Goal: Task Accomplishment & Management: Complete application form

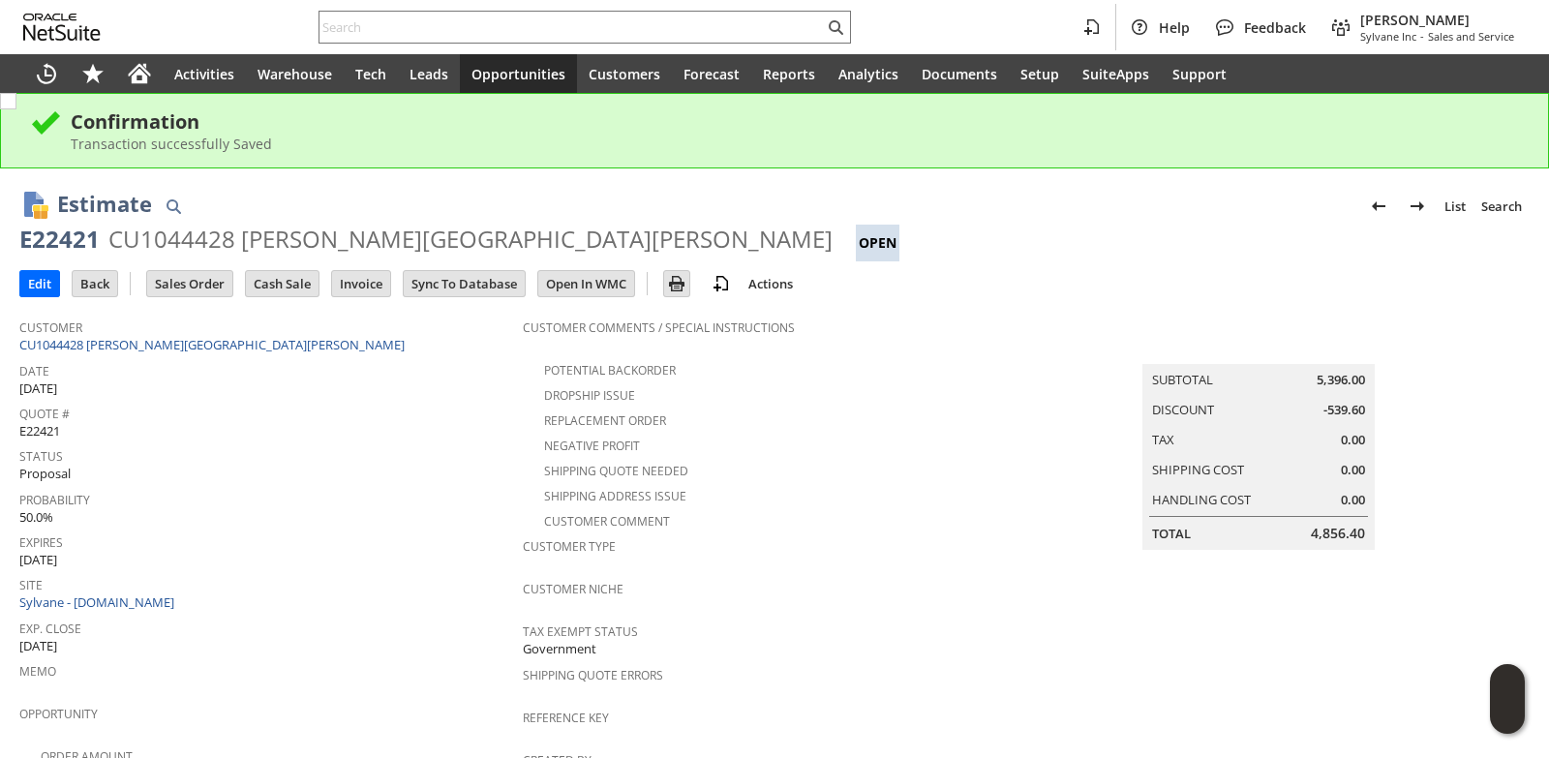
click at [517, 65] on span "Opportunities" at bounding box center [518, 74] width 94 height 18
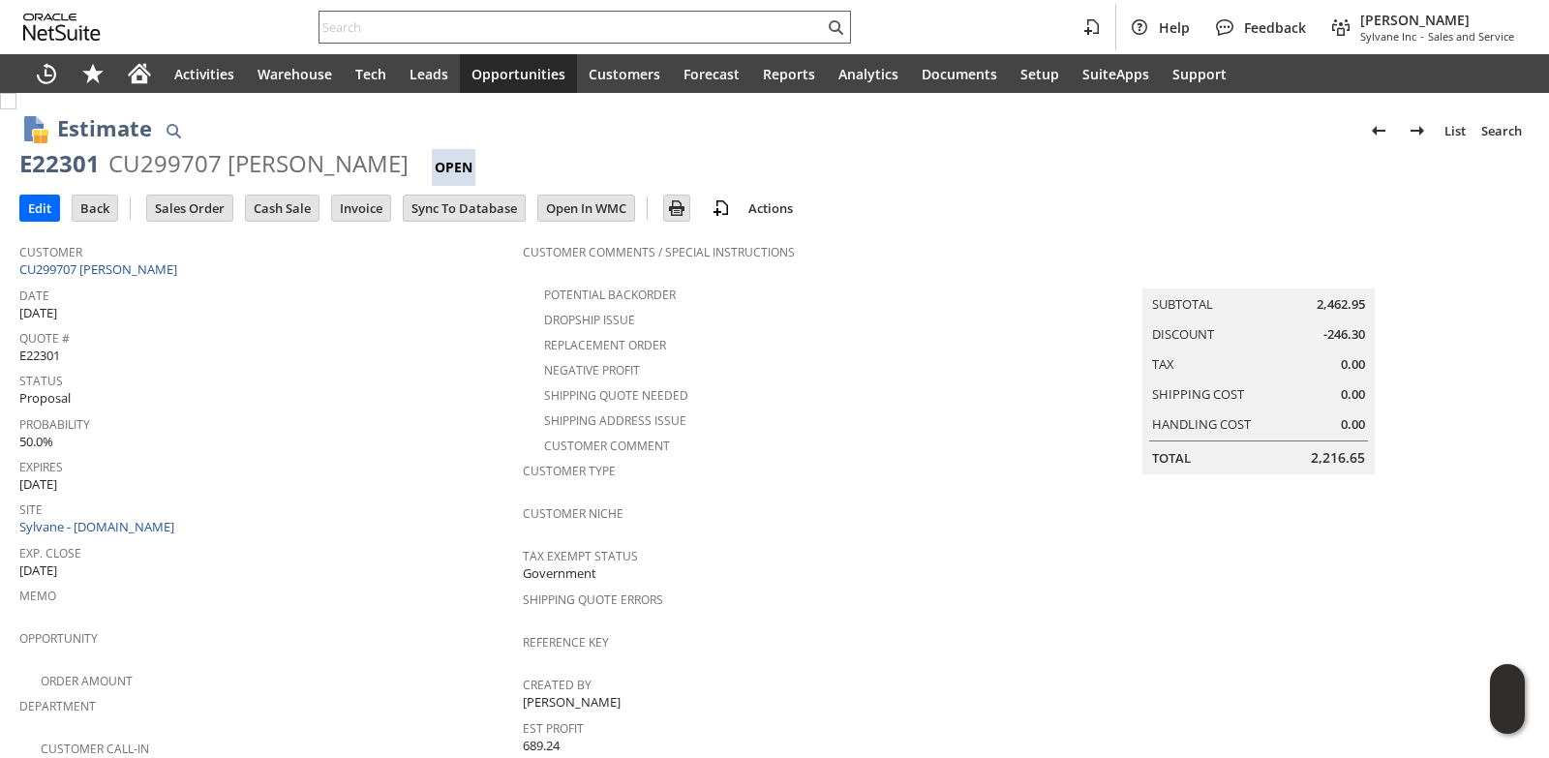
click at [399, 23] on input "text" at bounding box center [571, 26] width 504 height 23
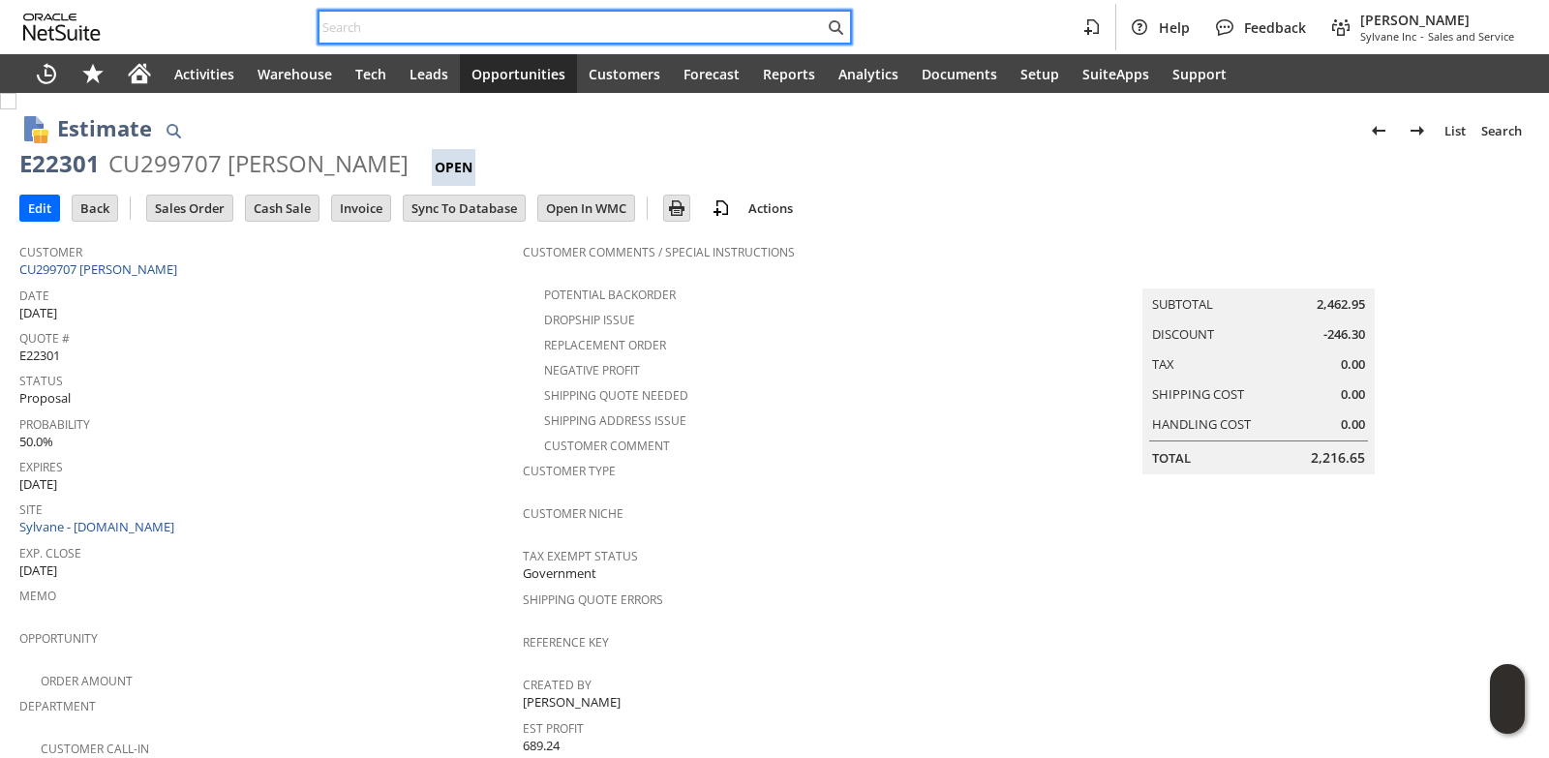
paste input "7576426152"
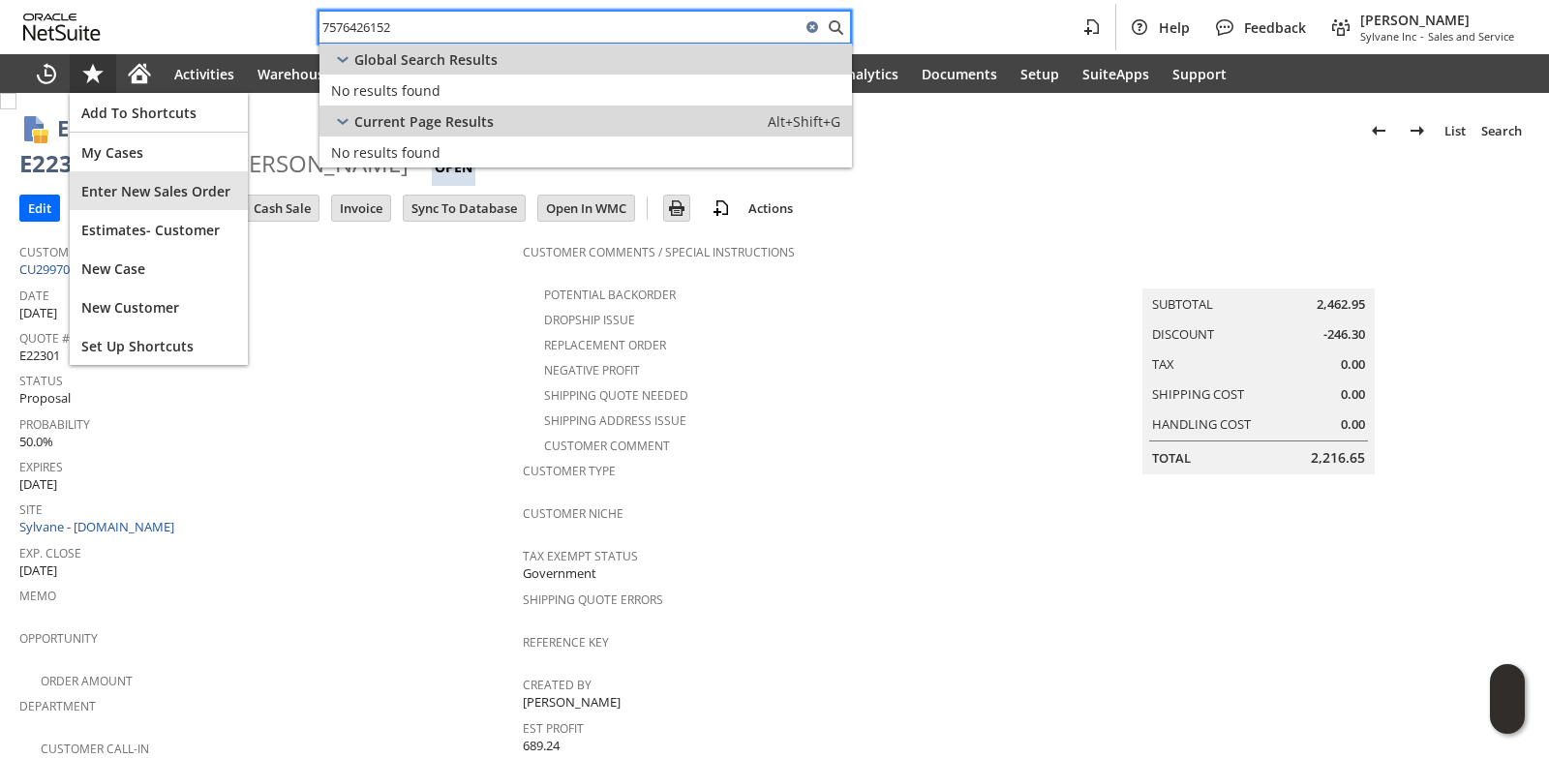
type input "7576426152"
click at [164, 207] on div "Enter New Sales Order" at bounding box center [159, 190] width 178 height 39
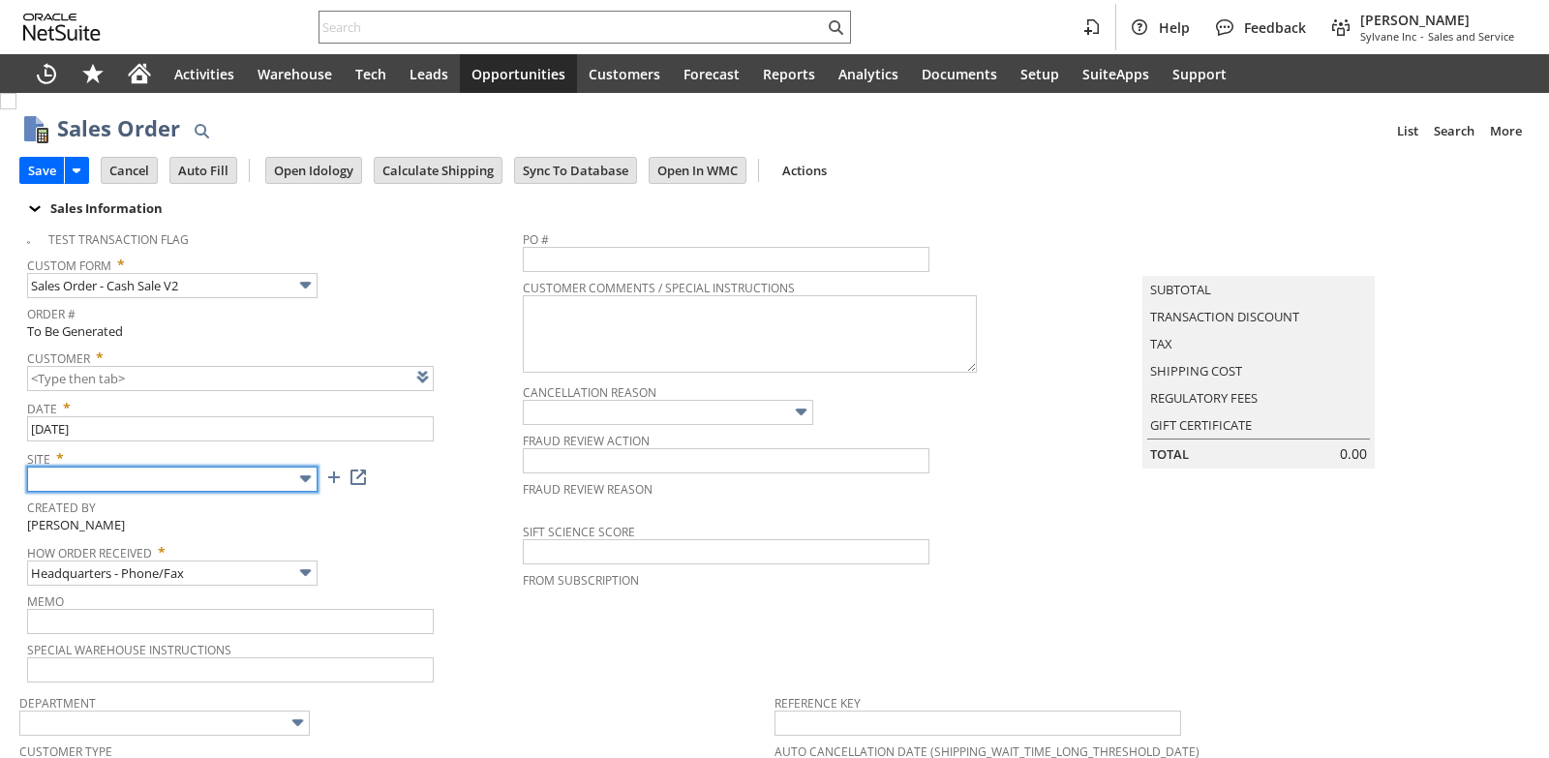
click at [257, 478] on input "text" at bounding box center [172, 479] width 290 height 25
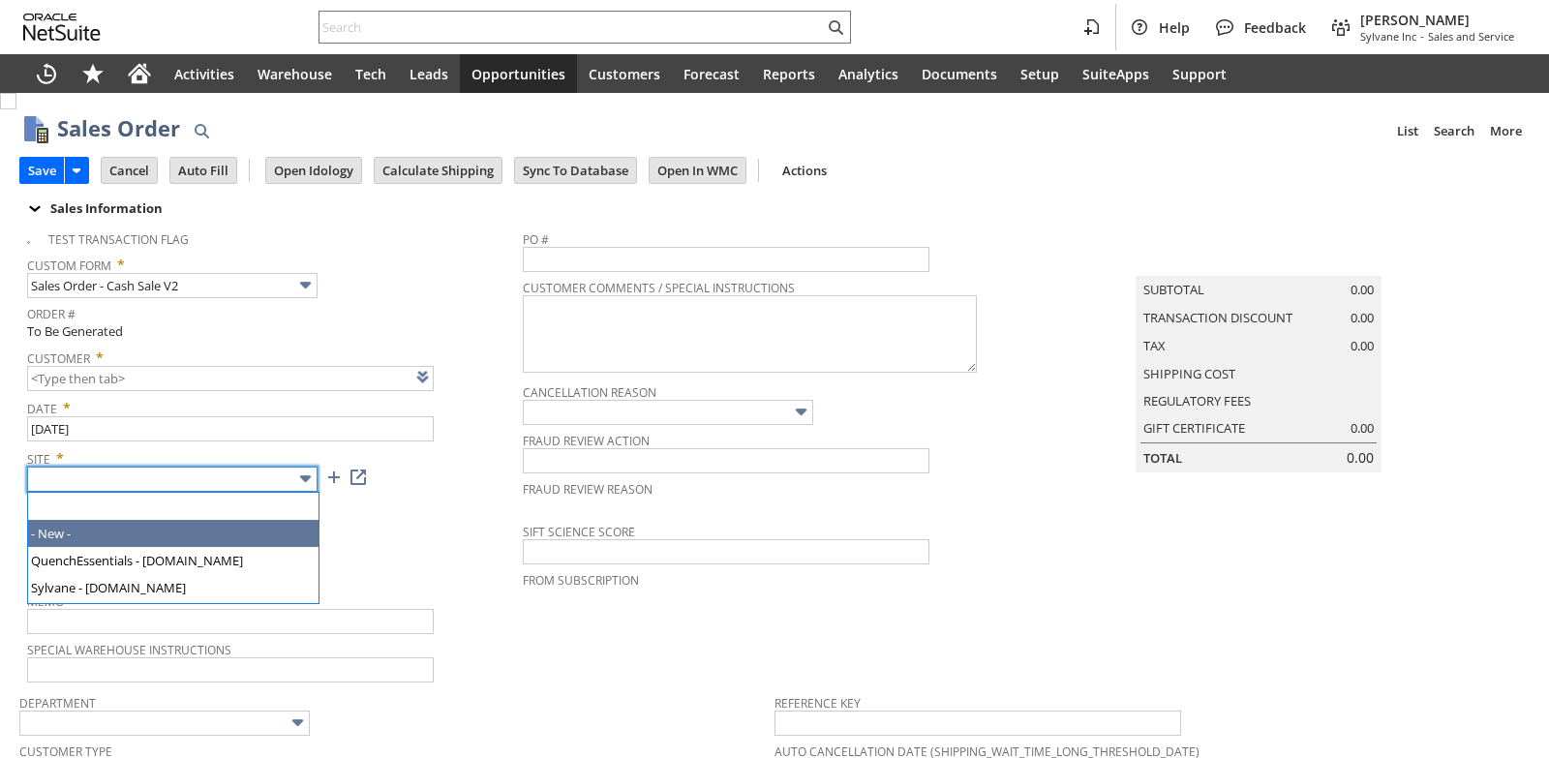
type input "Intelligent Recommendations ⁰"
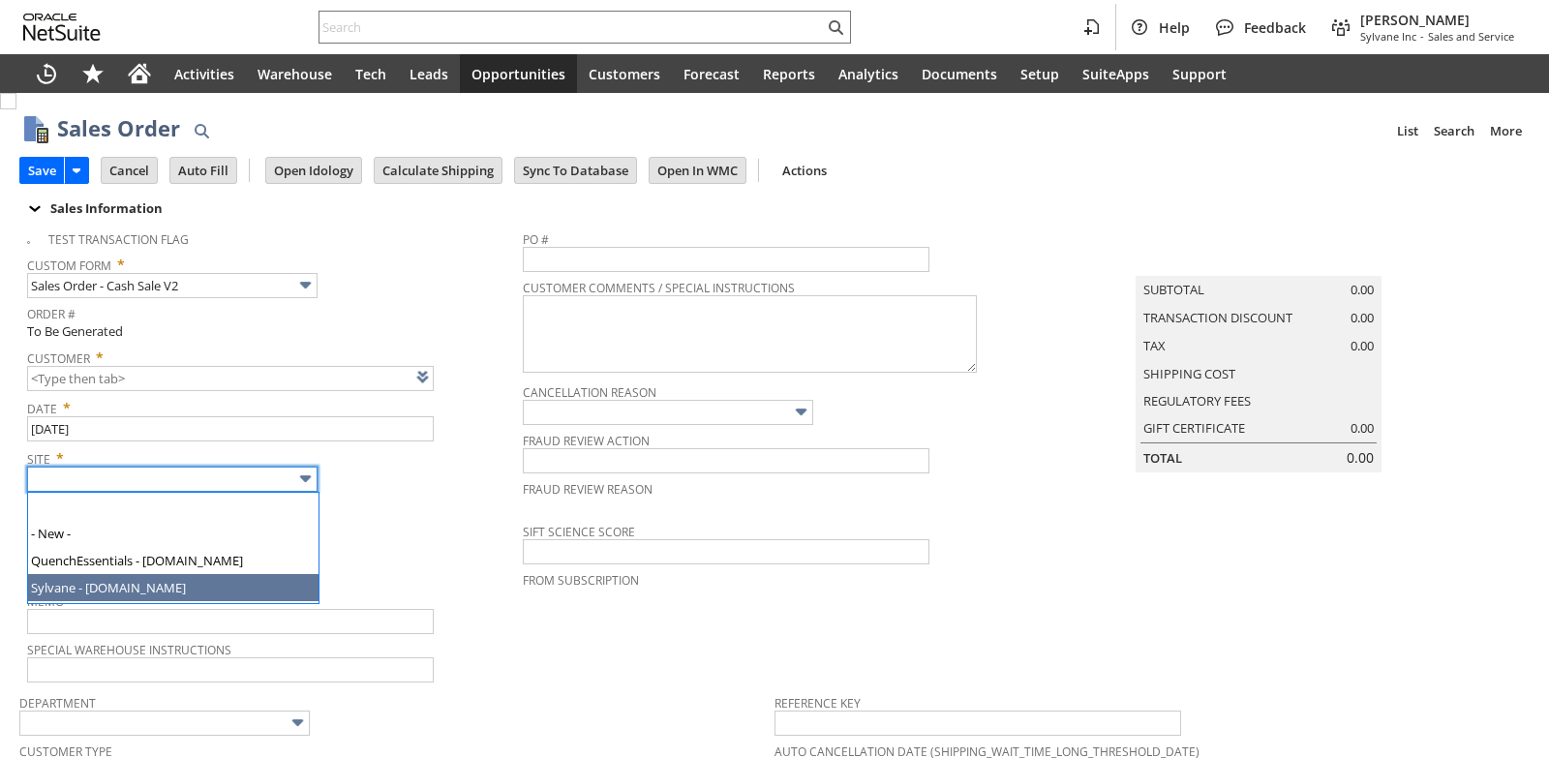
type input "Sylvane - [DOMAIN_NAME]"
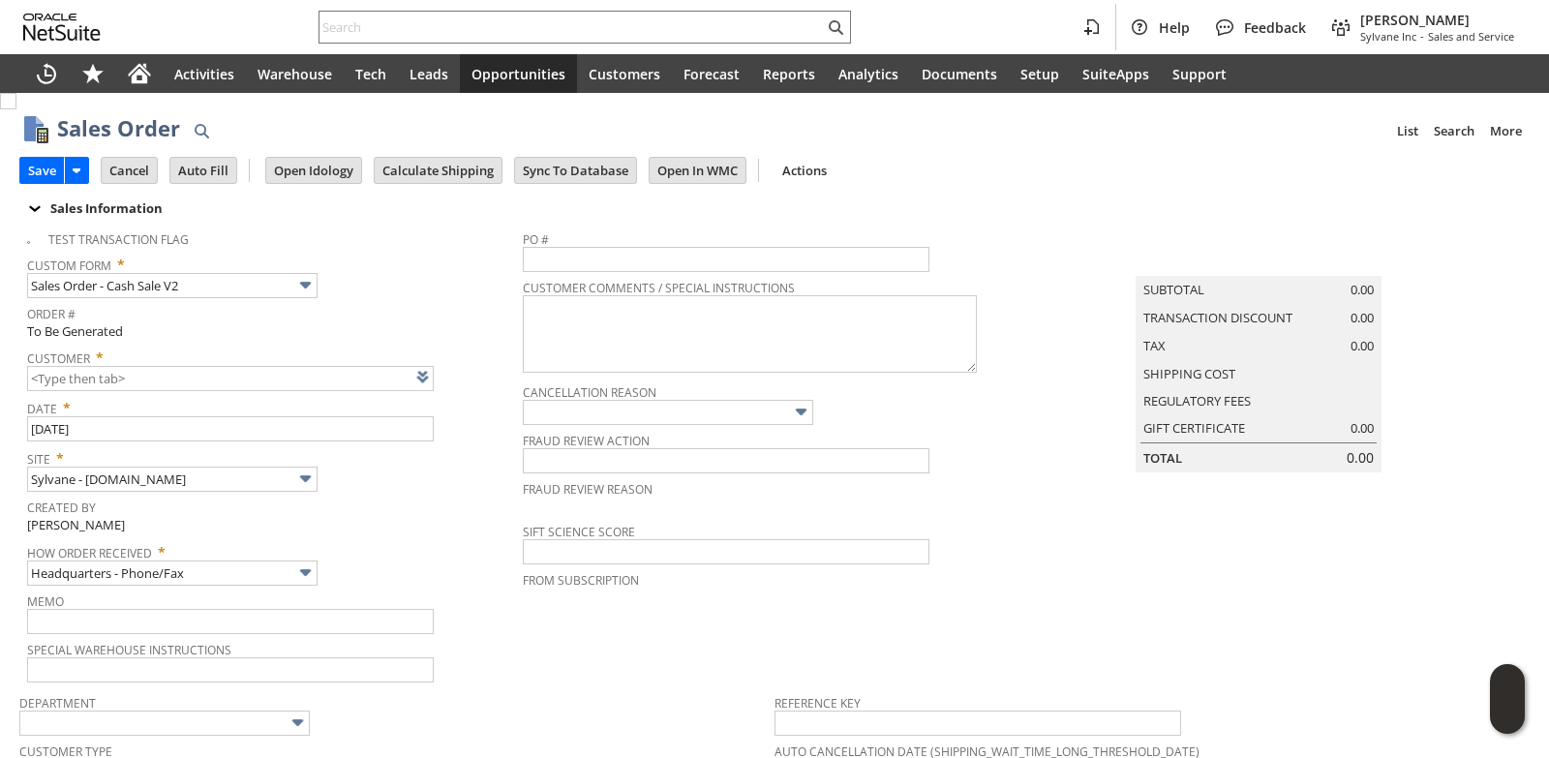
click at [455, 512] on span "Created By" at bounding box center [270, 505] width 486 height 22
click at [442, 384] on link at bounding box center [447, 376] width 21 height 21
type input "CU1234045 Roy Hawkins"
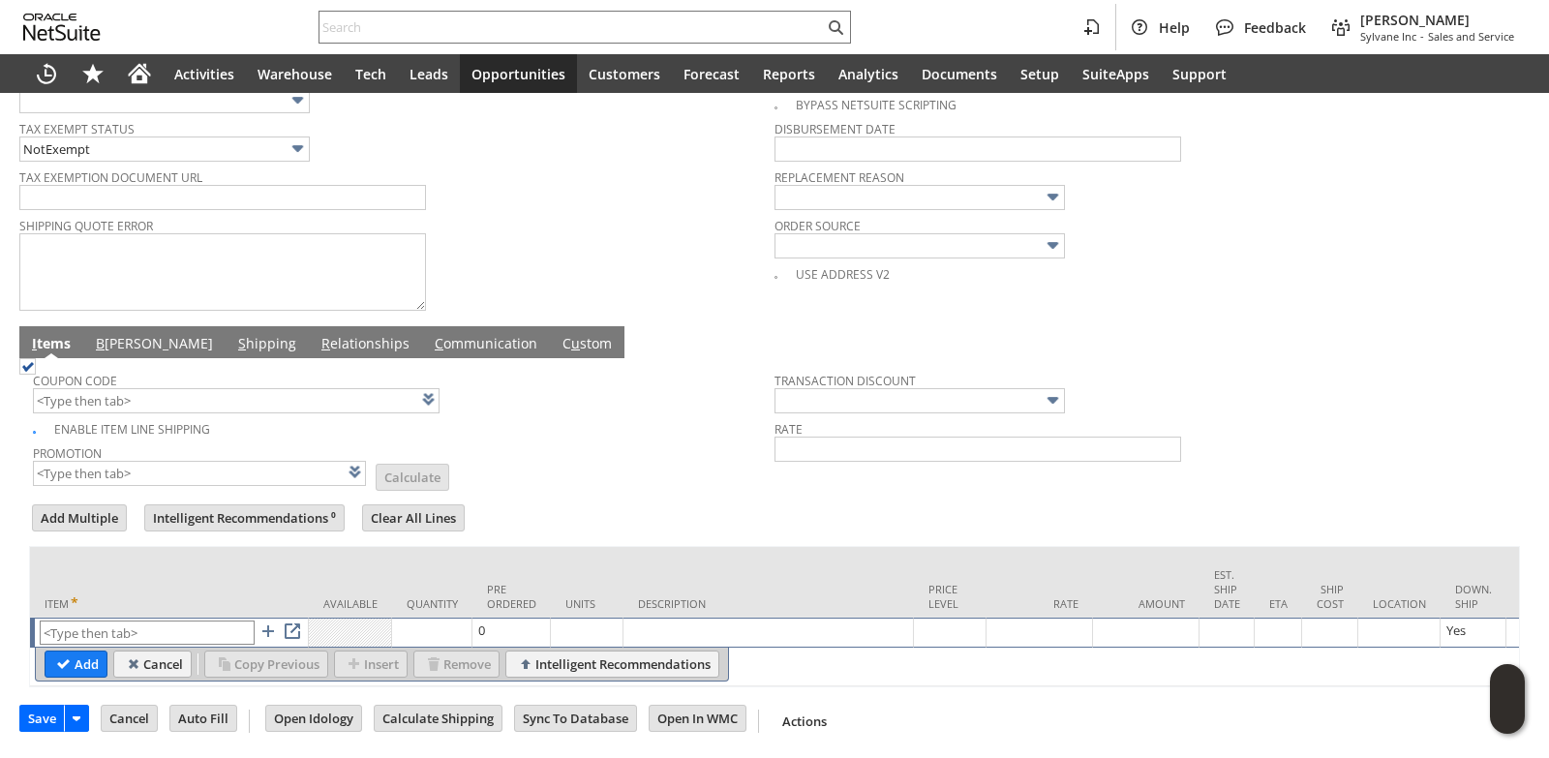
scroll to position [811, 0]
click at [163, 621] on input "text" at bounding box center [147, 633] width 215 height 24
paste input "sa17033"
type input "sa17033"
click at [506, 547] on td "Pre Ordered" at bounding box center [511, 582] width 78 height 71
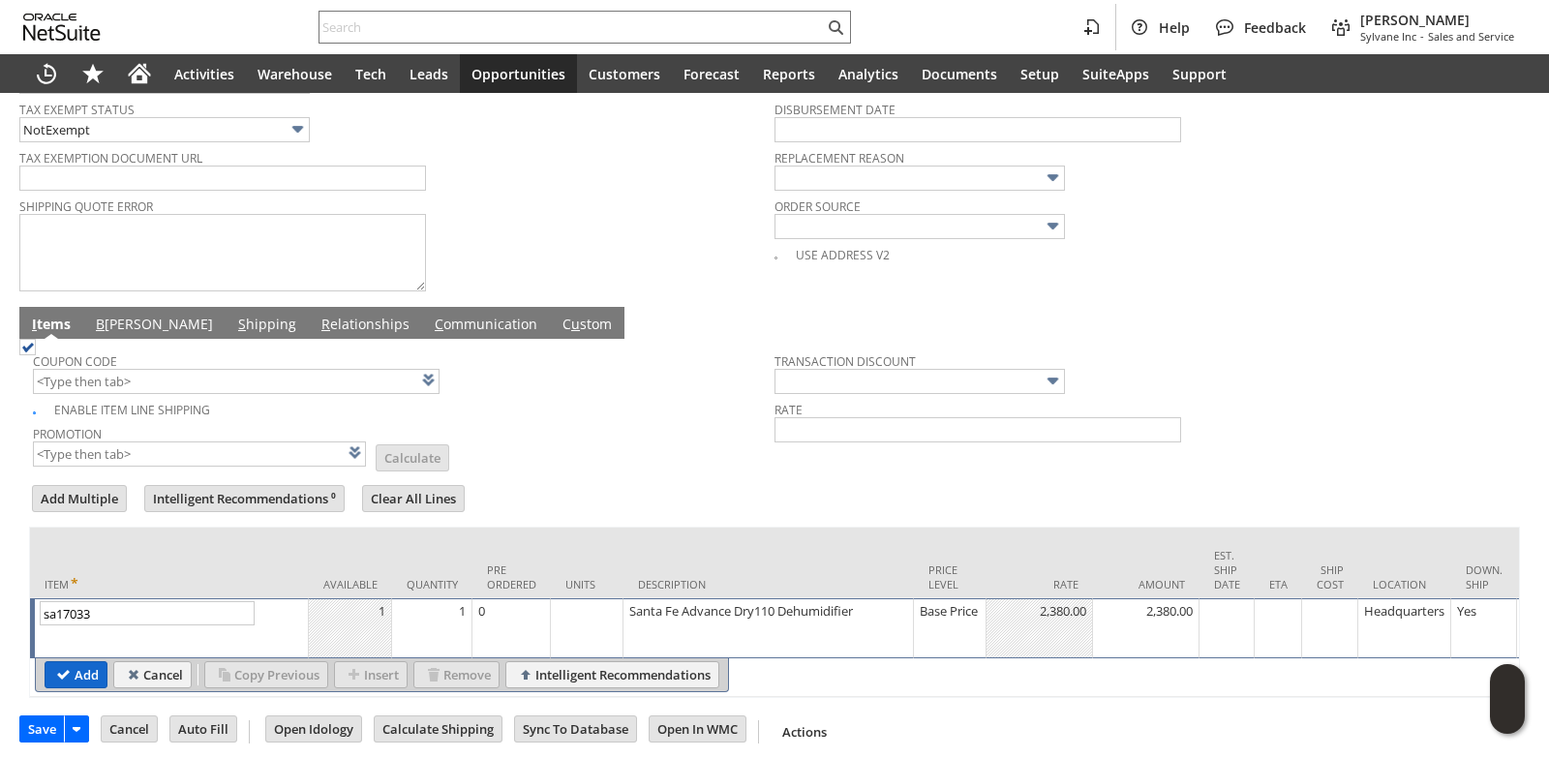
click at [78, 684] on input "Add" at bounding box center [75, 674] width 61 height 25
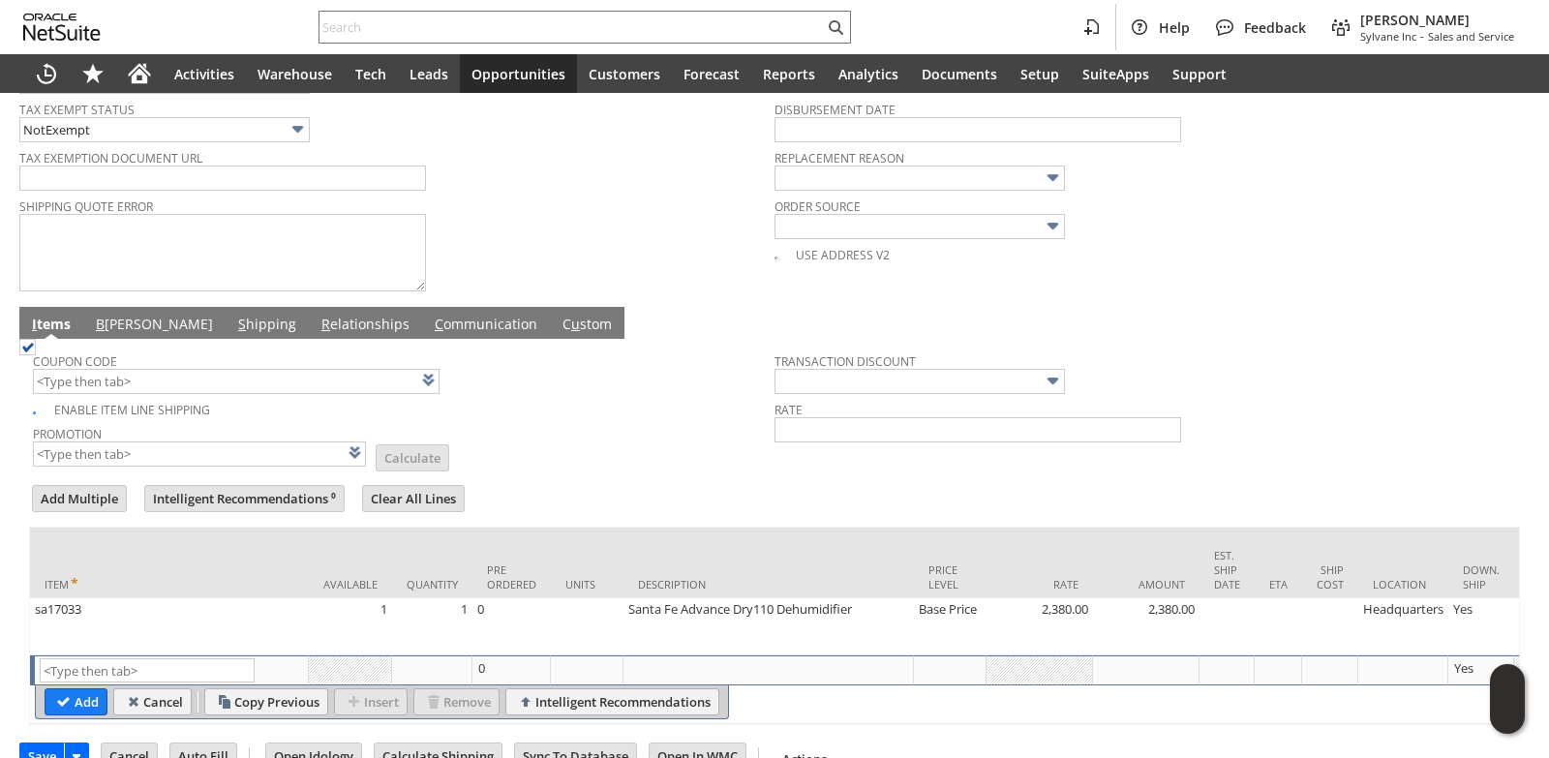
type input "Intelligent Recommendations¹⁰"
click at [95, 676] on input "text" at bounding box center [147, 670] width 215 height 24
paste input "sa2732"
type input "sa2732"
click at [498, 544] on td "Pre Ordered" at bounding box center [511, 563] width 78 height 71
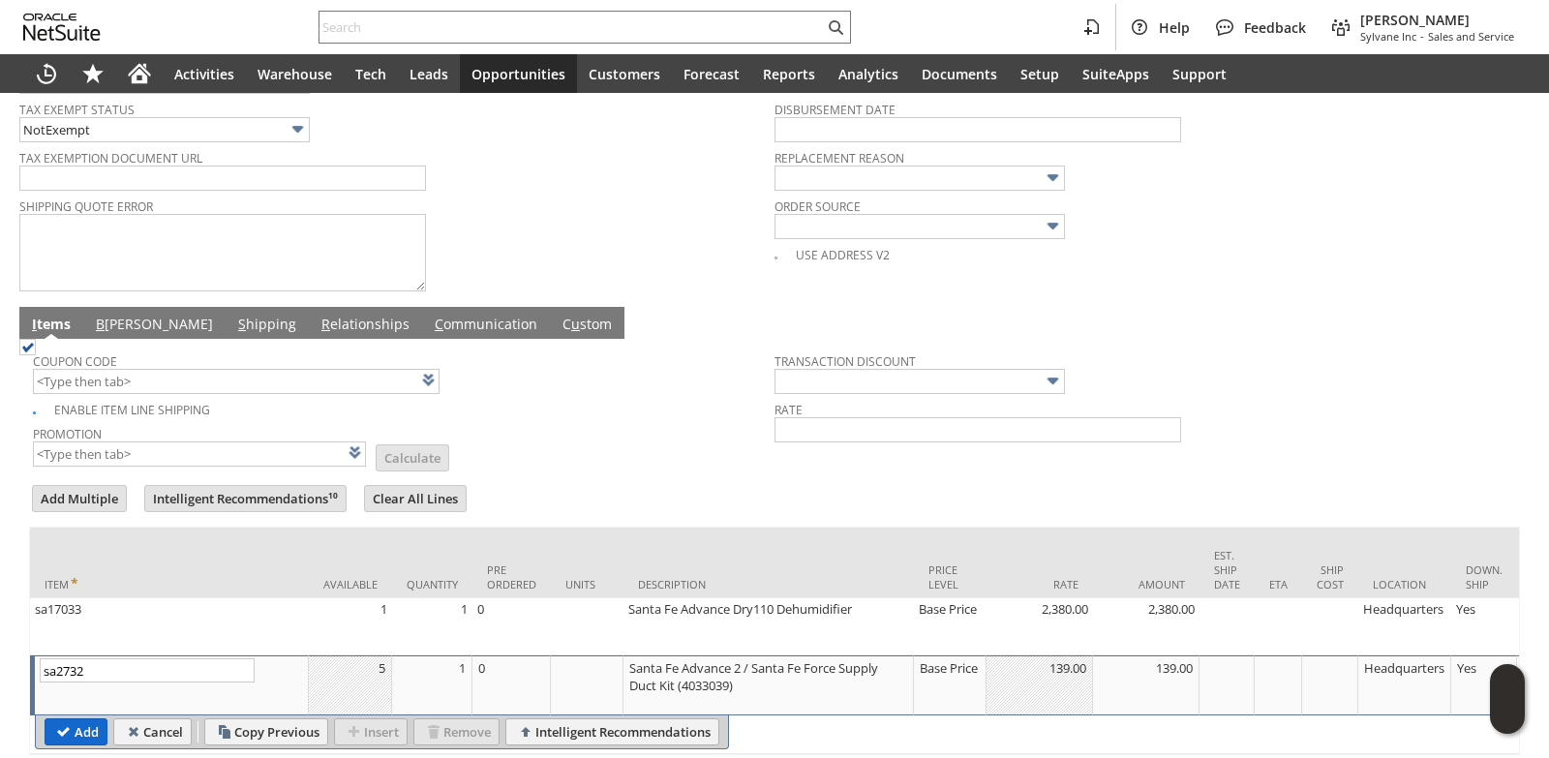
click at [76, 734] on input "Add" at bounding box center [75, 731] width 61 height 25
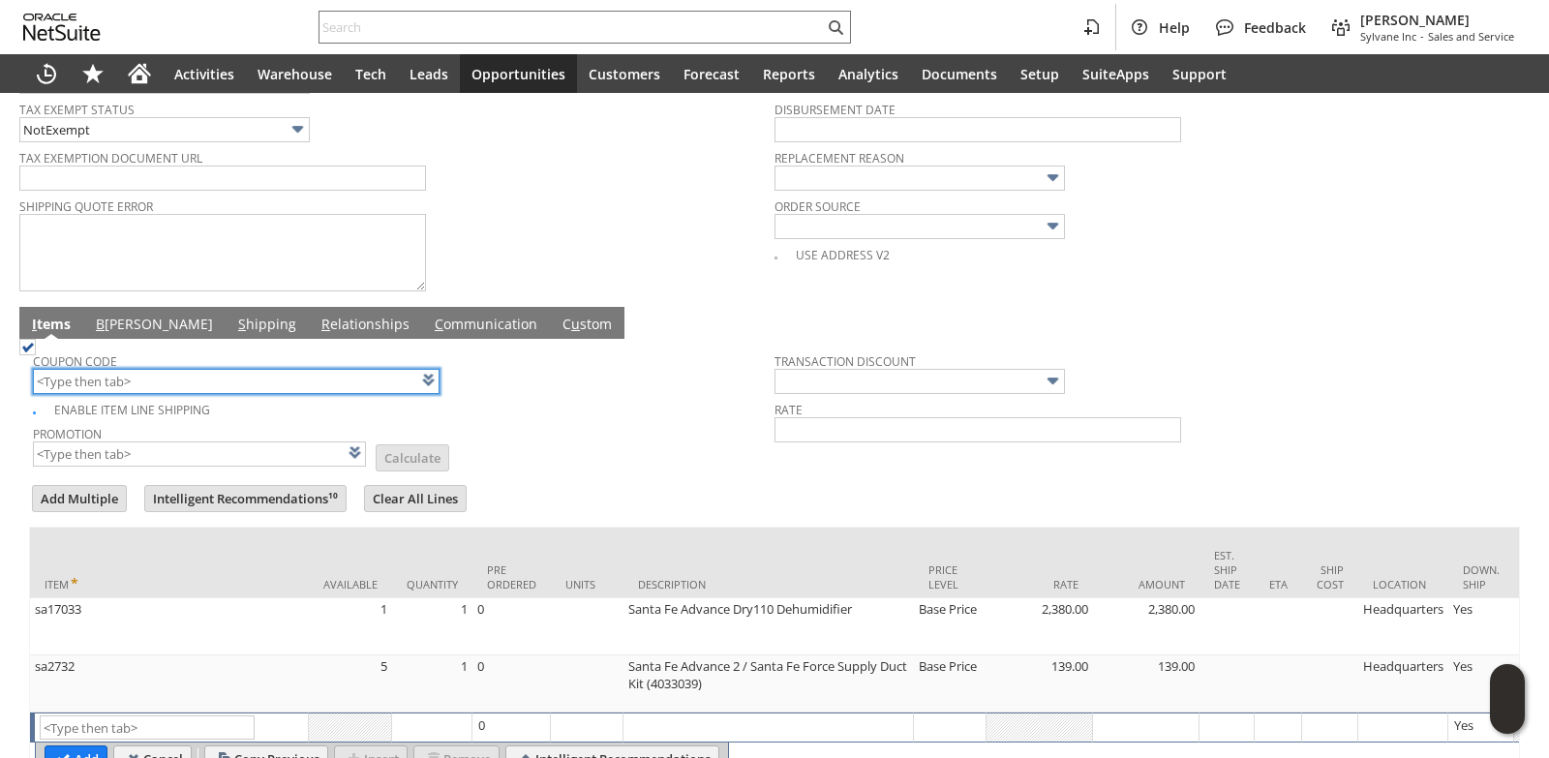
click at [110, 376] on input "text" at bounding box center [236, 381] width 407 height 25
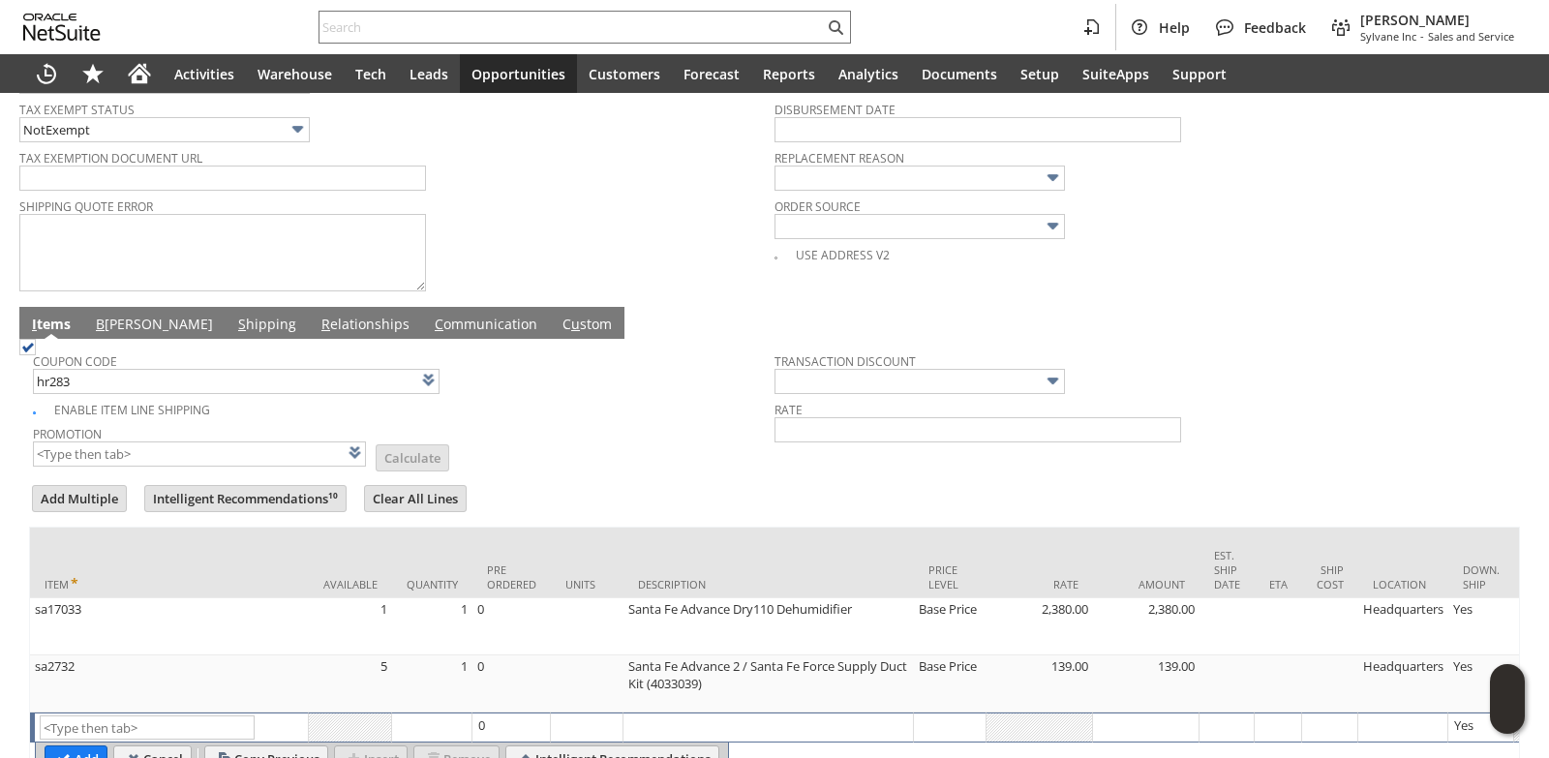
click at [576, 429] on td "Promotion List Calculate" at bounding box center [404, 444] width 742 height 48
type input "HR283"
type input "Promo Code"
type input "-5.0%"
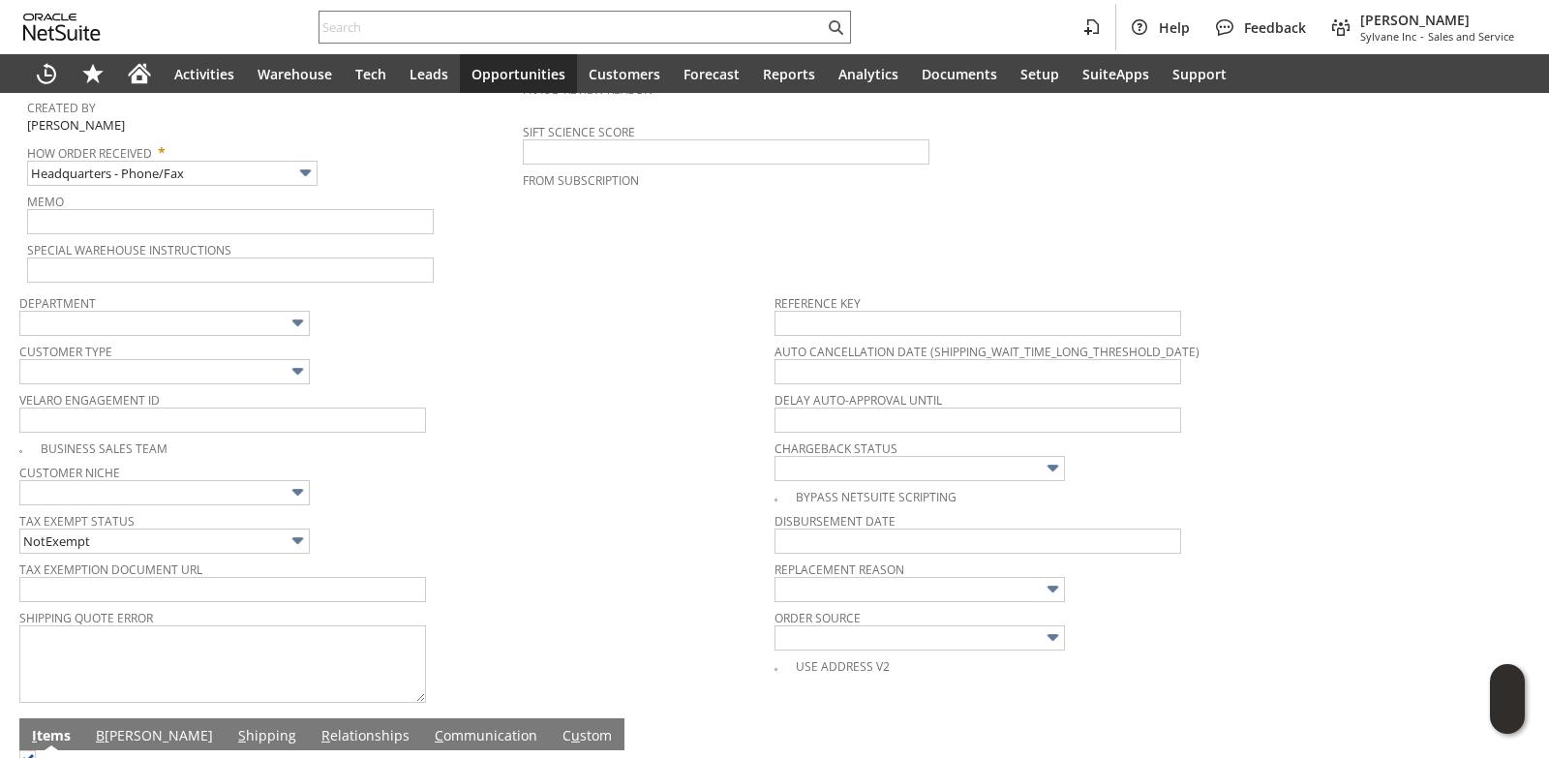
scroll to position [0, 0]
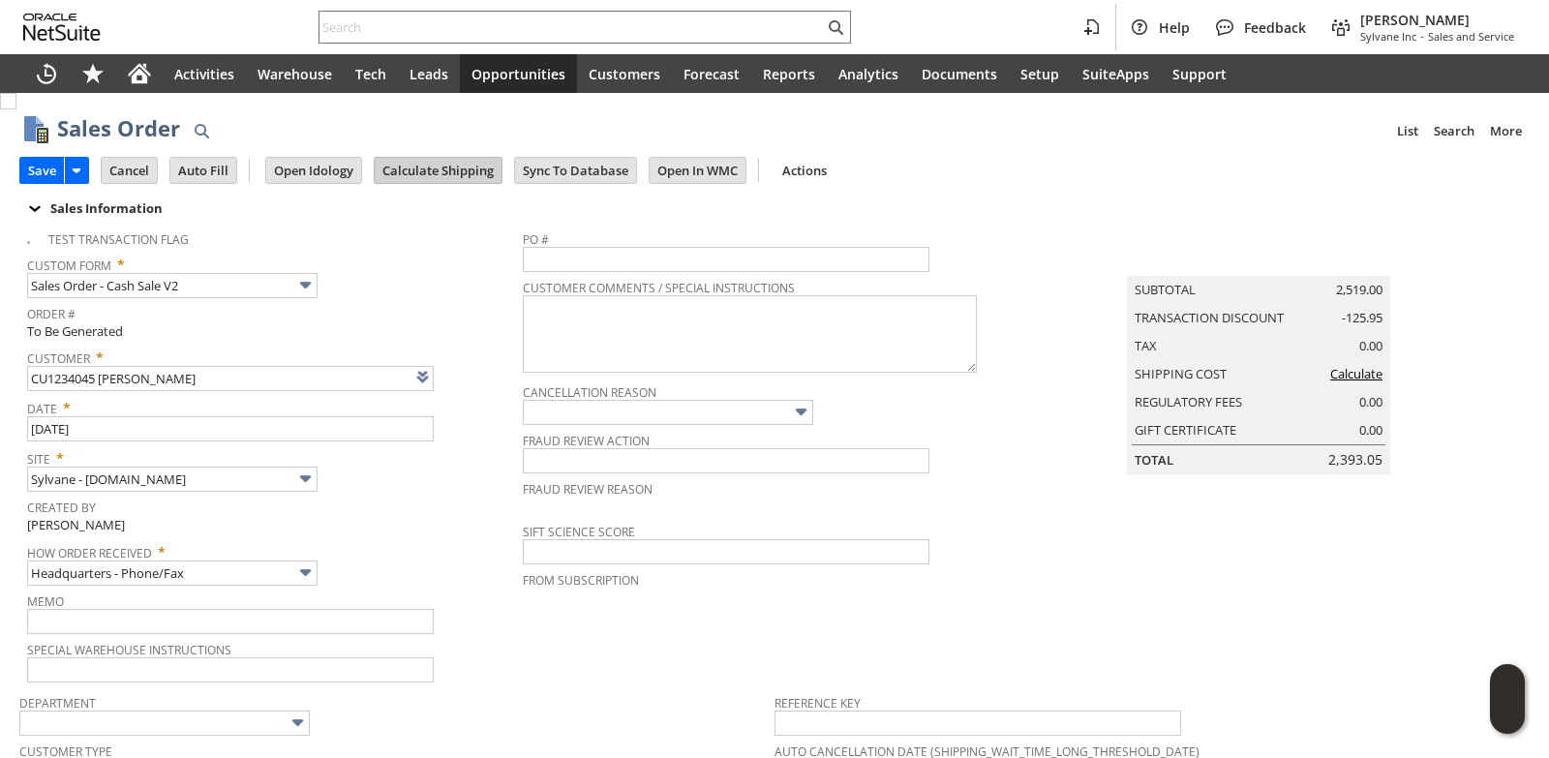
click at [436, 166] on input "Calculate Shipping" at bounding box center [438, 170] width 127 height 25
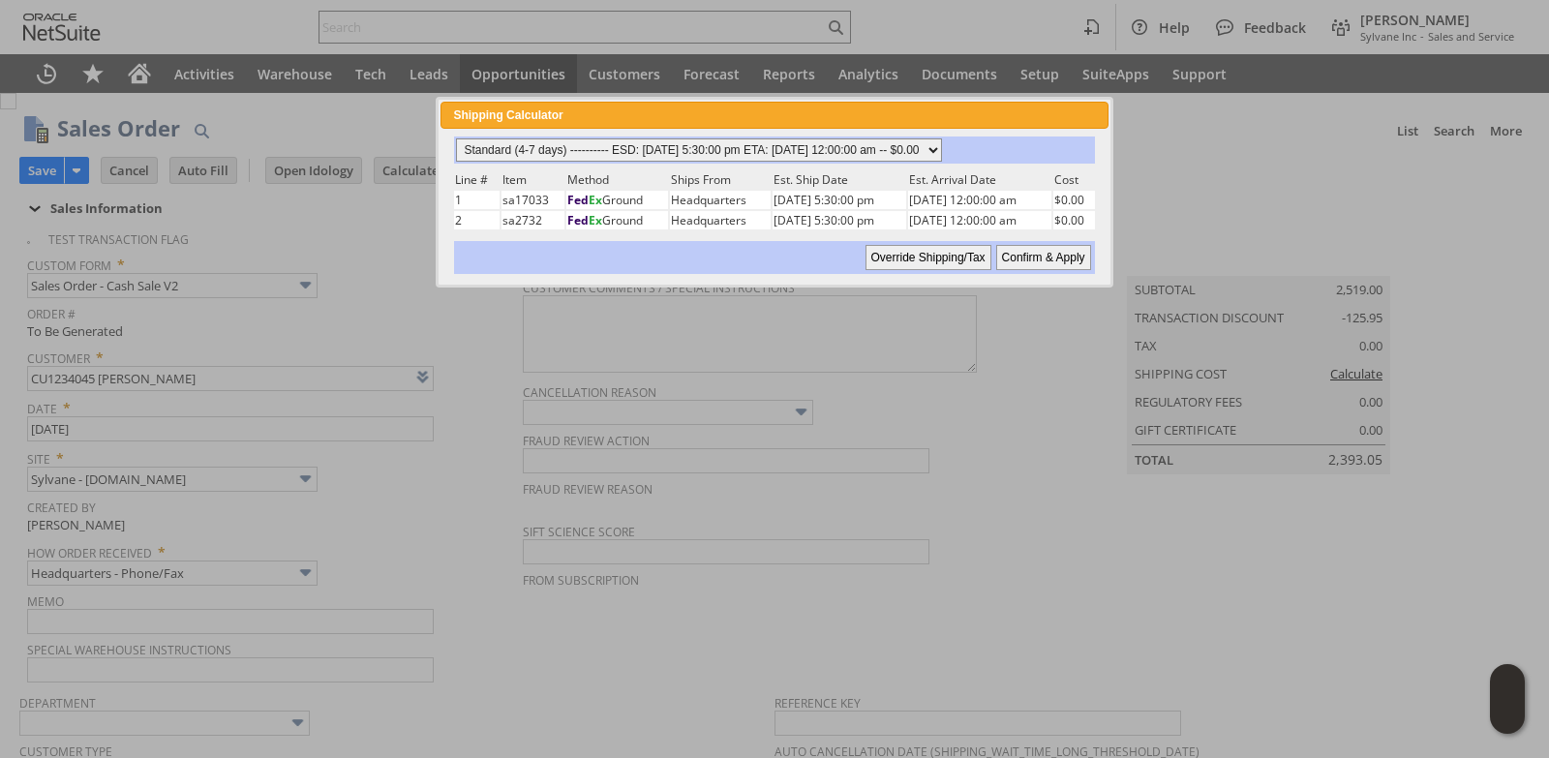
click at [942, 150] on select "Standard (4-7 days) ---------- ESD: 08/12/2025 5:30:00 pm ETA: 08/13/2025 12:00…" at bounding box center [699, 149] width 486 height 23
select select "3 Day ------------------------ ESD: 08/12/2025 5:30:00 pm ETA: 08/13/2025 12:00…"
click at [456, 138] on select "Standard (4-7 days) ---------- ESD: 08/12/2025 5:30:00 pm ETA: 08/13/2025 12:00…" at bounding box center [699, 149] width 486 height 23
click at [1053, 261] on input "Confirm & Apply" at bounding box center [1043, 257] width 95 height 25
type input "Add"
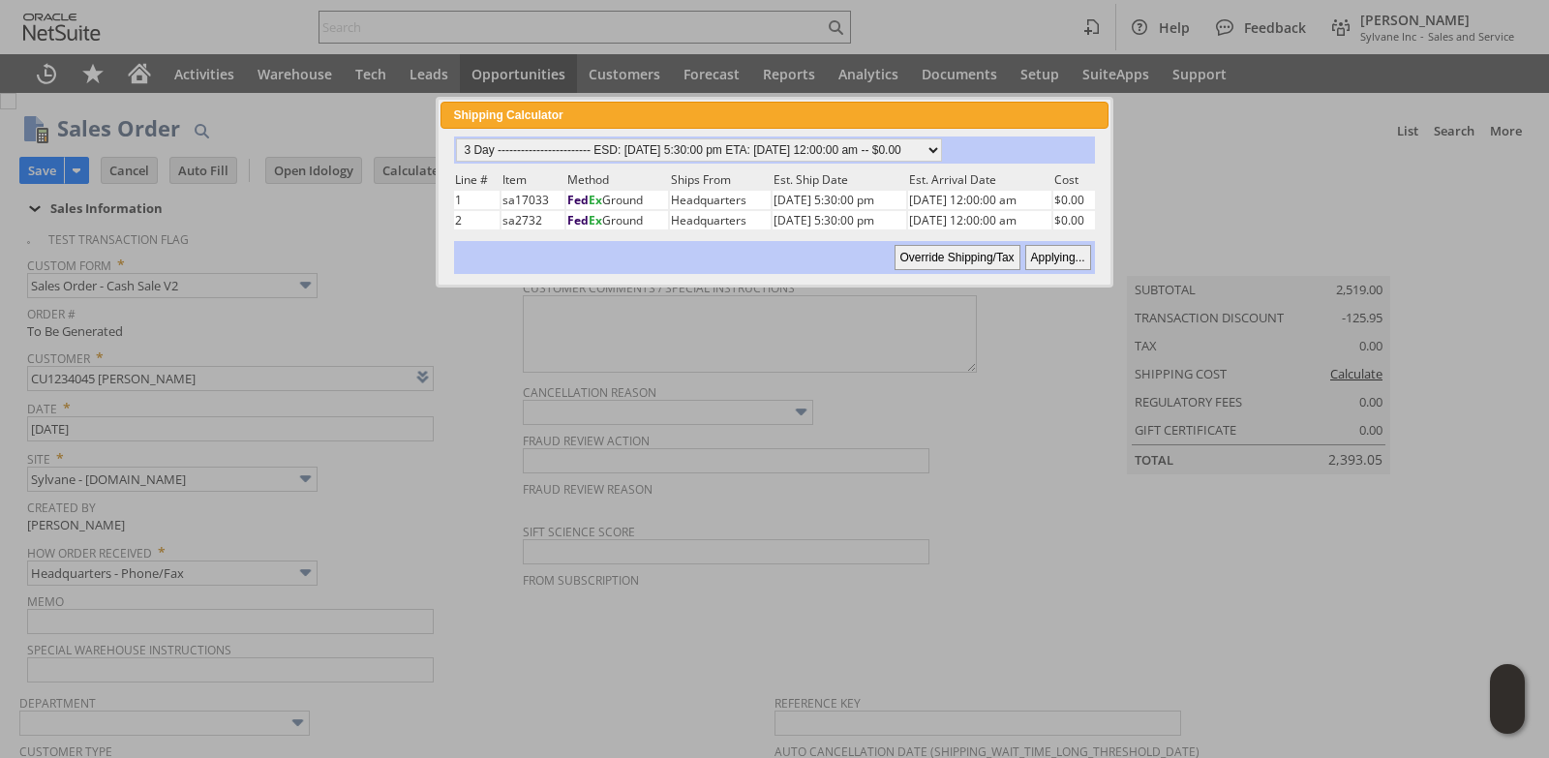
type input "Copy Previous"
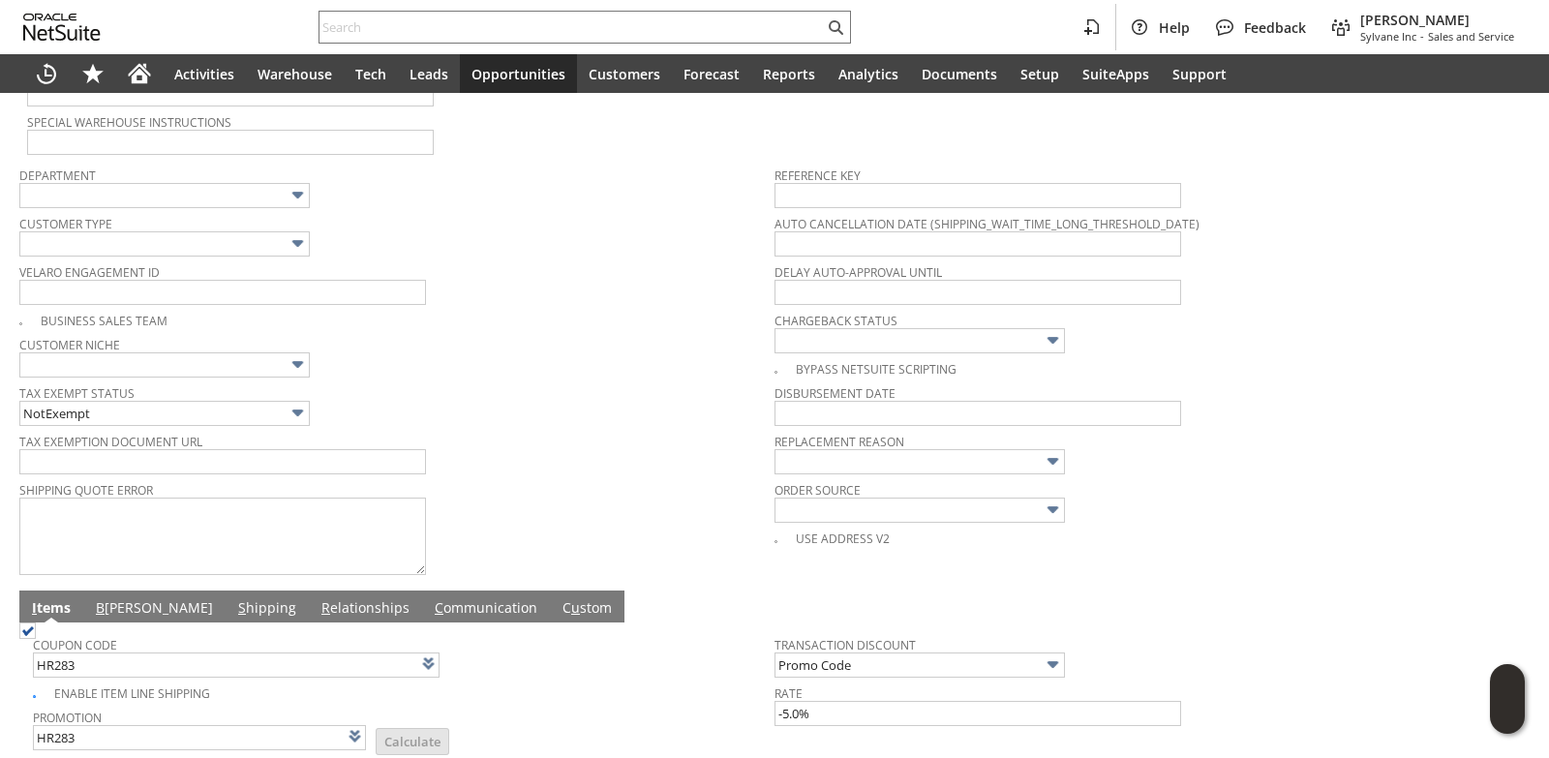
scroll to position [581, 0]
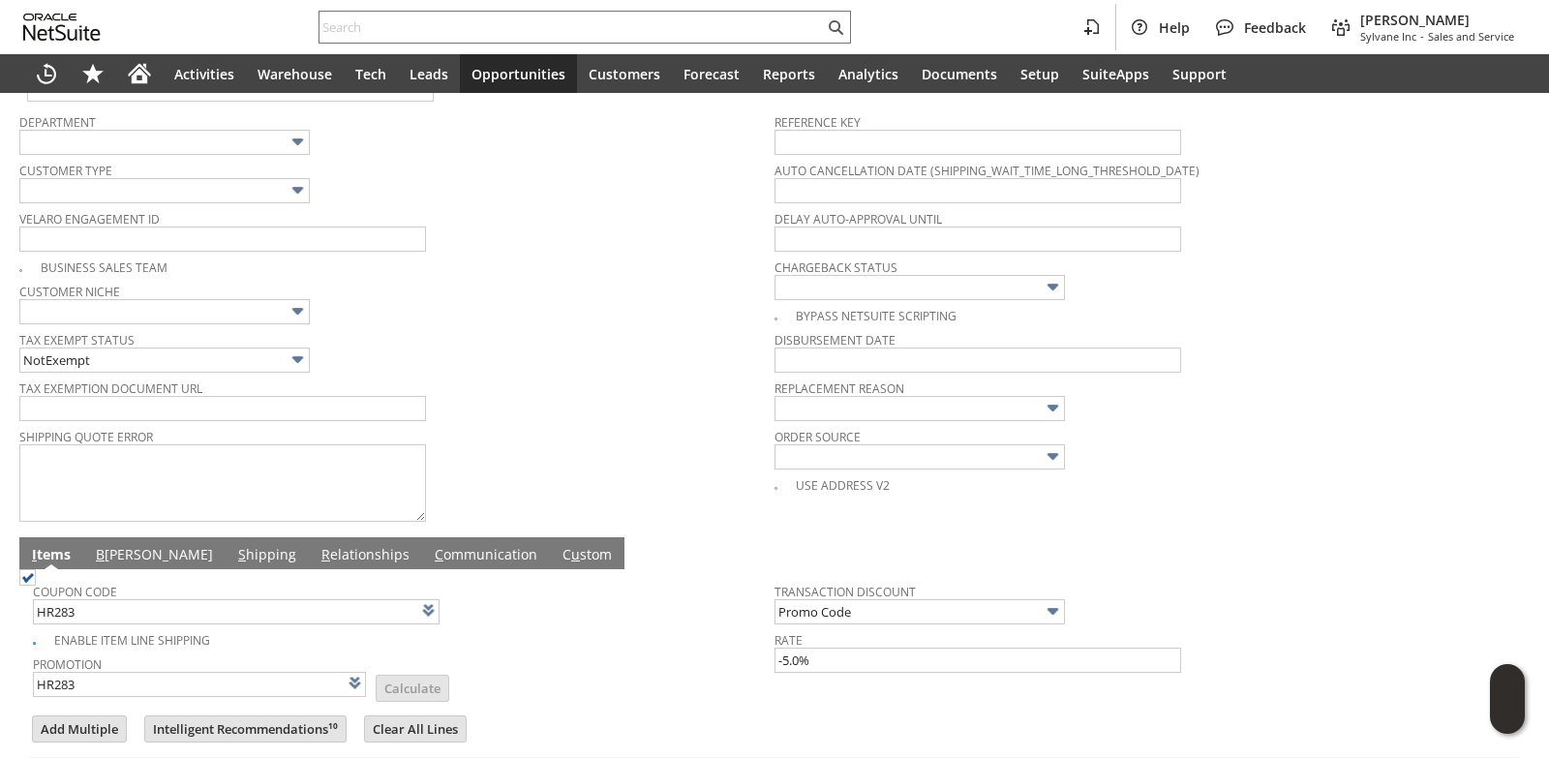
click at [110, 557] on link "B illing" at bounding box center [154, 555] width 127 height 21
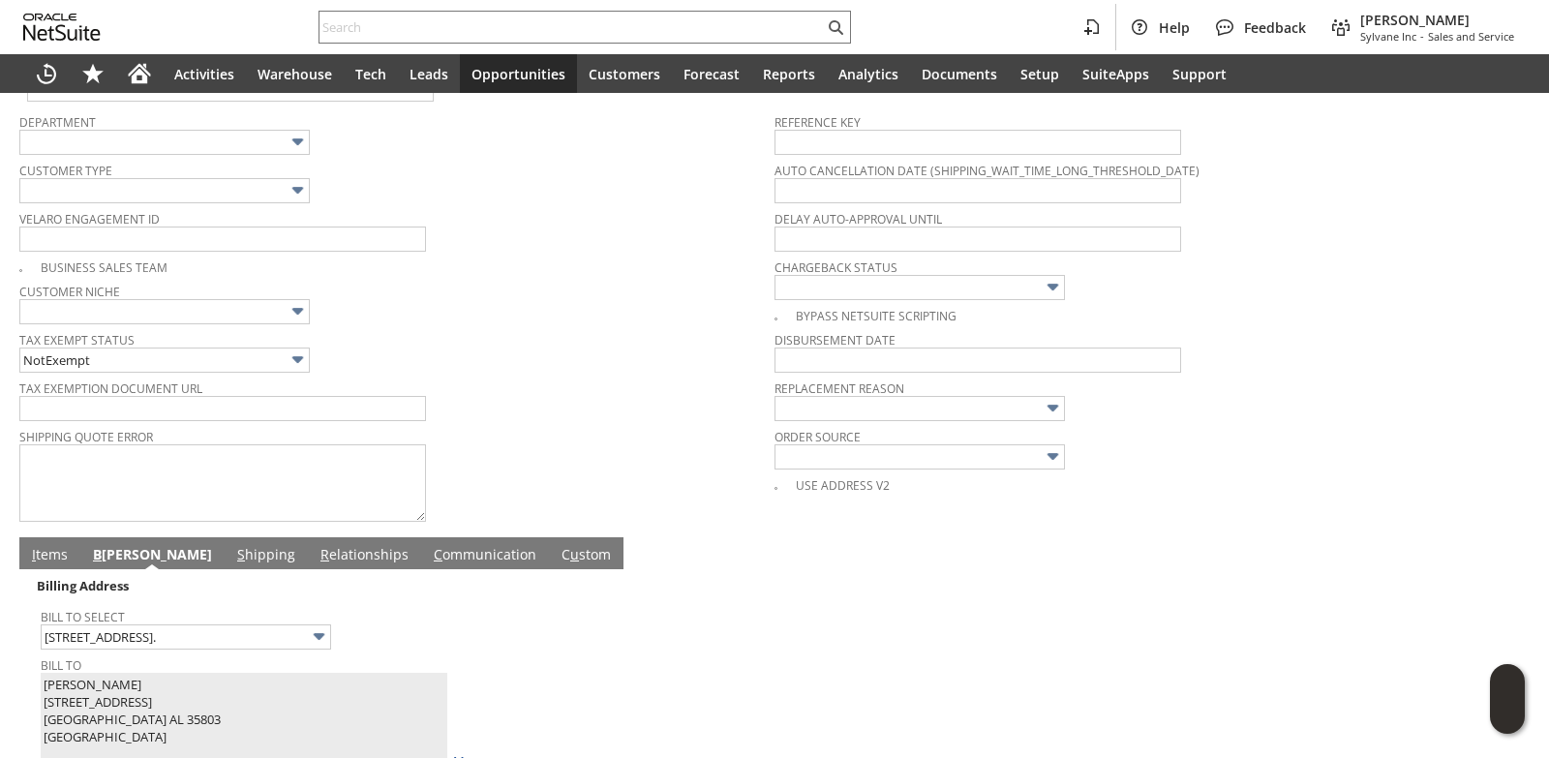
click at [600, 409] on div "Tax Exemption Document URL" at bounding box center [391, 398] width 745 height 46
click at [33, 555] on span "I" at bounding box center [34, 554] width 4 height 18
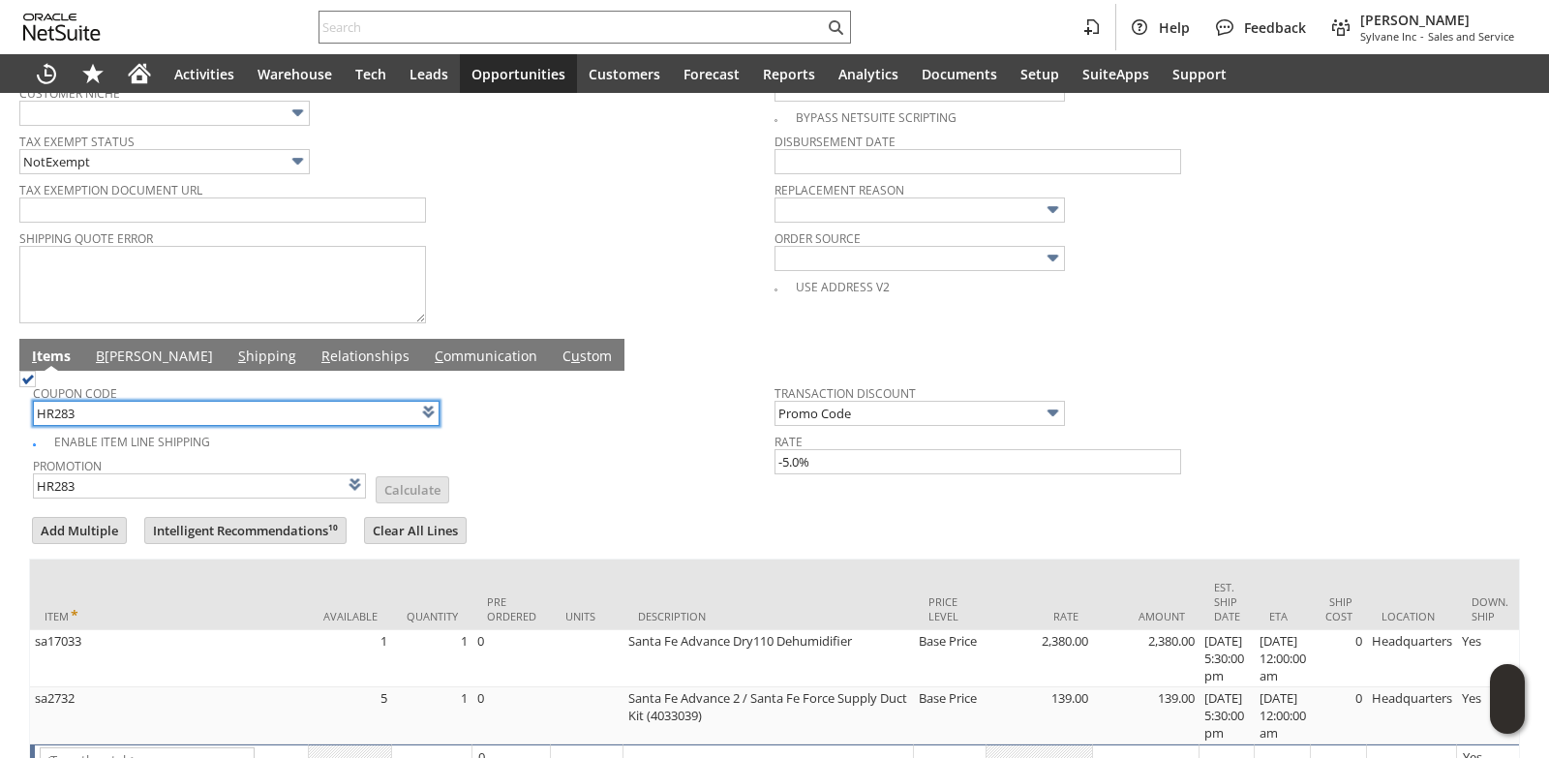
scroll to position [925, 0]
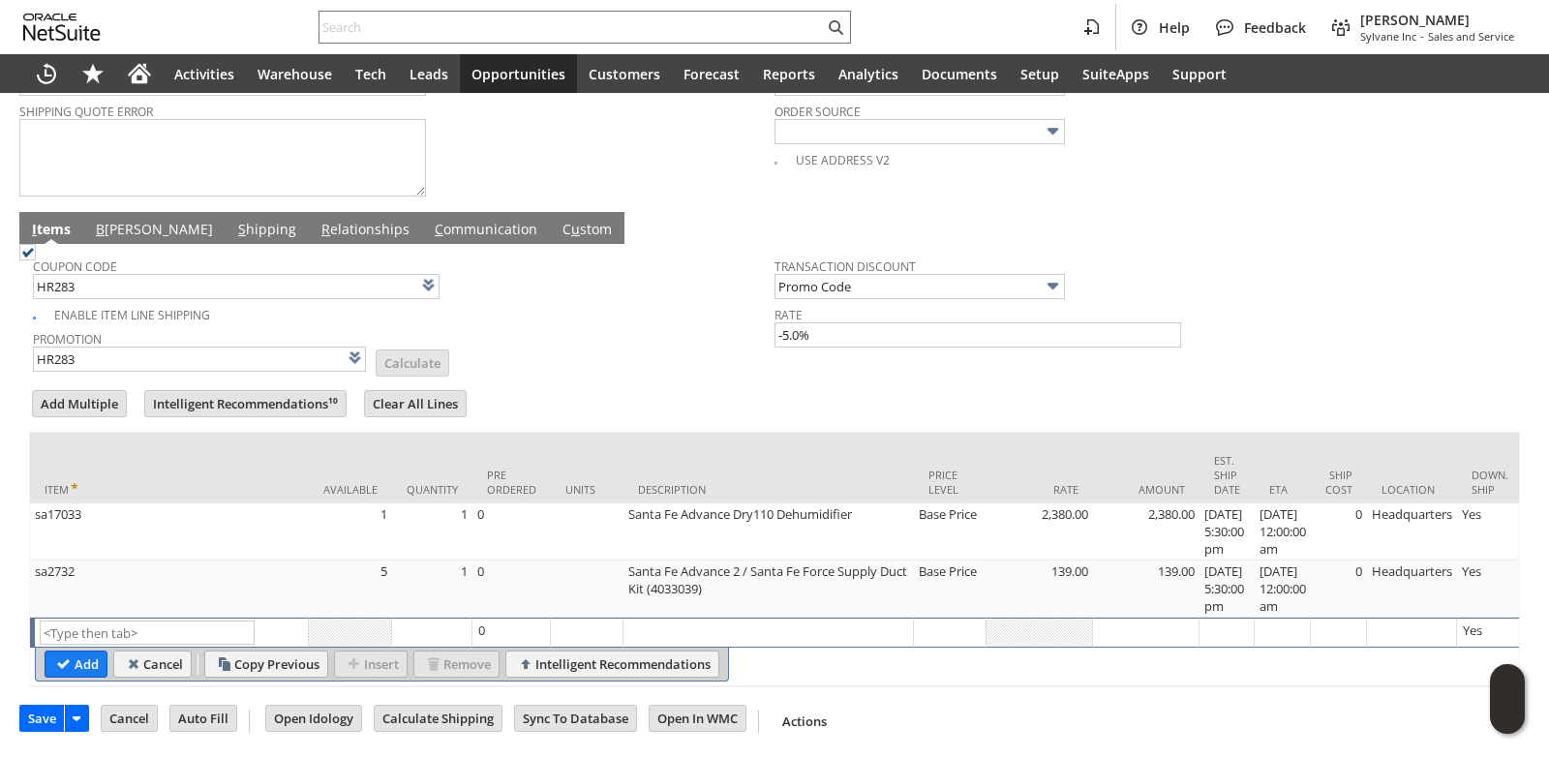
click at [107, 220] on link "B illing" at bounding box center [154, 230] width 127 height 21
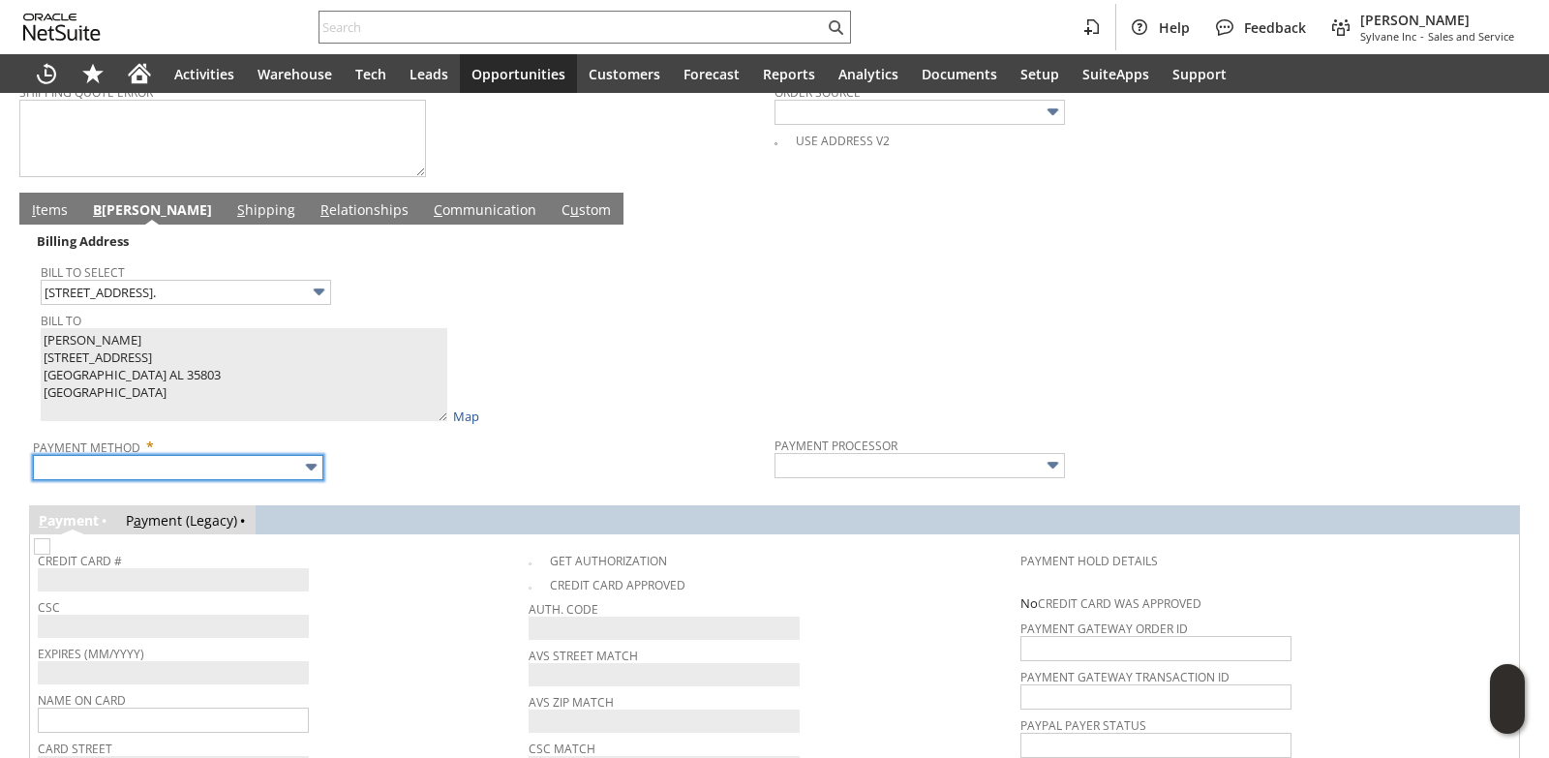
click at [225, 480] on input "text" at bounding box center [178, 467] width 290 height 25
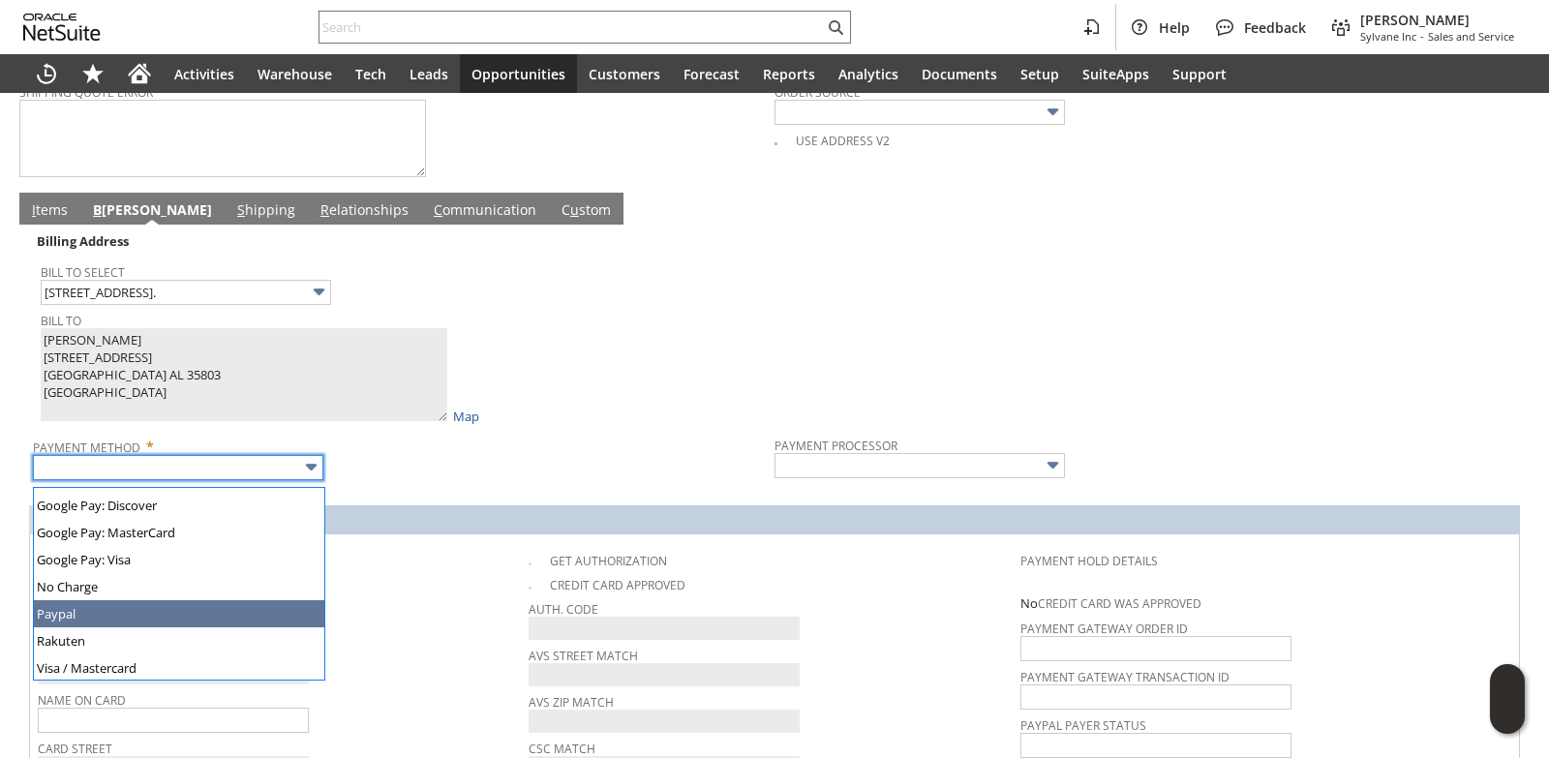
scroll to position [540, 0]
type input "Visa / Mastercard"
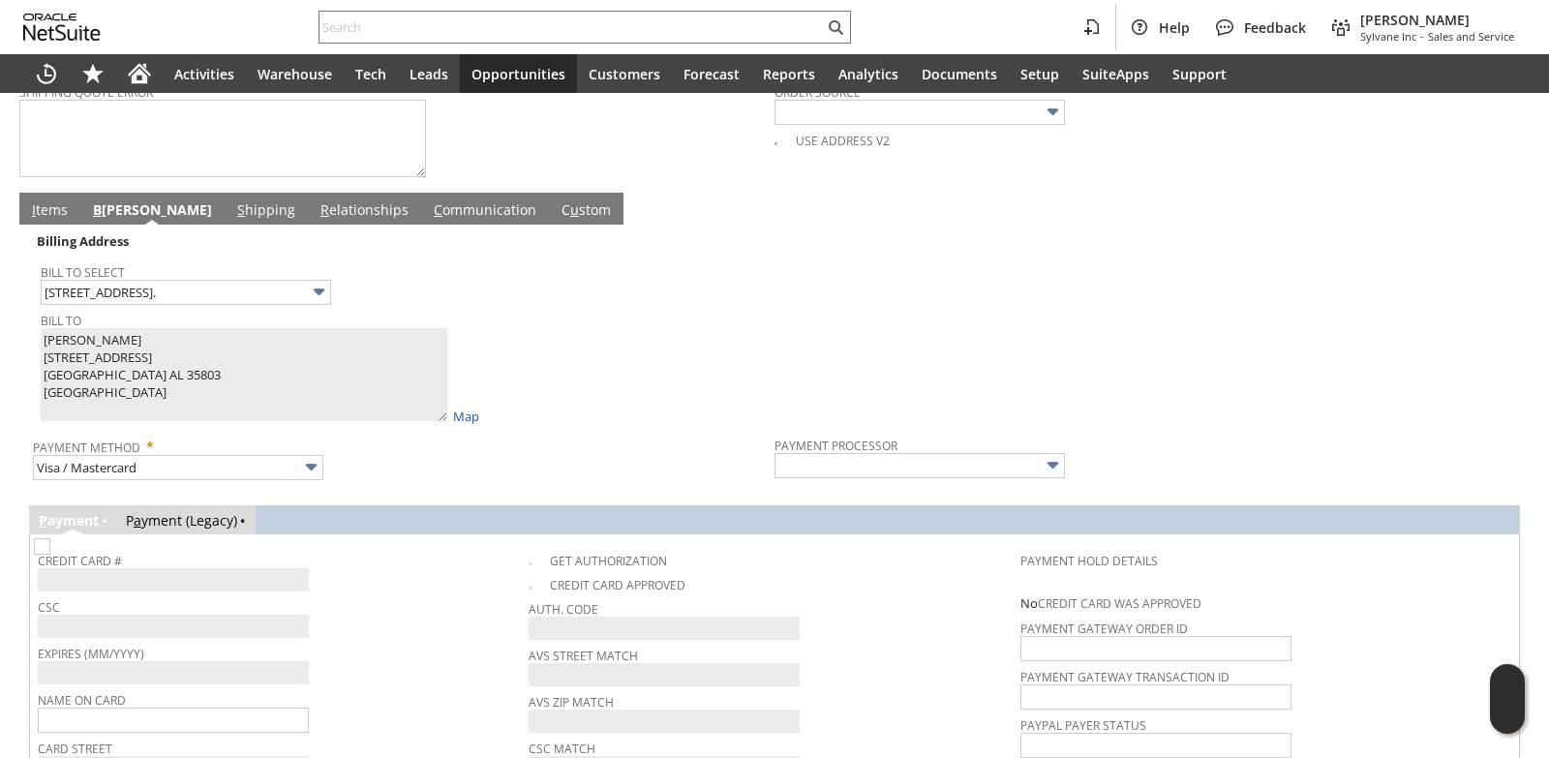
click at [388, 612] on span "CSC" at bounding box center [278, 603] width 481 height 21
type input "Braintree"
checkbox input "true"
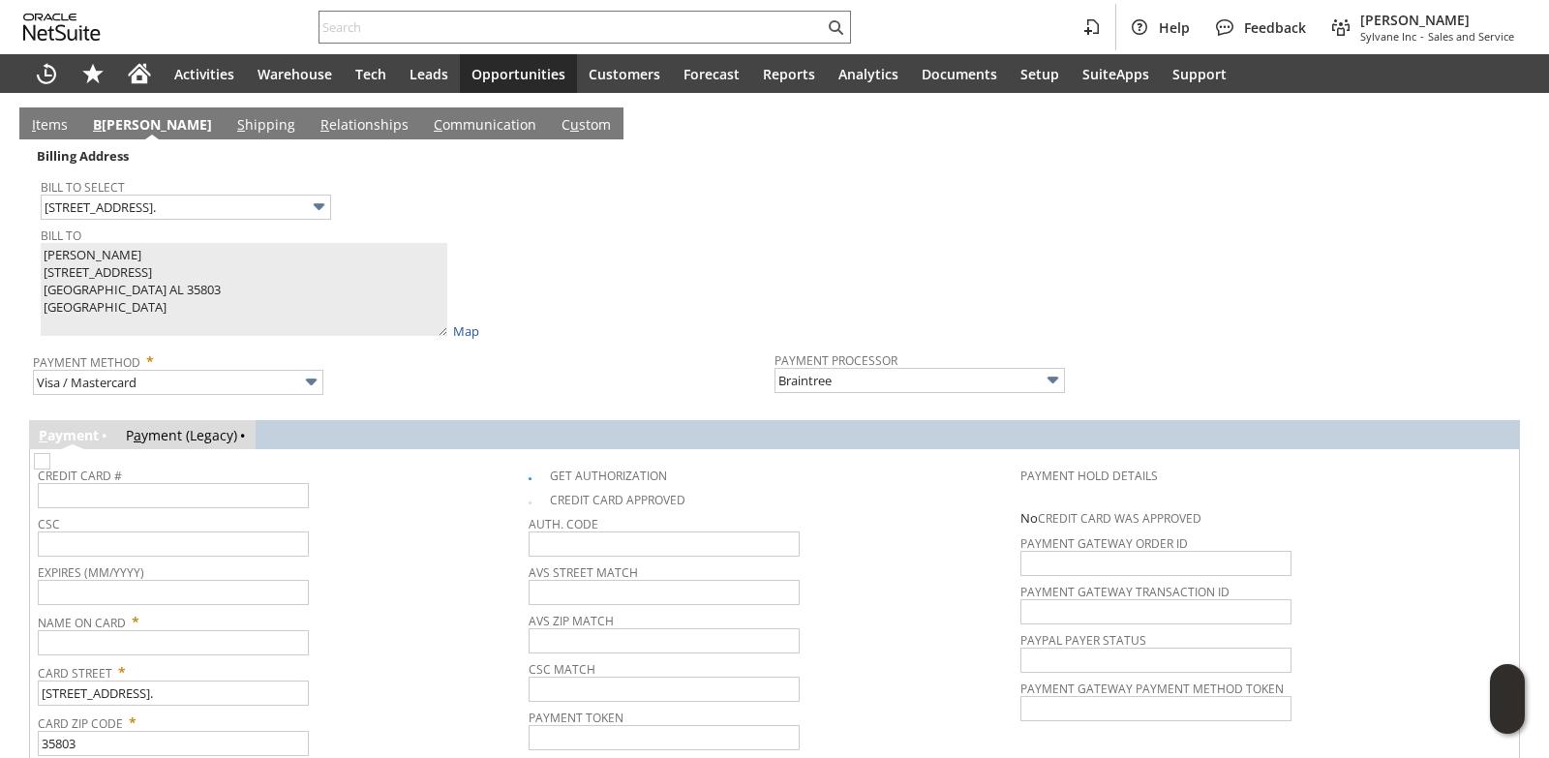
scroll to position [1119, 0]
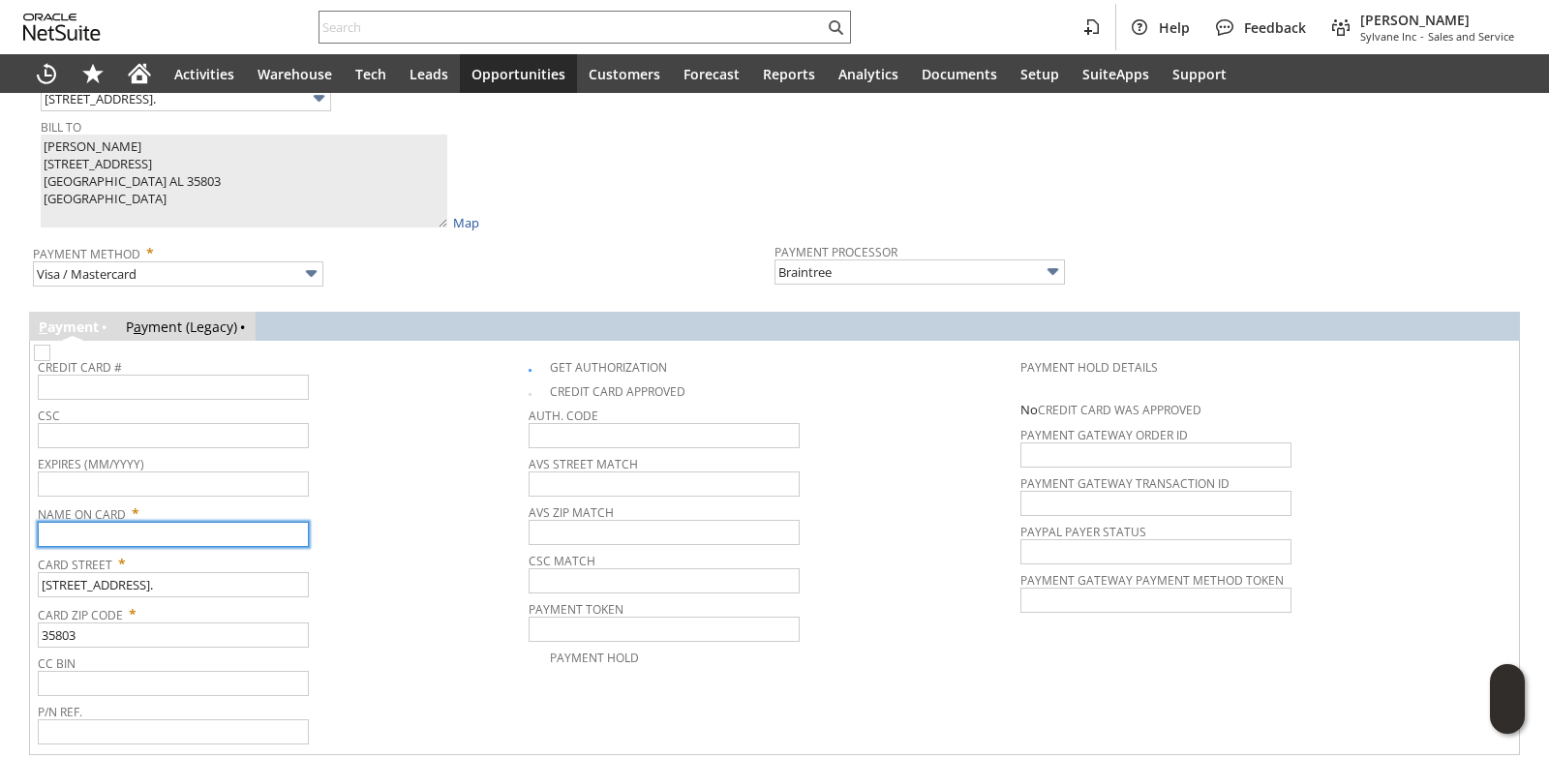
click at [151, 539] on input "text" at bounding box center [173, 534] width 271 height 25
paste input "Roy Hawkins"
type input "Roy Hawkins"
click at [410, 544] on div "Name On Card * Roy Hawkins" at bounding box center [278, 523] width 481 height 48
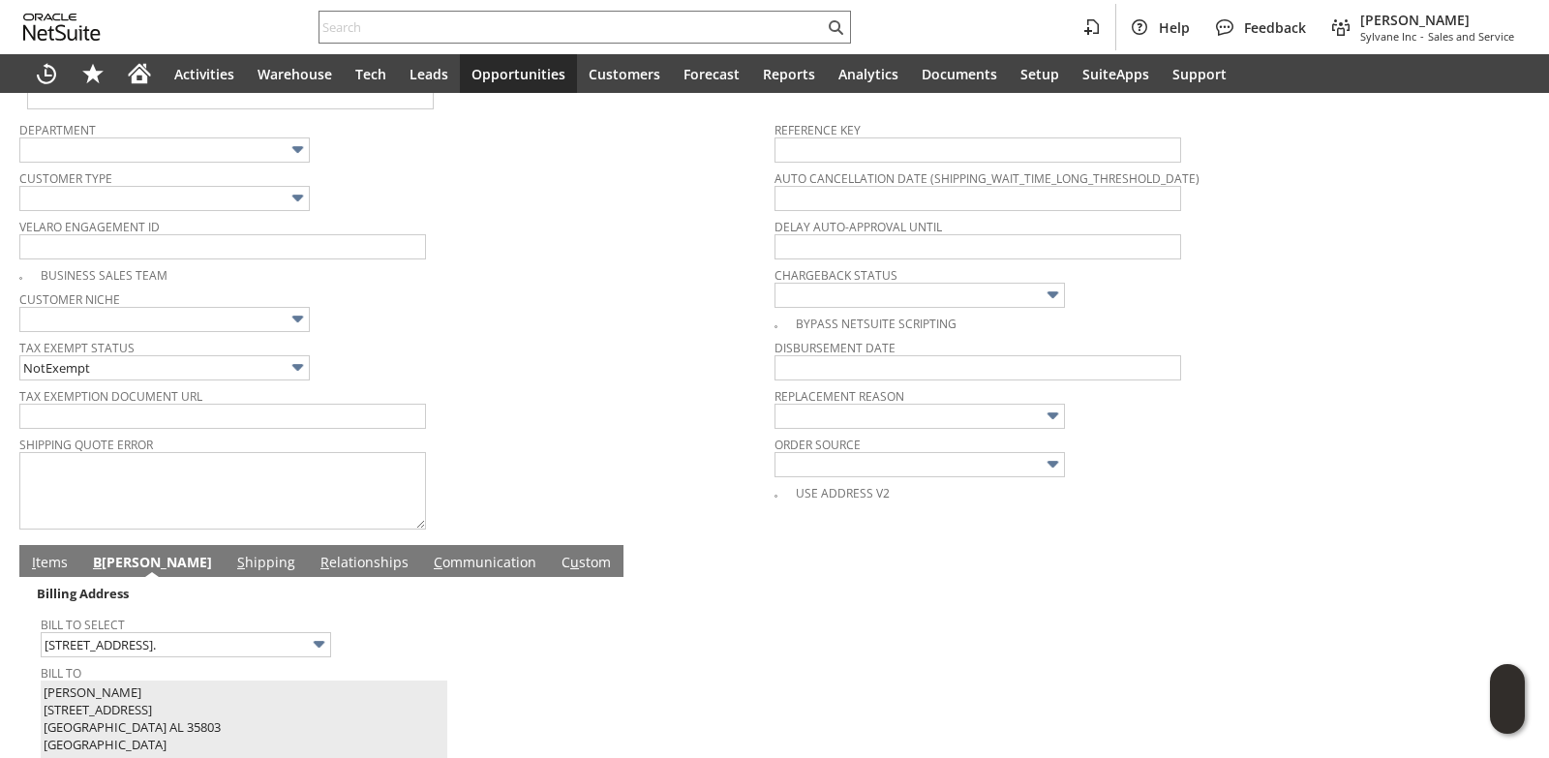
scroll to position [635, 0]
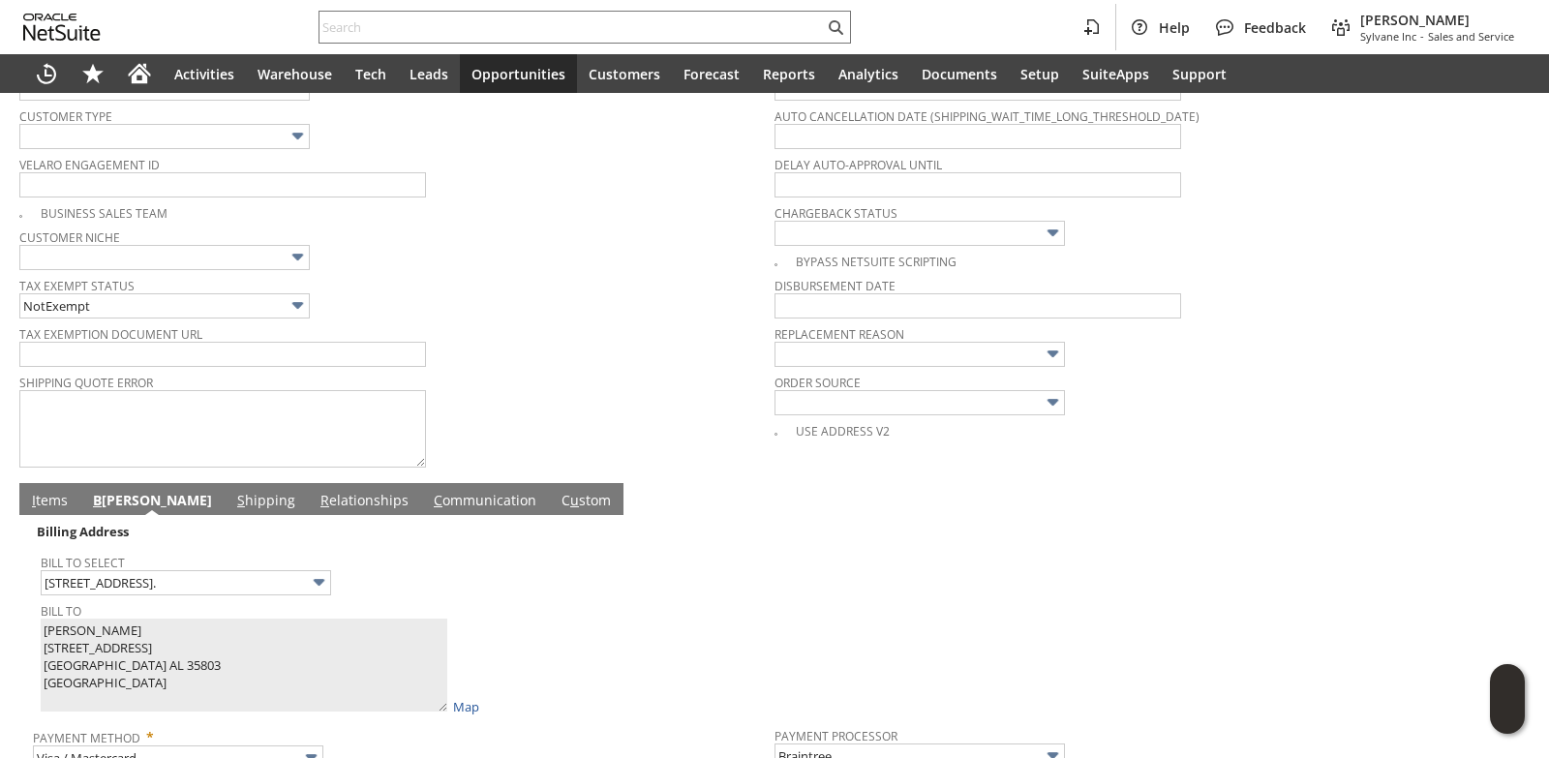
click at [54, 505] on link "I tems" at bounding box center [49, 501] width 45 height 21
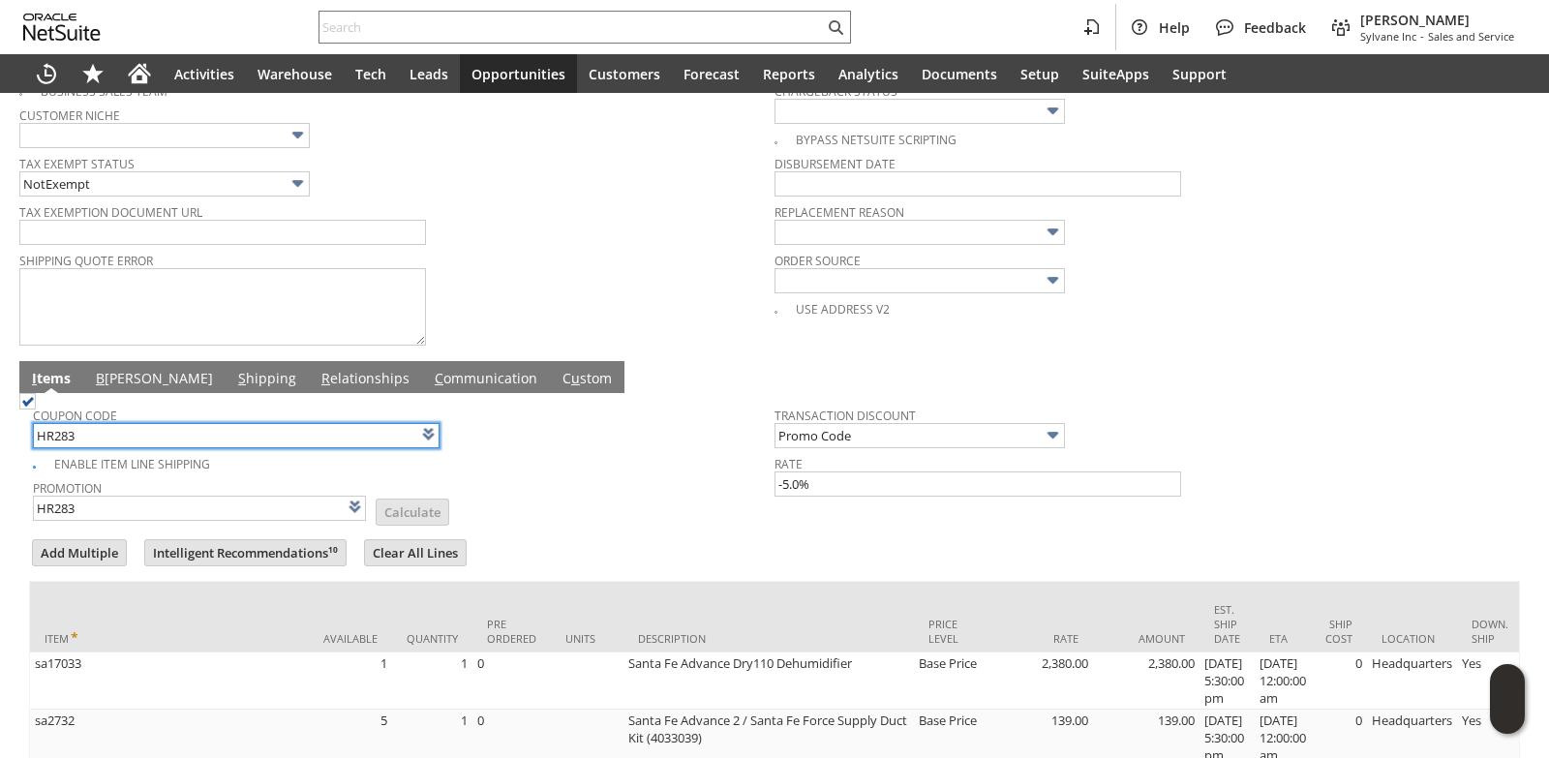
scroll to position [925, 0]
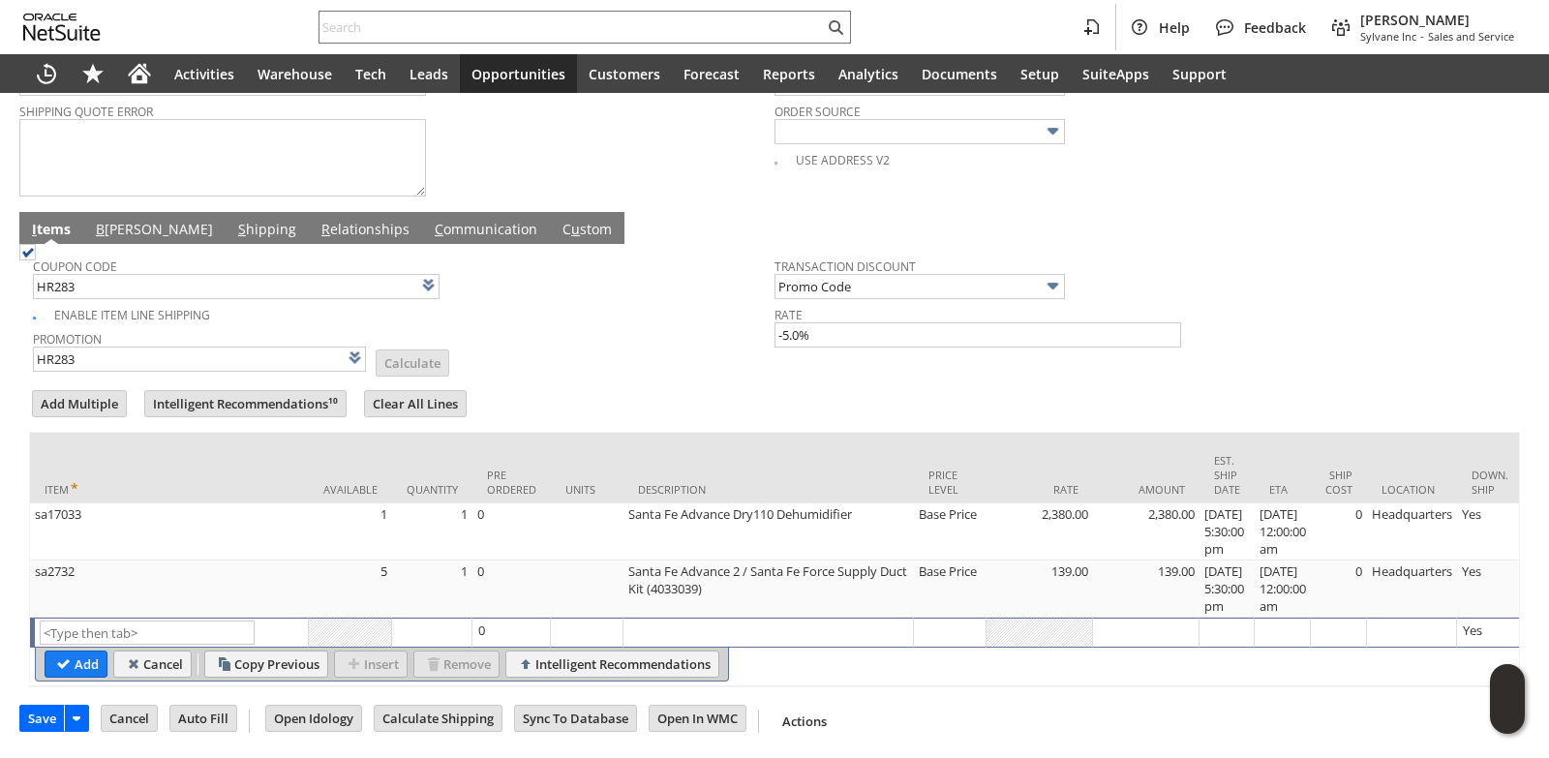
click at [98, 220] on span "B" at bounding box center [100, 229] width 9 height 18
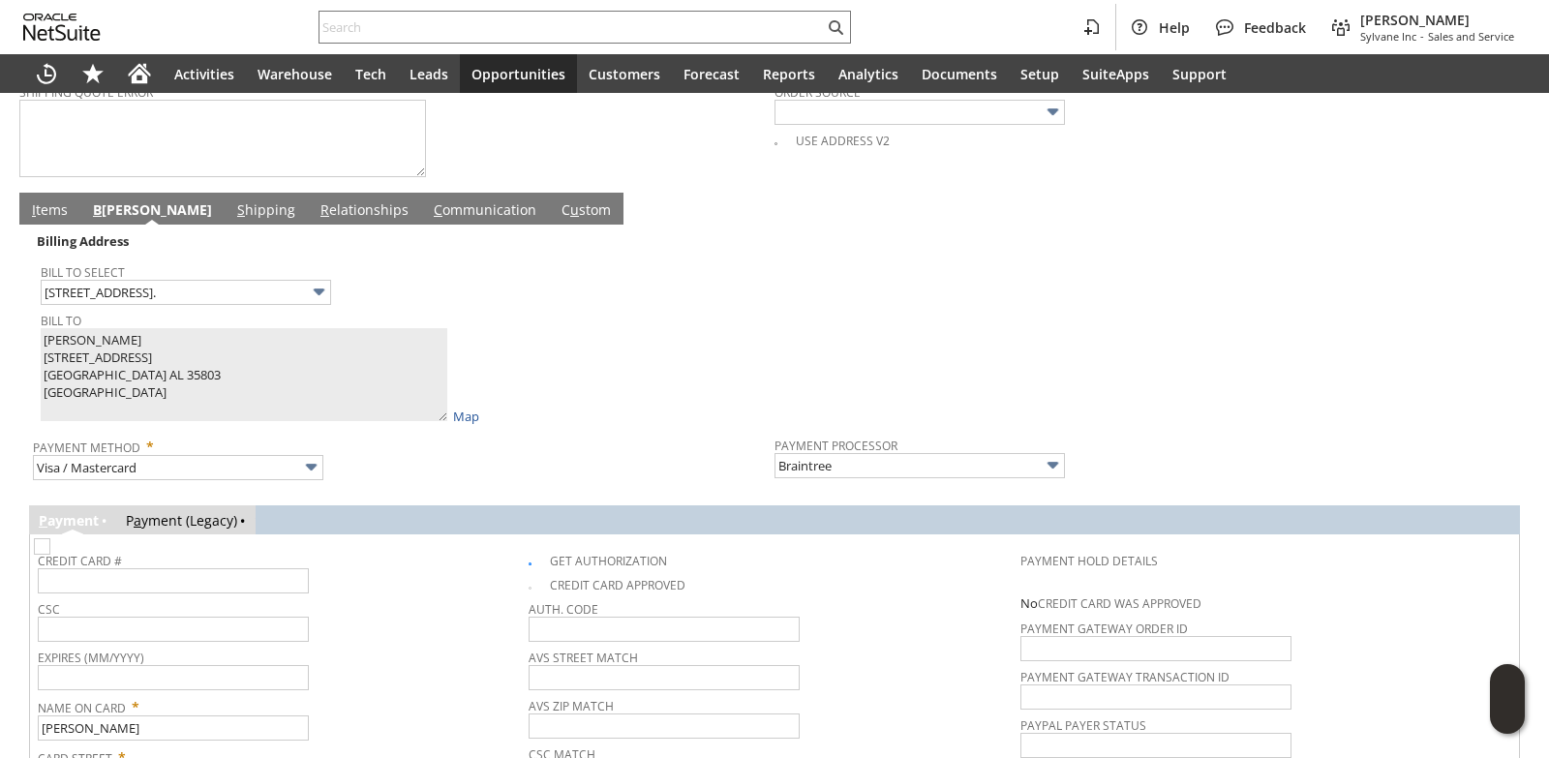
click at [614, 409] on div "Bill To Roy Hawkins 31 Bluff Creek Circle SE. Huntsville AL 35803 United States…" at bounding box center [403, 366] width 724 height 118
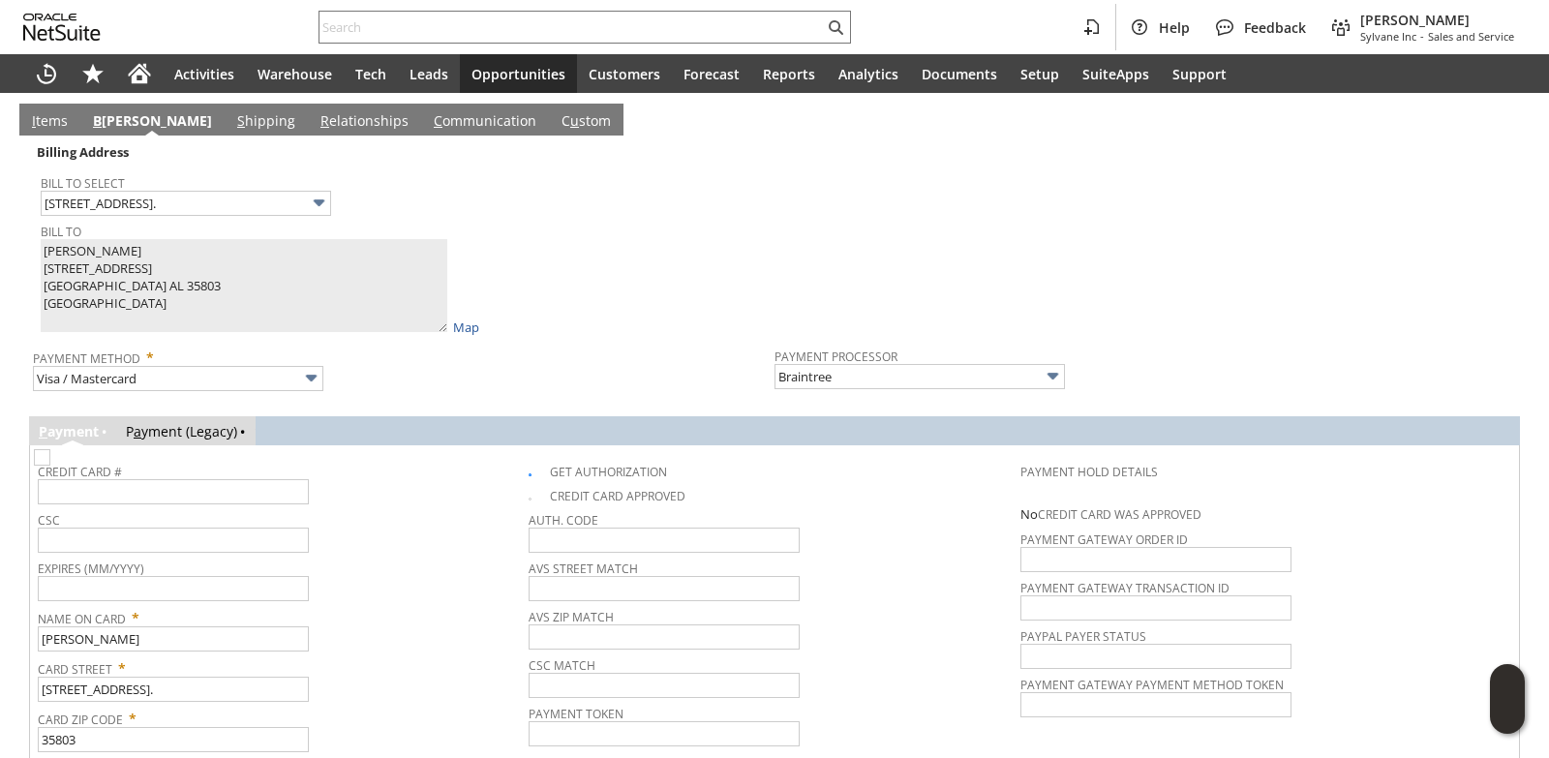
scroll to position [1119, 0]
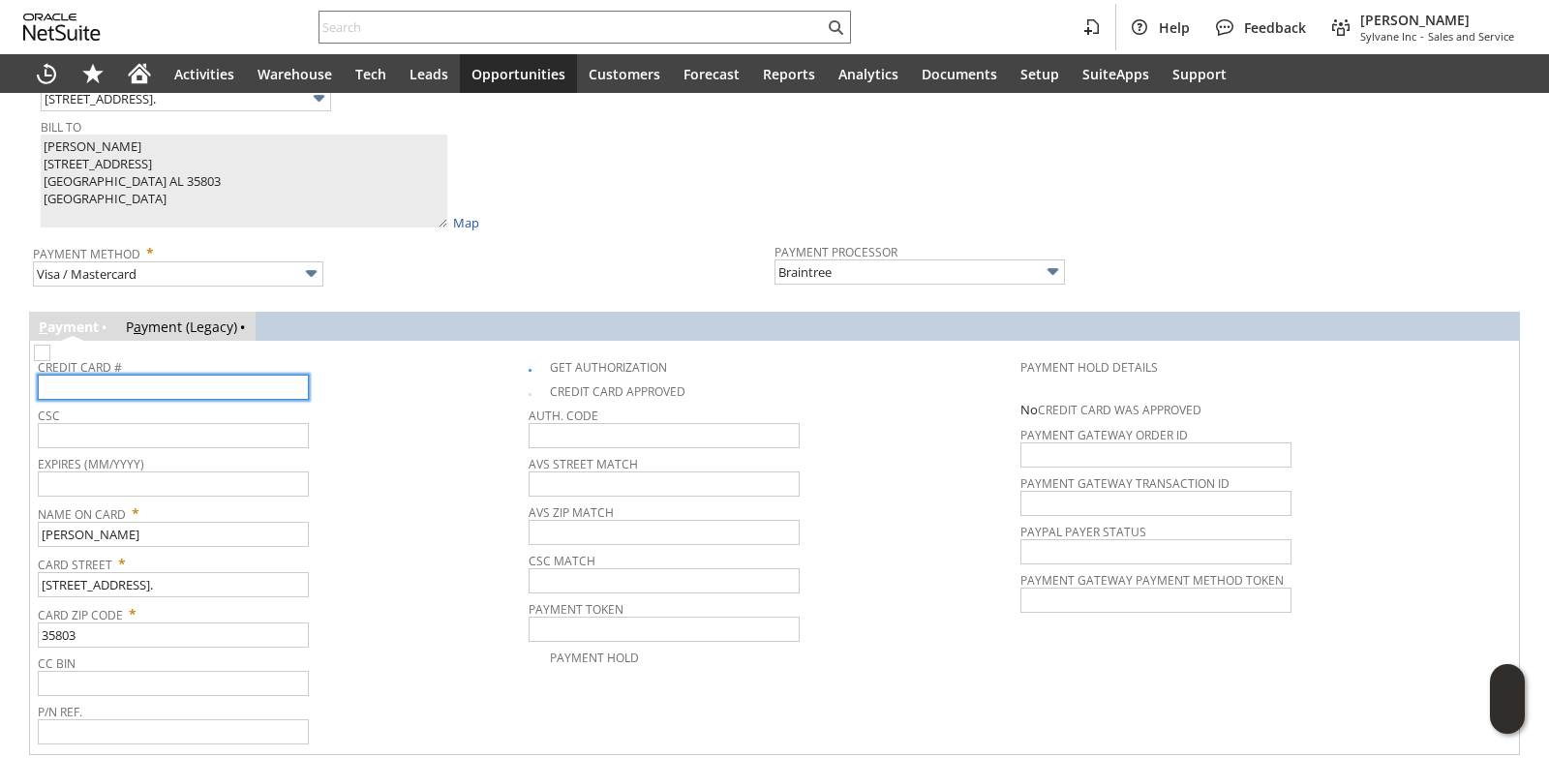
click at [133, 400] on input "text" at bounding box center [173, 387] width 271 height 25
type input "4400662666255786"
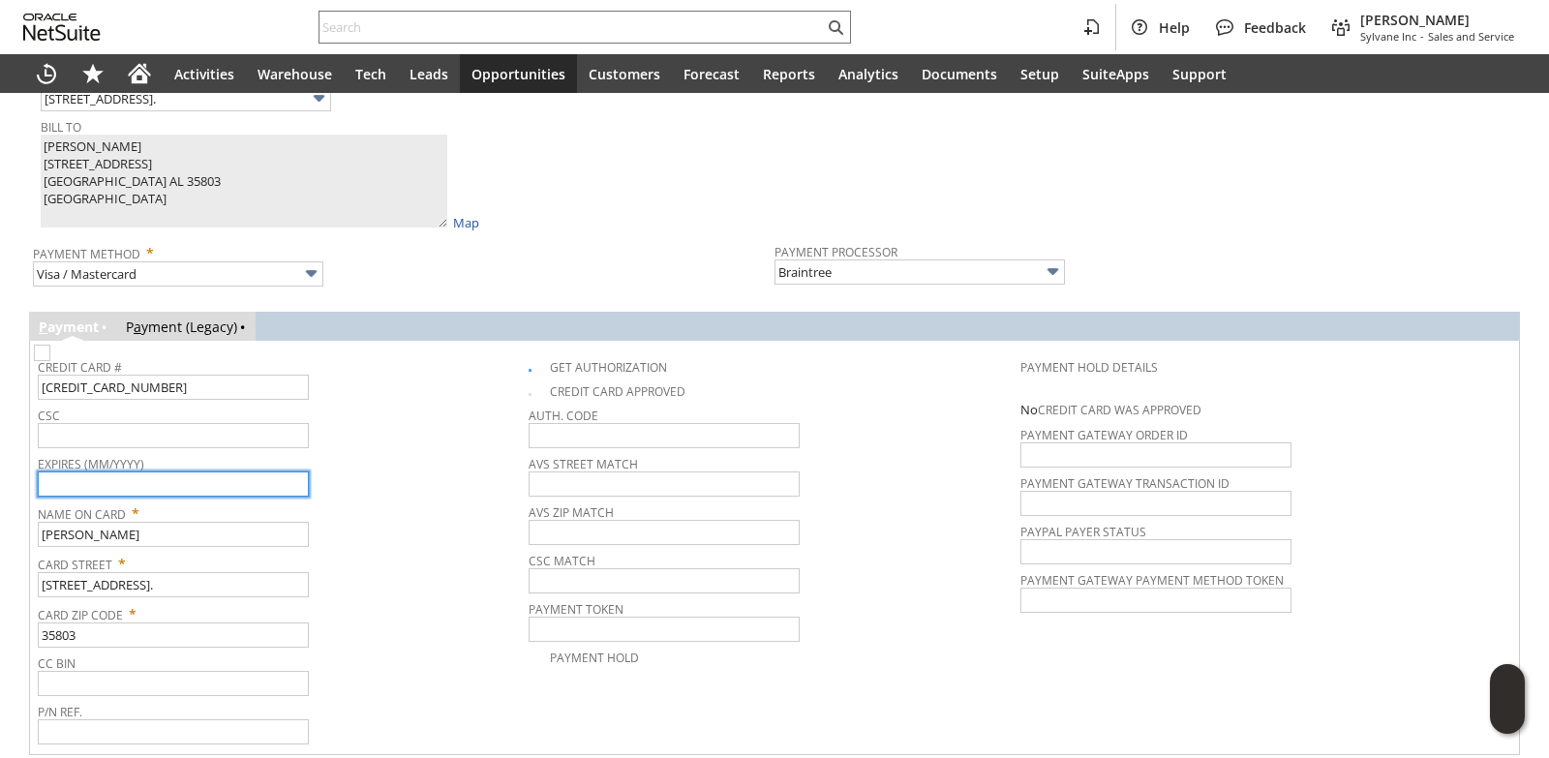
click at [238, 497] on input "text" at bounding box center [173, 483] width 271 height 25
type input "10/2027"
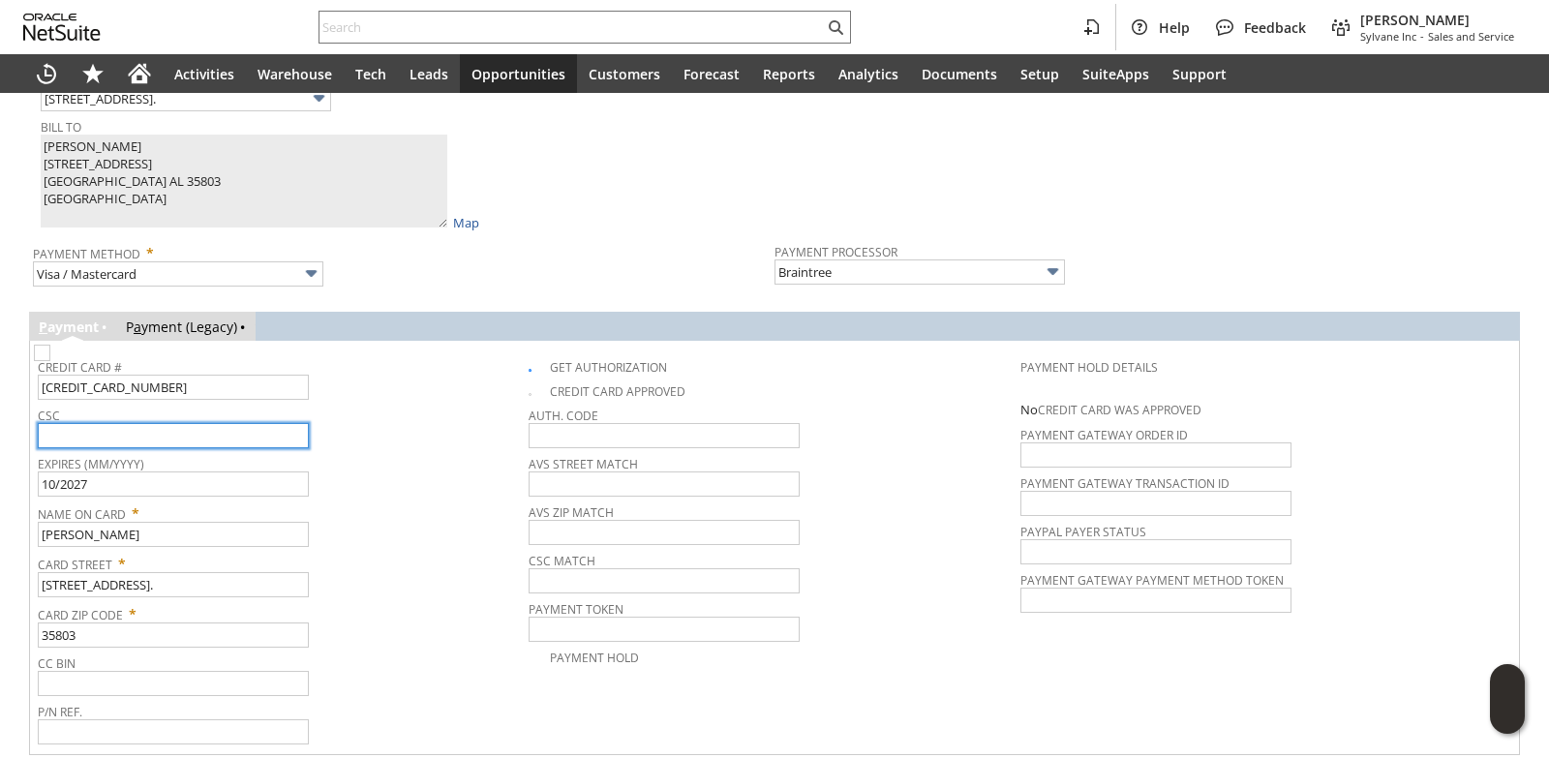
click at [240, 448] on input "text" at bounding box center [173, 435] width 271 height 25
type input "801"
click at [364, 484] on div "Expires (MM/YYYY) 10/2027" at bounding box center [278, 473] width 481 height 46
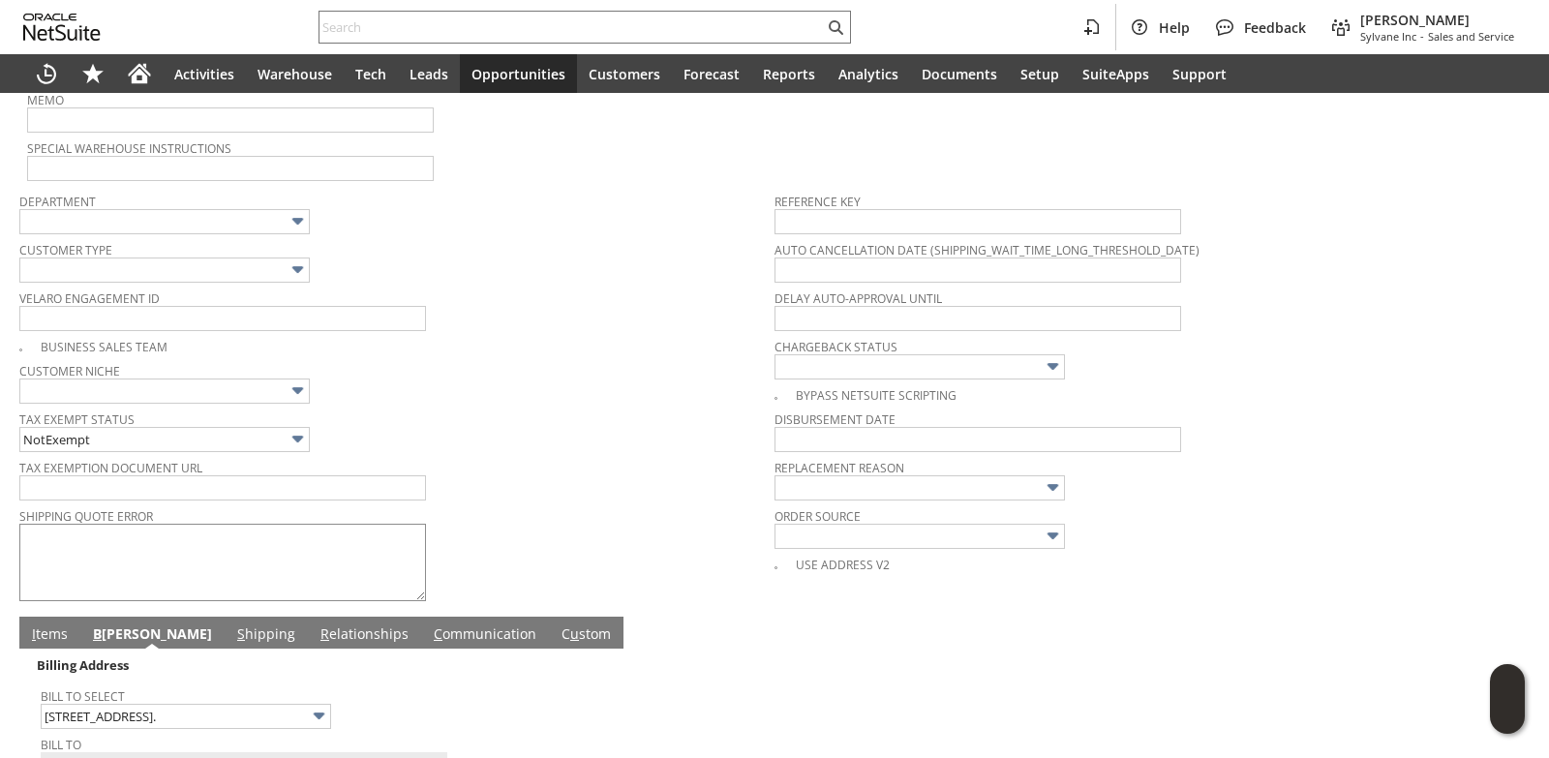
scroll to position [0, 0]
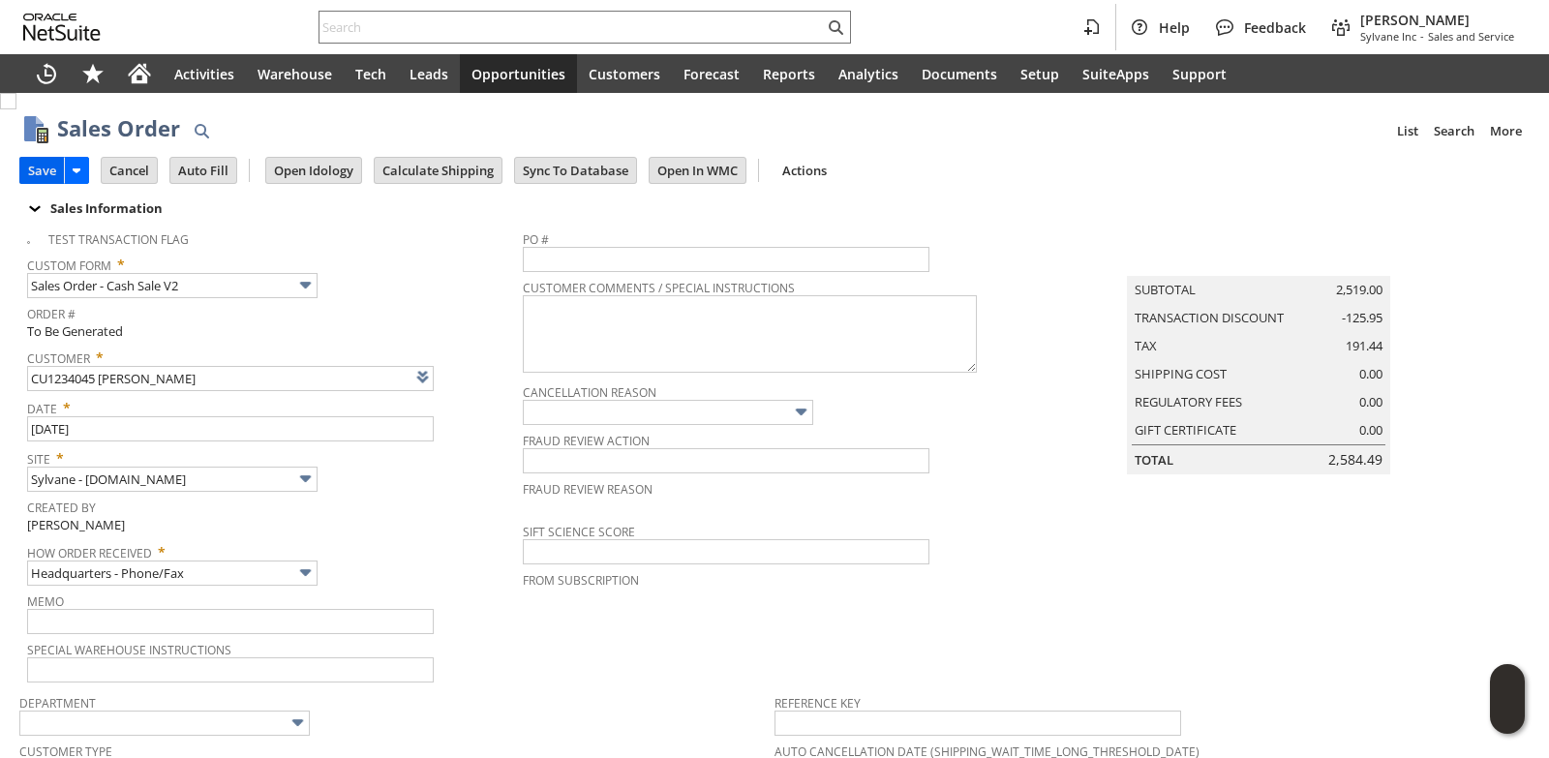
click at [51, 164] on input "Save" at bounding box center [42, 170] width 44 height 25
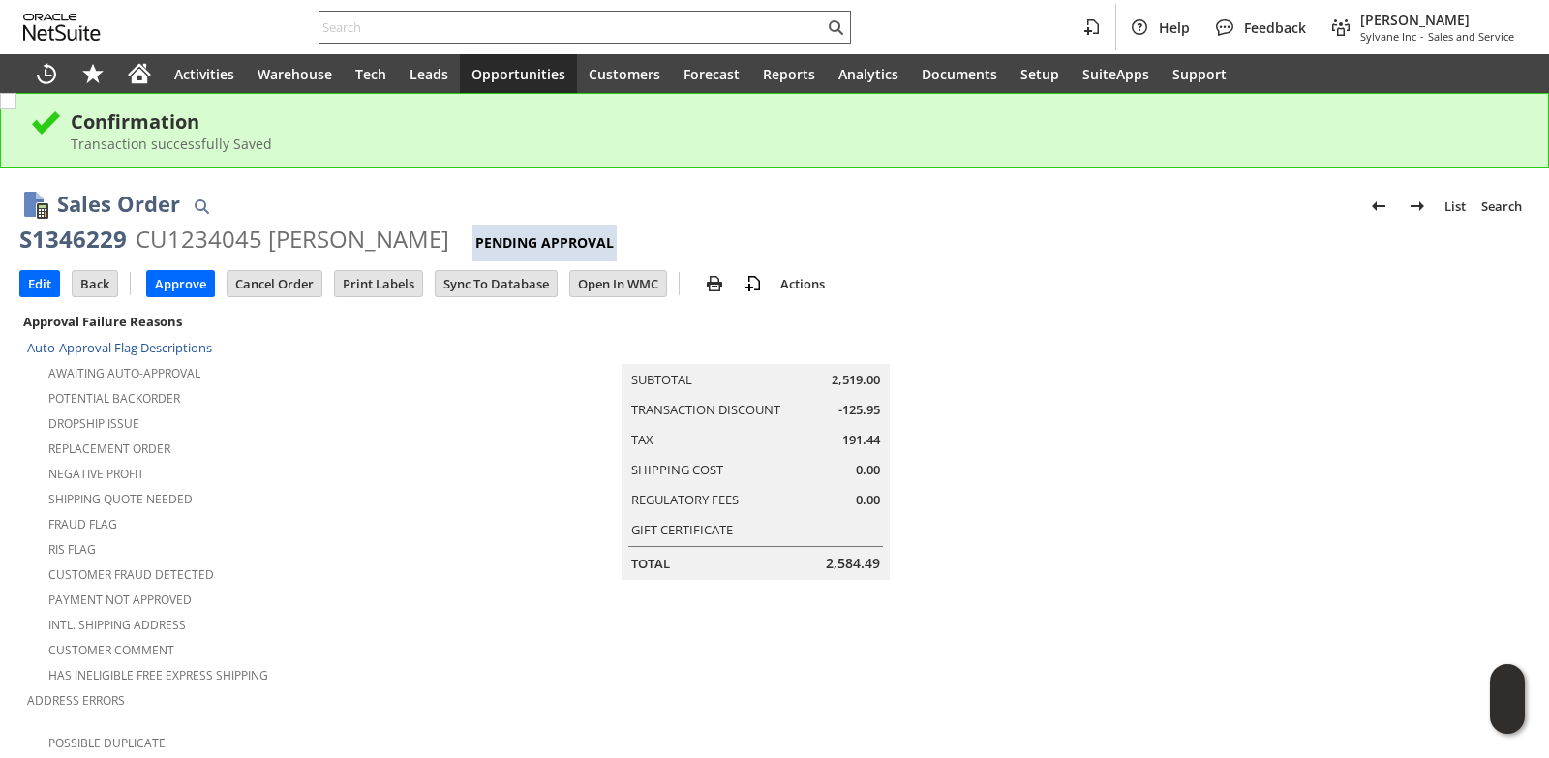
click at [390, 33] on input "text" at bounding box center [571, 26] width 504 height 23
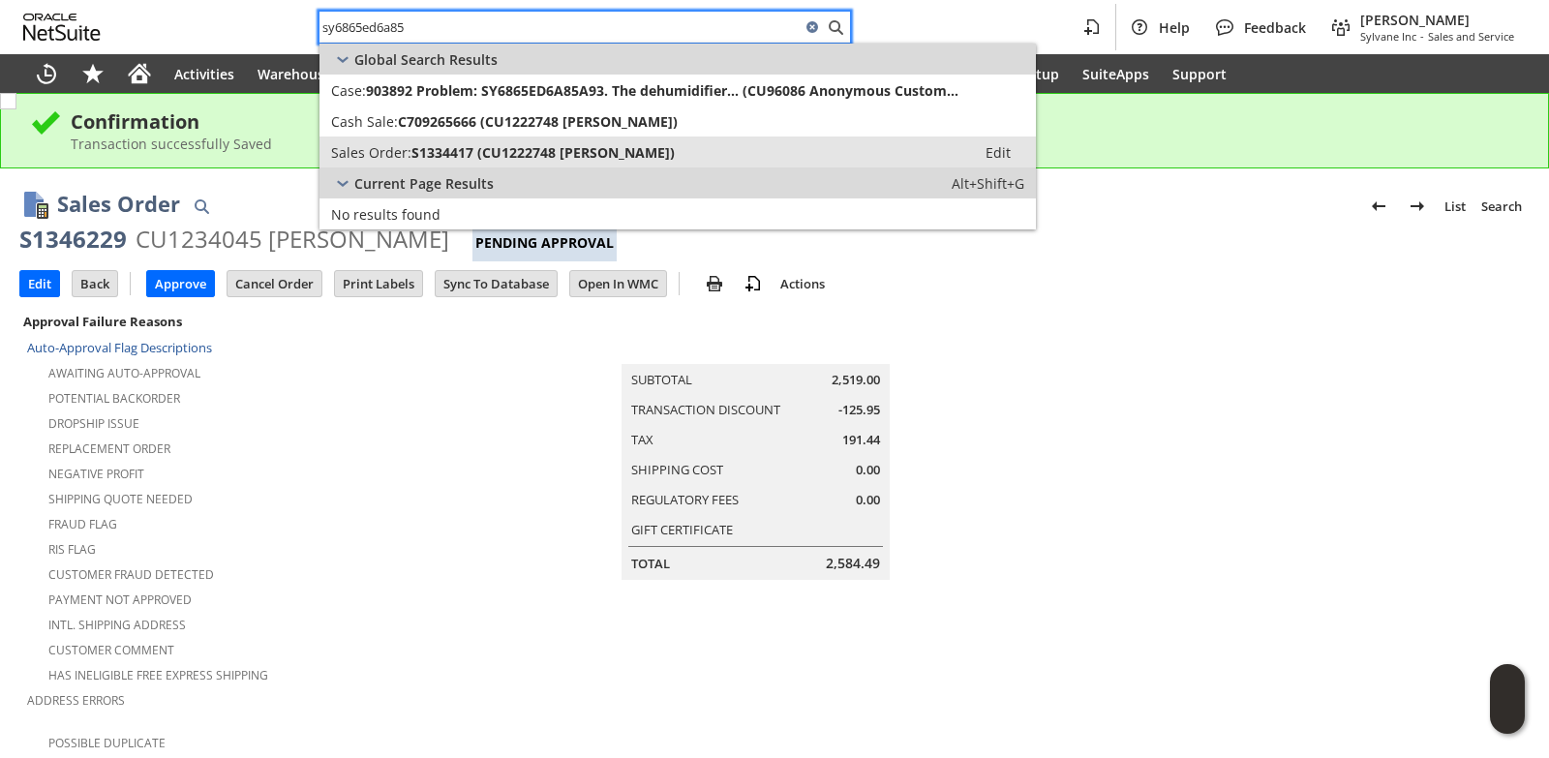
type input "sy6865ed6a85"
click at [441, 149] on span "S1334417 (CU1222748 Kristopher Wood)" at bounding box center [542, 152] width 263 height 18
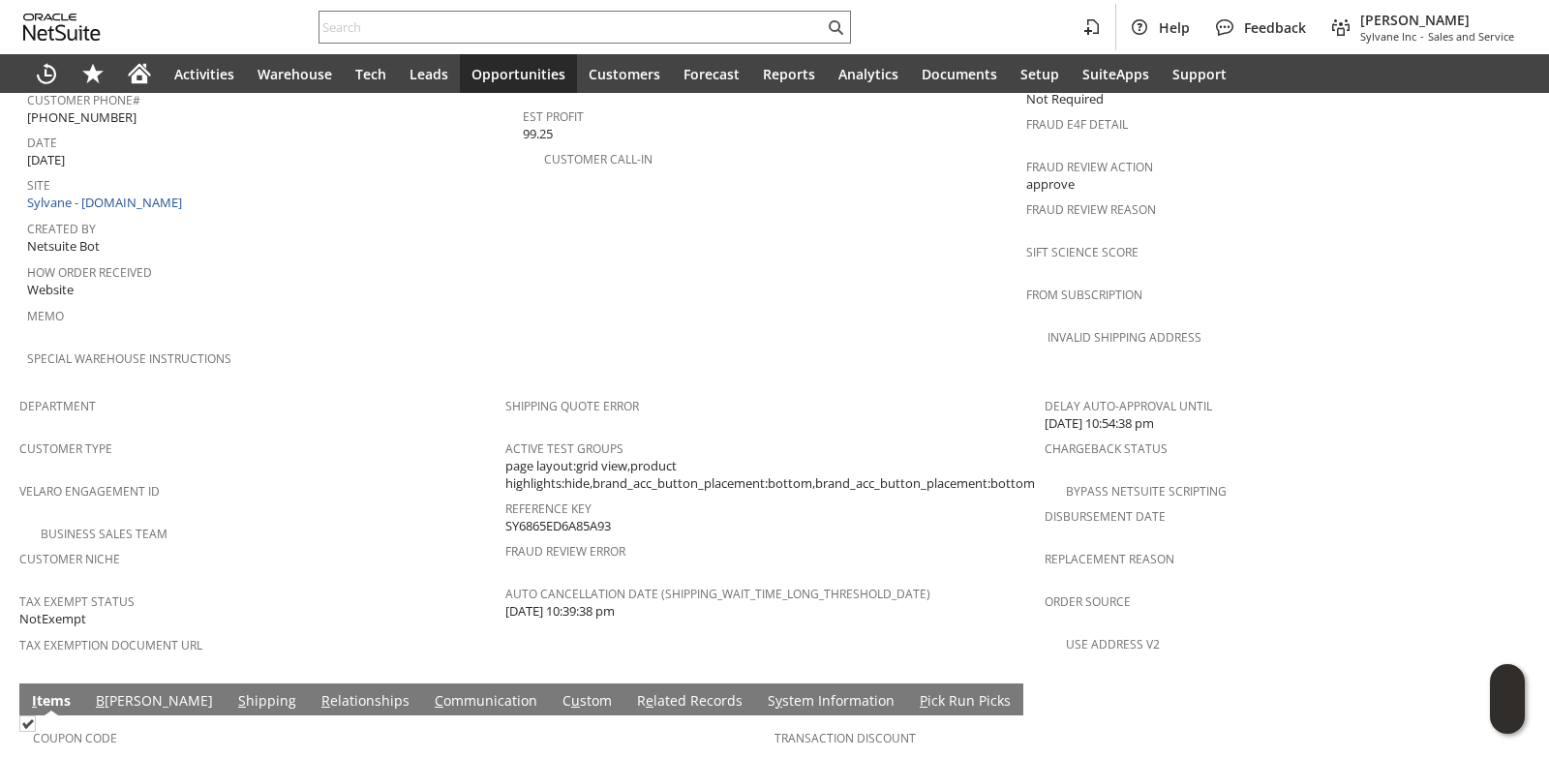
scroll to position [1213, 0]
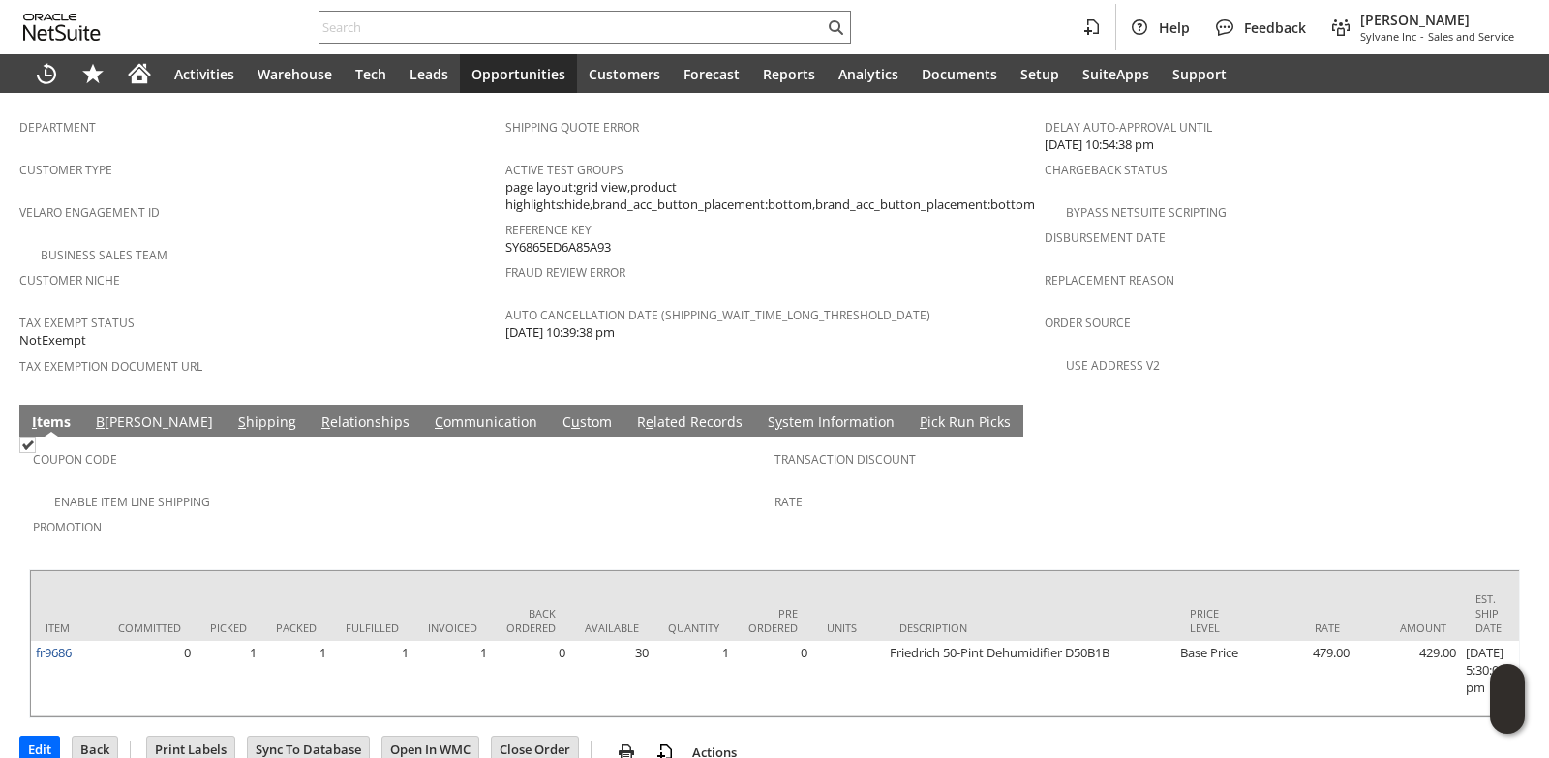
click at [233, 412] on link "S hipping" at bounding box center [267, 422] width 68 height 21
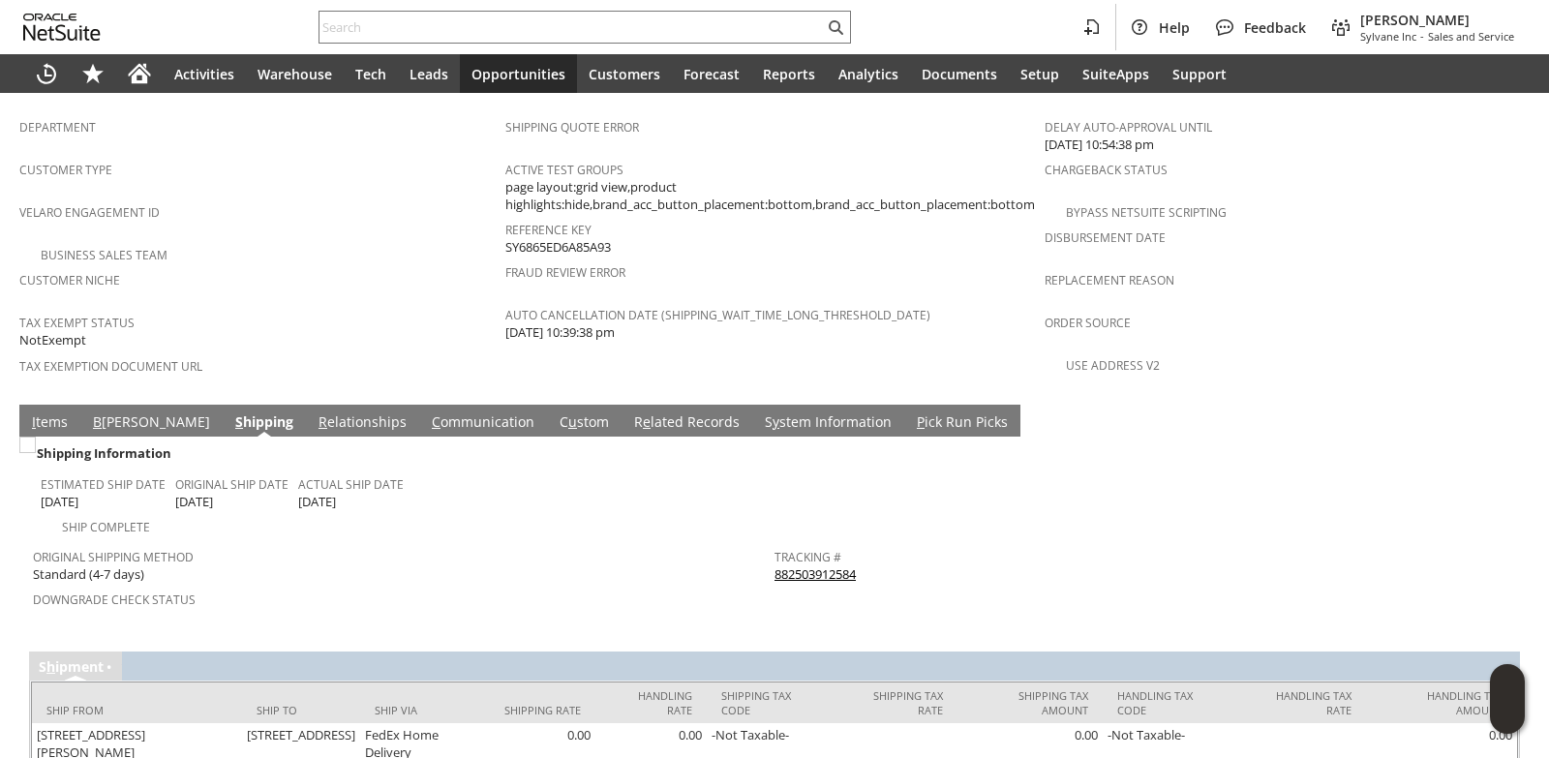
click at [810, 565] on link "882503912584" at bounding box center [814, 573] width 81 height 17
click at [33, 412] on span "I" at bounding box center [34, 421] width 4 height 18
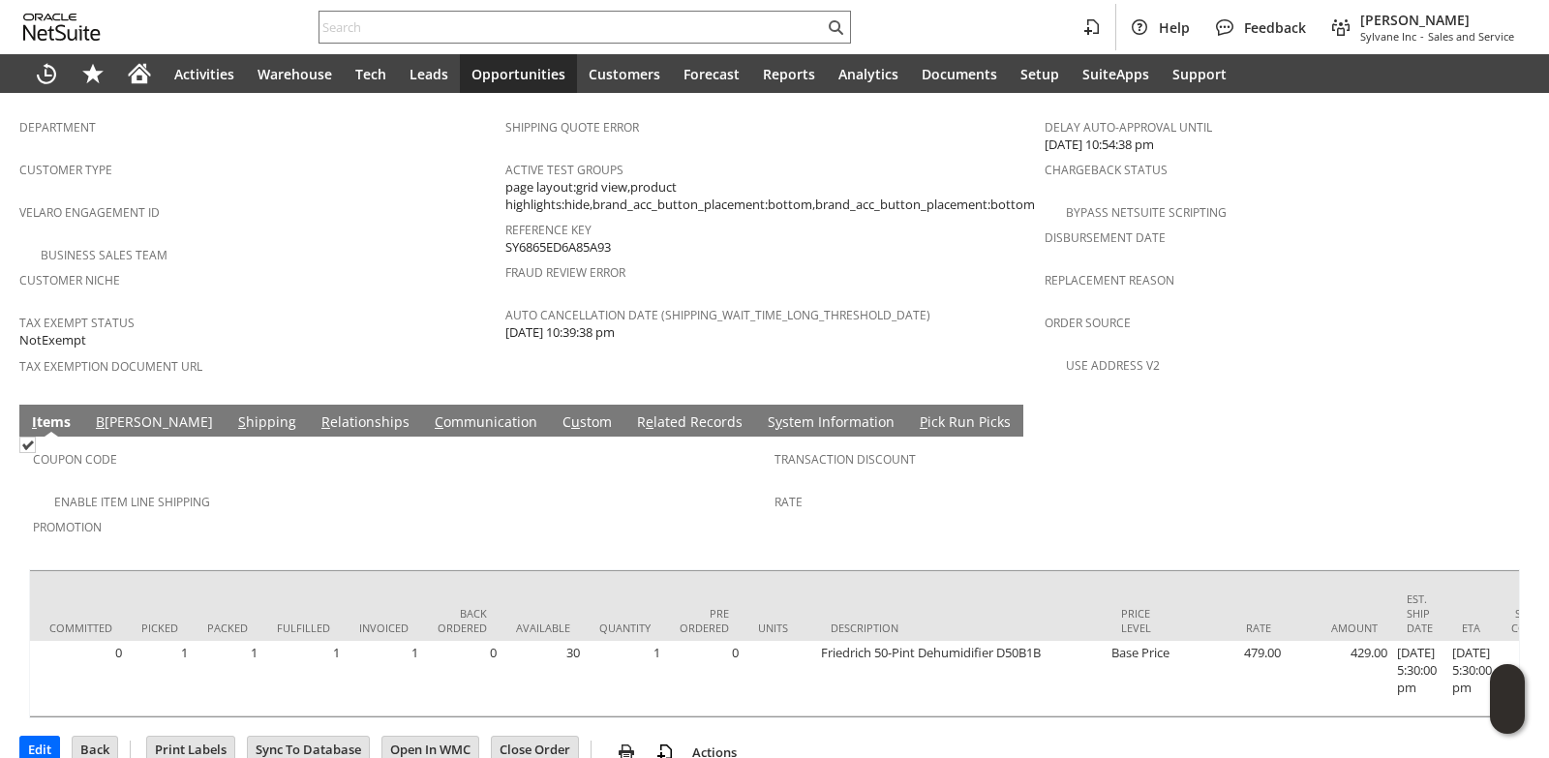
scroll to position [0, 0]
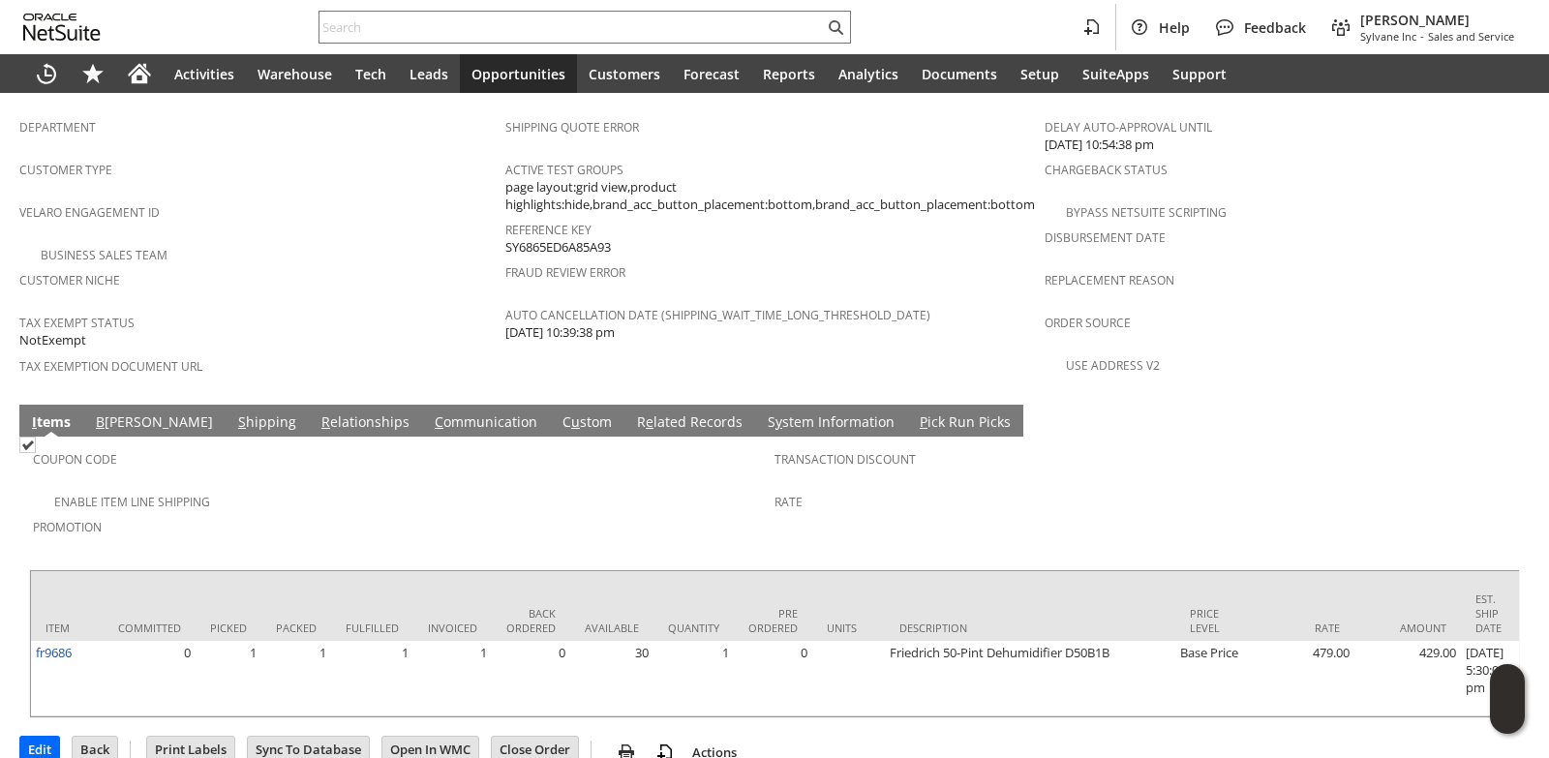
click at [233, 412] on link "S hipping" at bounding box center [267, 422] width 68 height 21
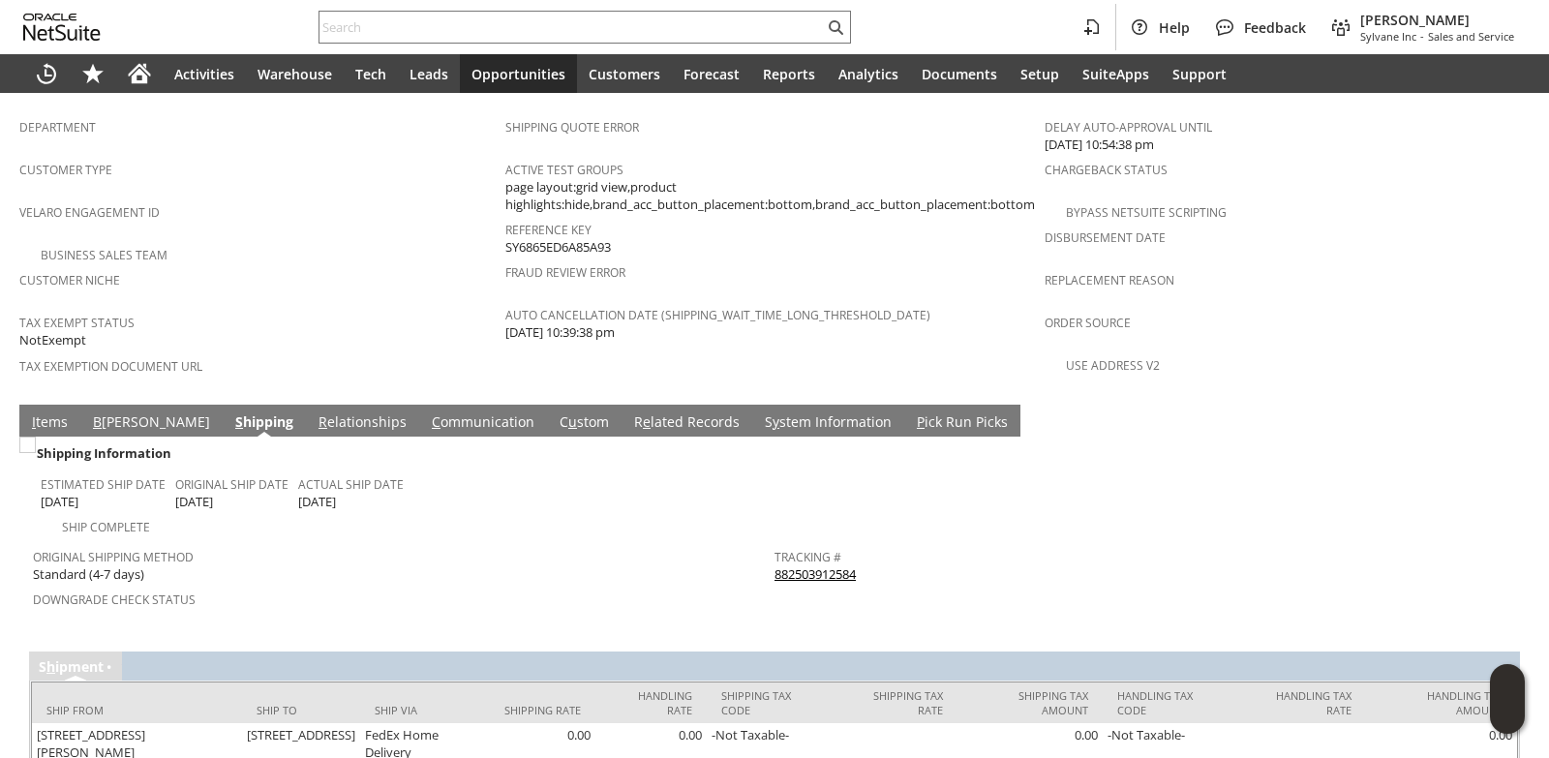
click at [43, 405] on td "I tems" at bounding box center [49, 421] width 61 height 32
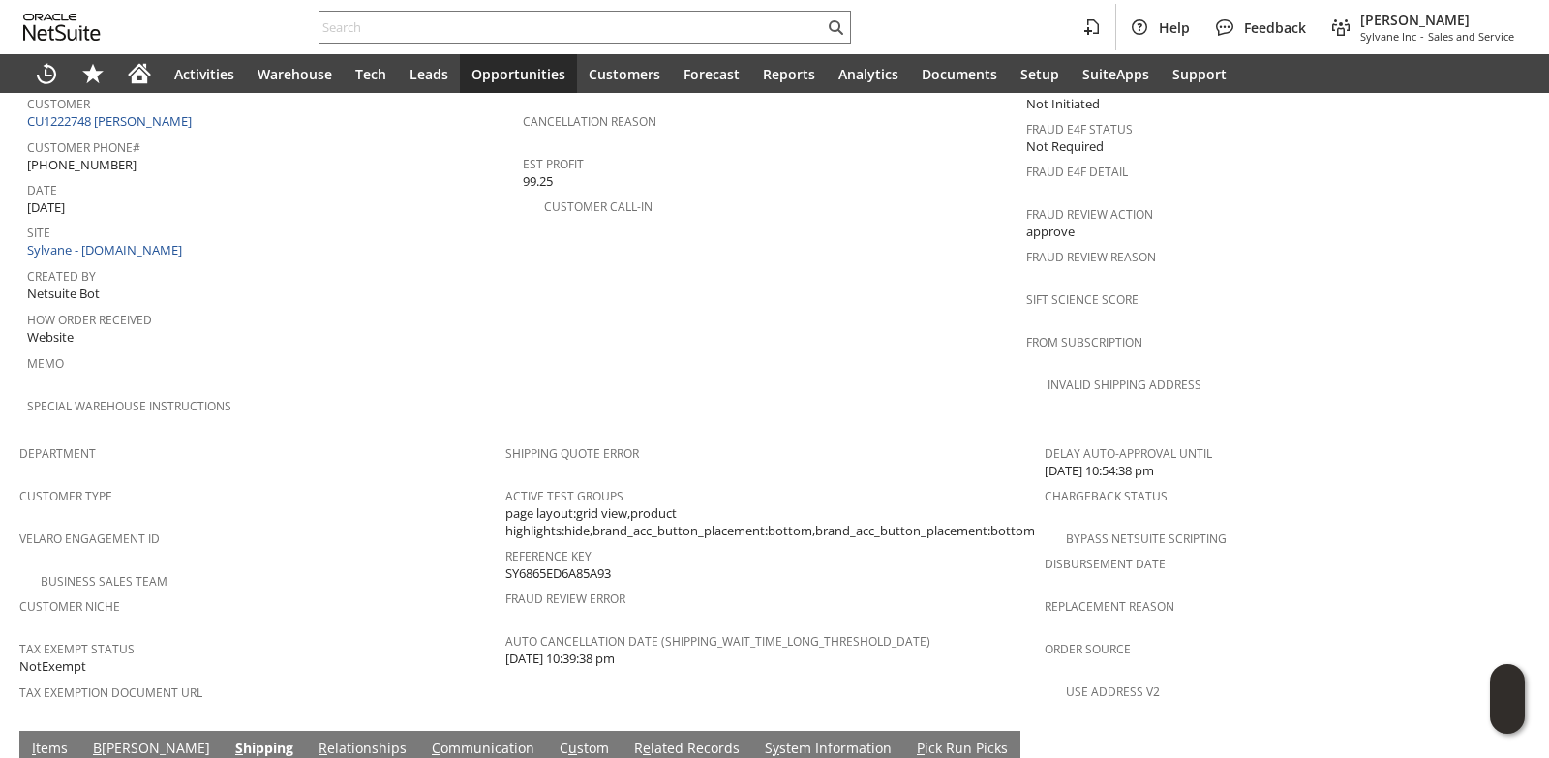
scroll to position [1213, 0]
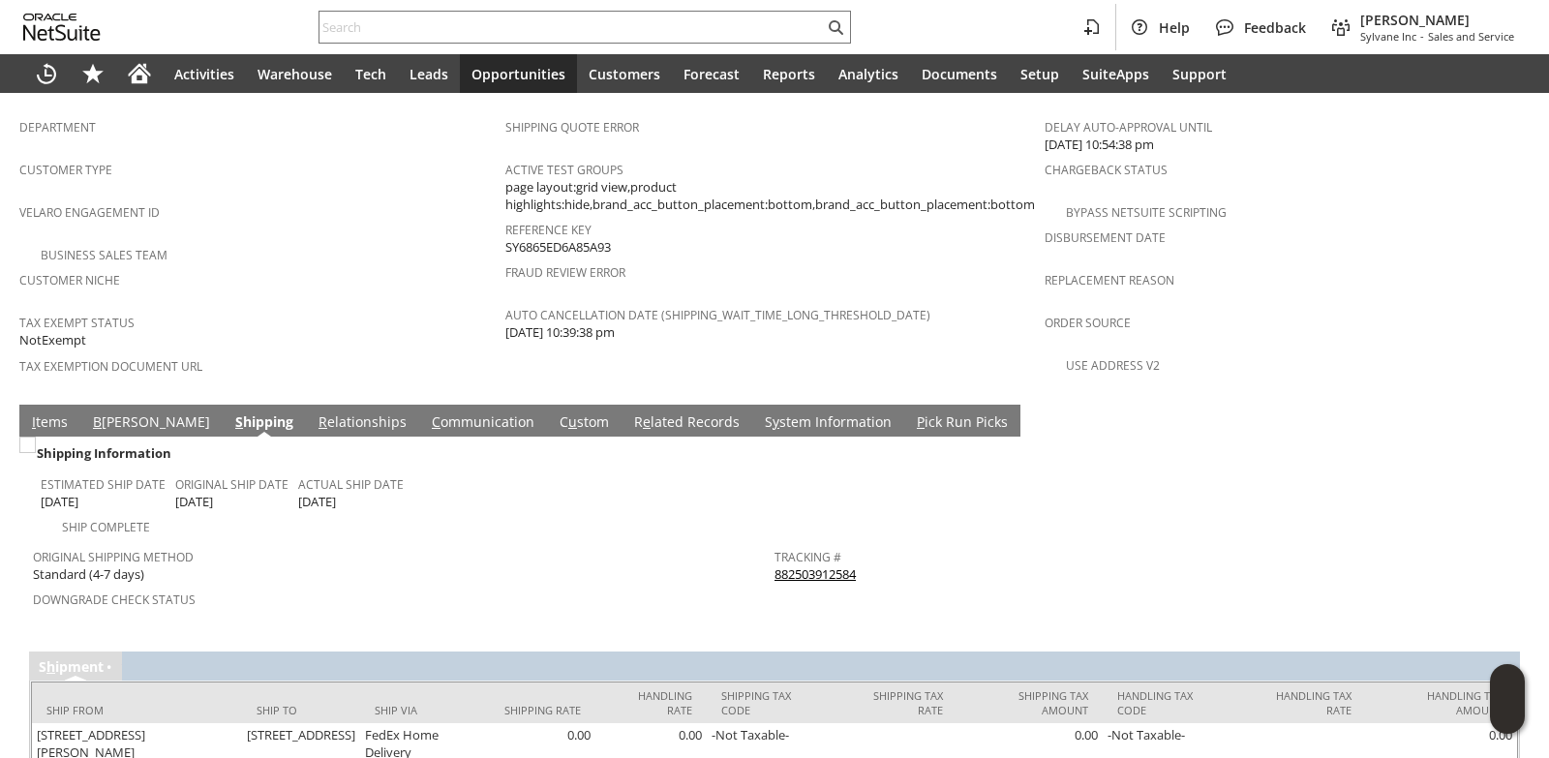
click at [629, 412] on link "R e lated Records" at bounding box center [686, 422] width 115 height 21
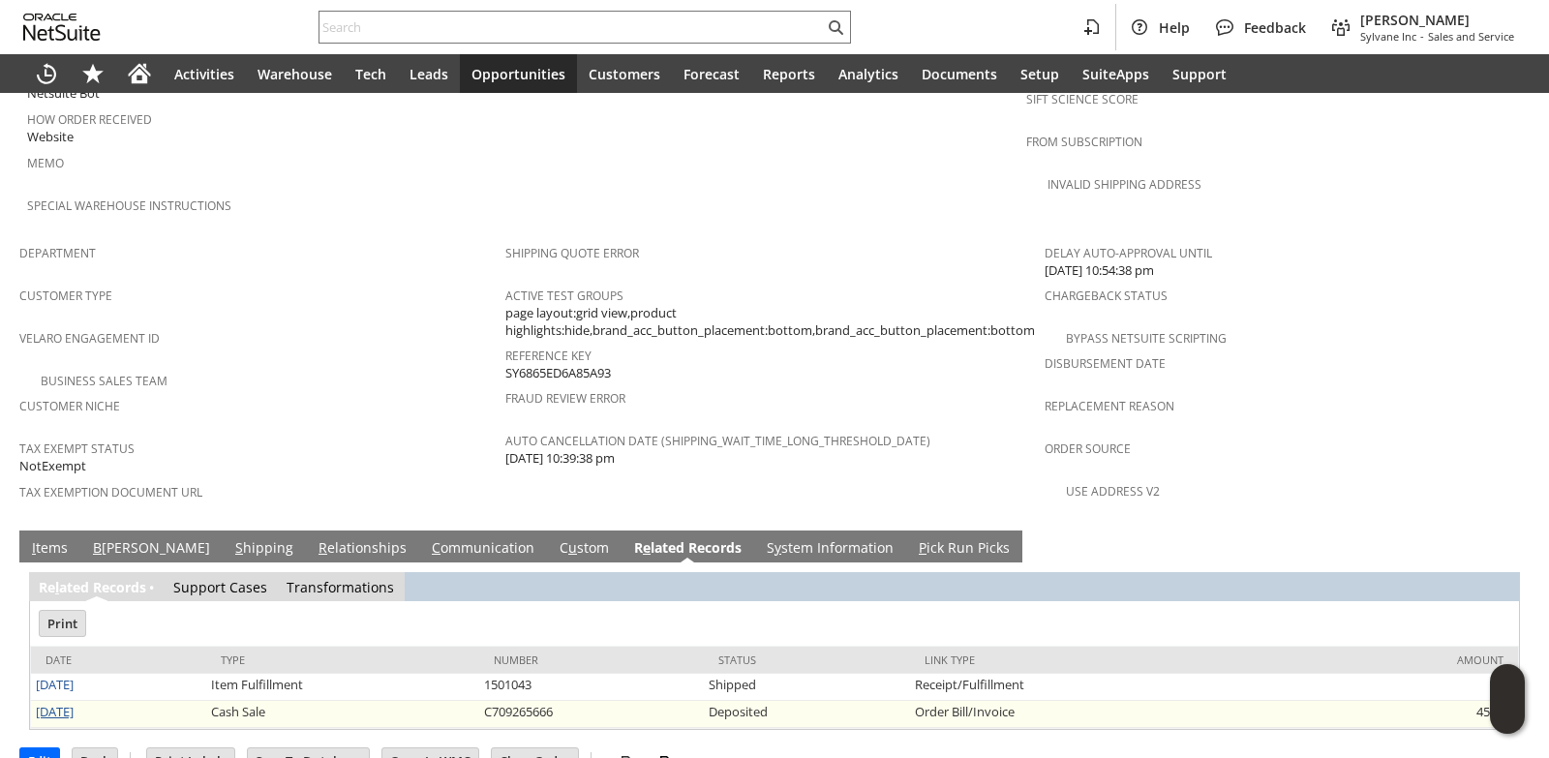
click at [66, 703] on link "[DATE]" at bounding box center [55, 711] width 38 height 17
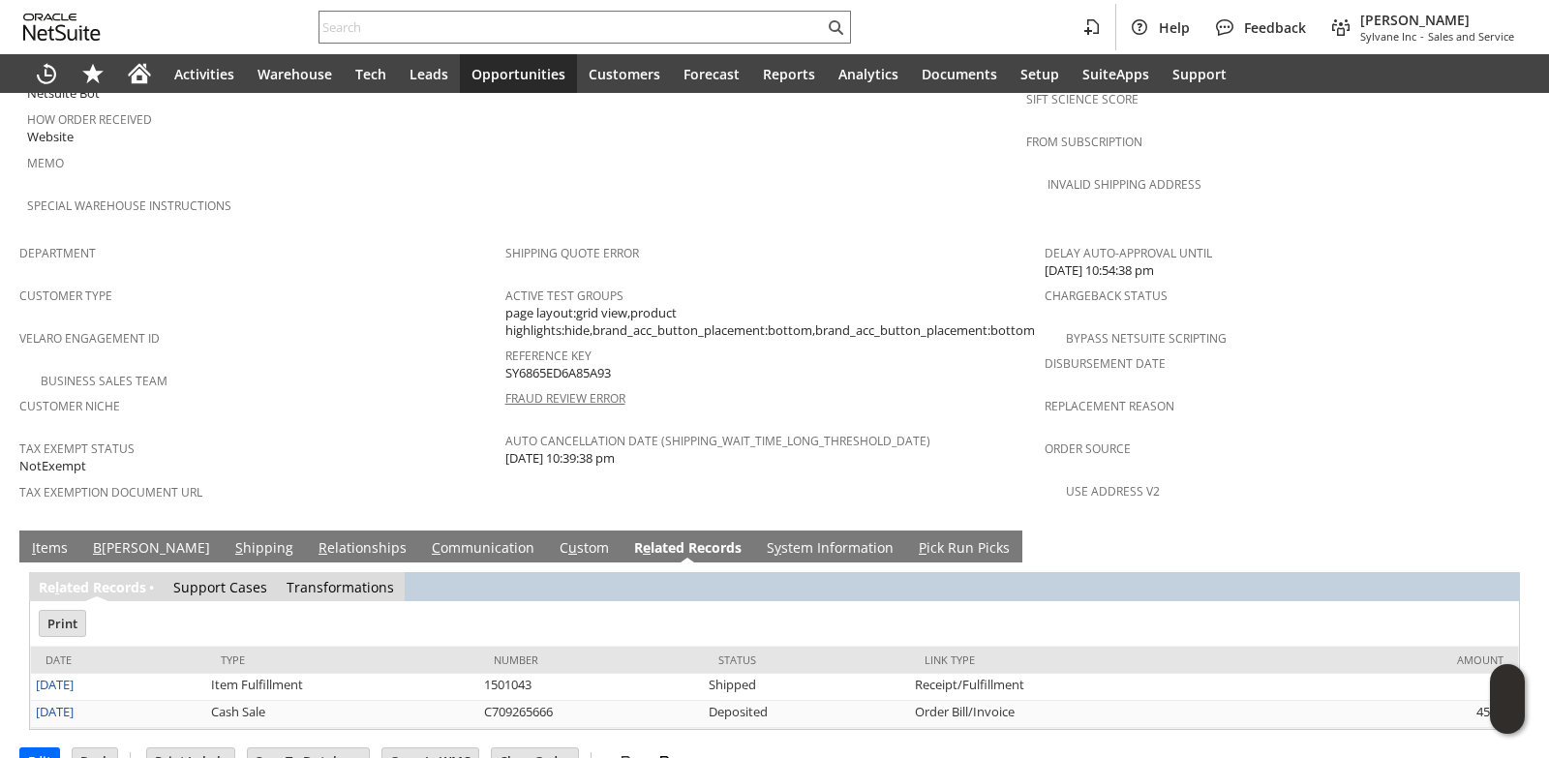
scroll to position [0, 0]
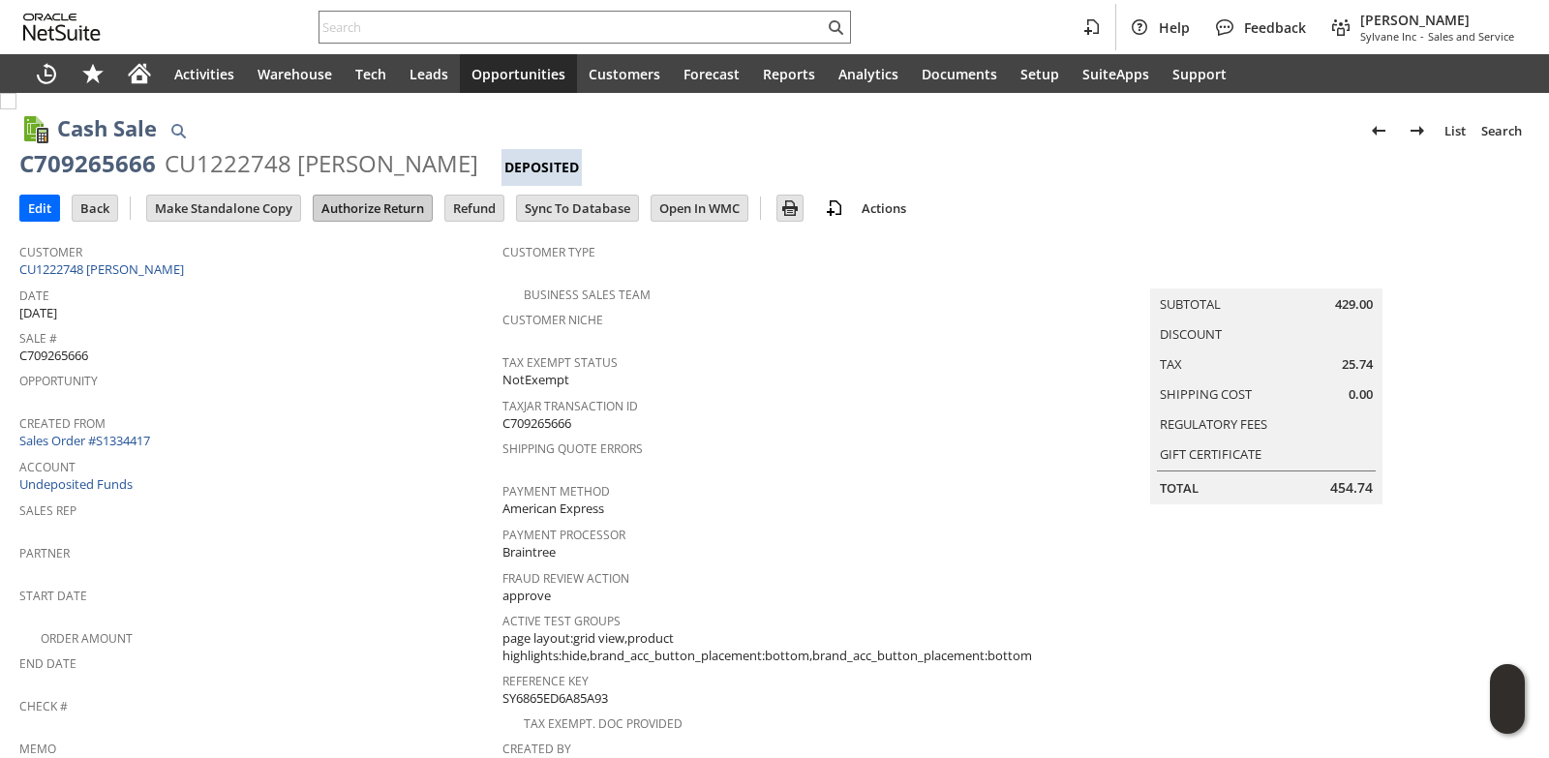
click at [378, 208] on input "Authorize Return" at bounding box center [373, 208] width 118 height 25
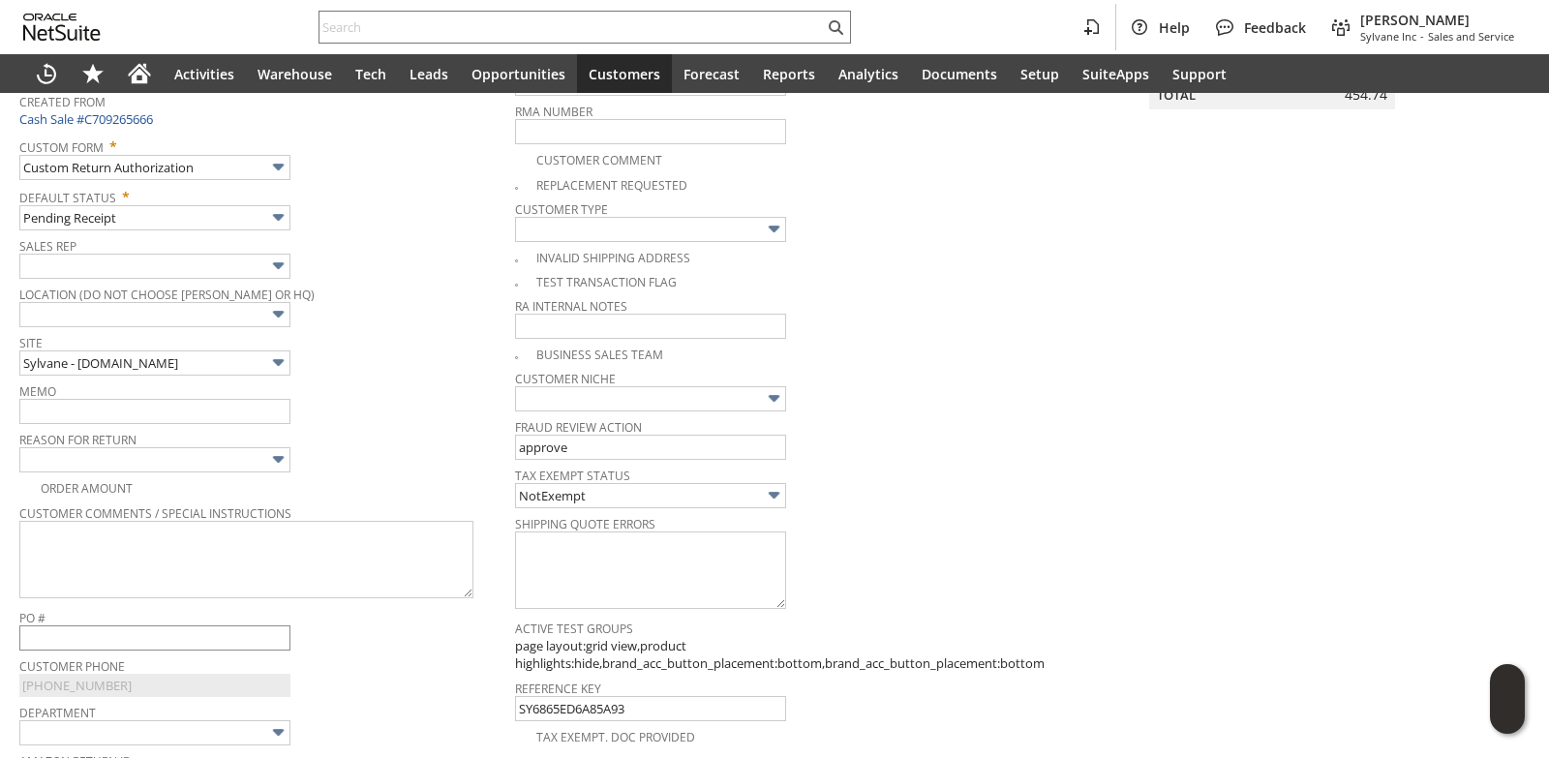
scroll to position [283, 0]
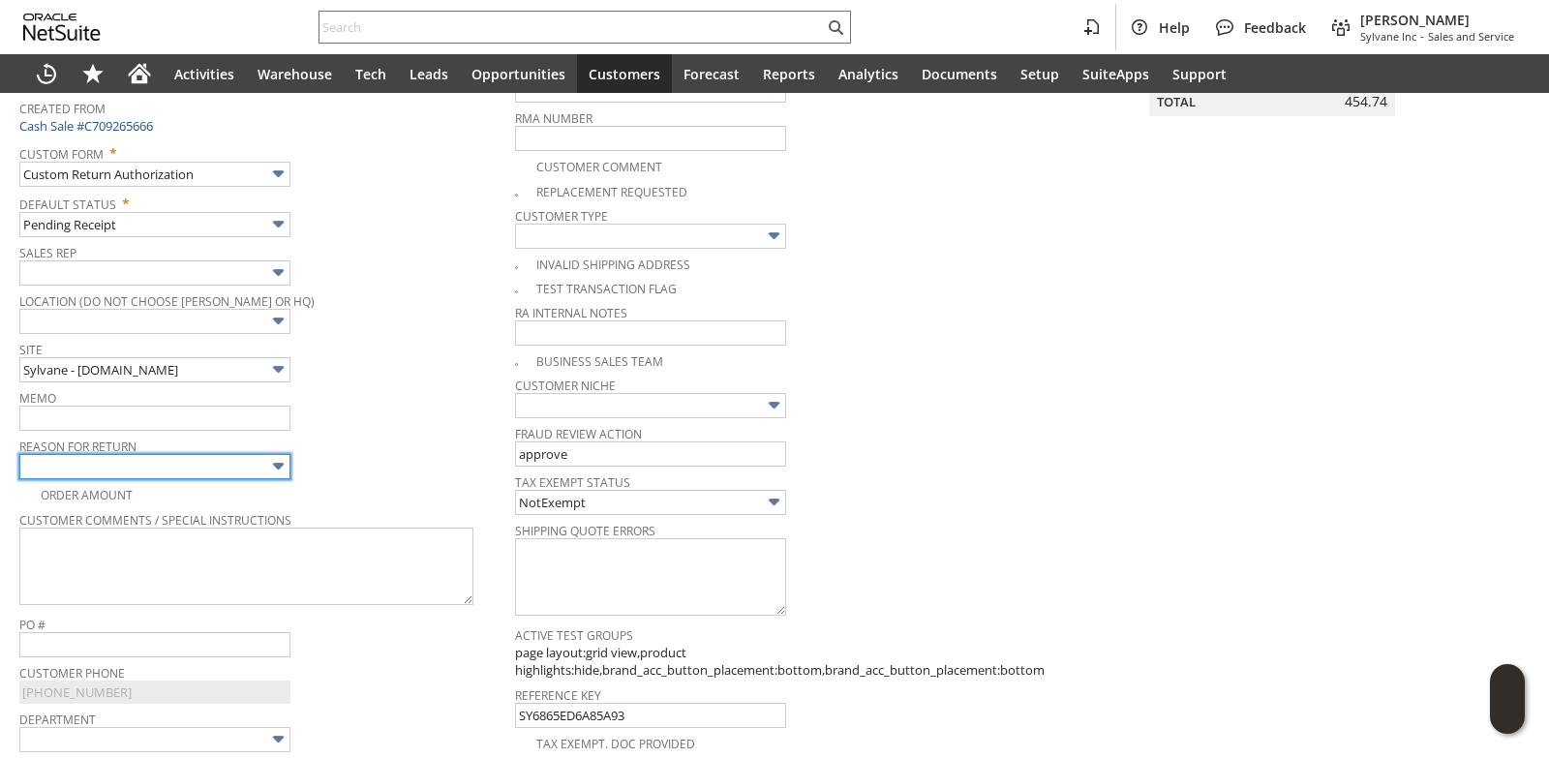
click at [183, 466] on input "text" at bounding box center [154, 466] width 271 height 25
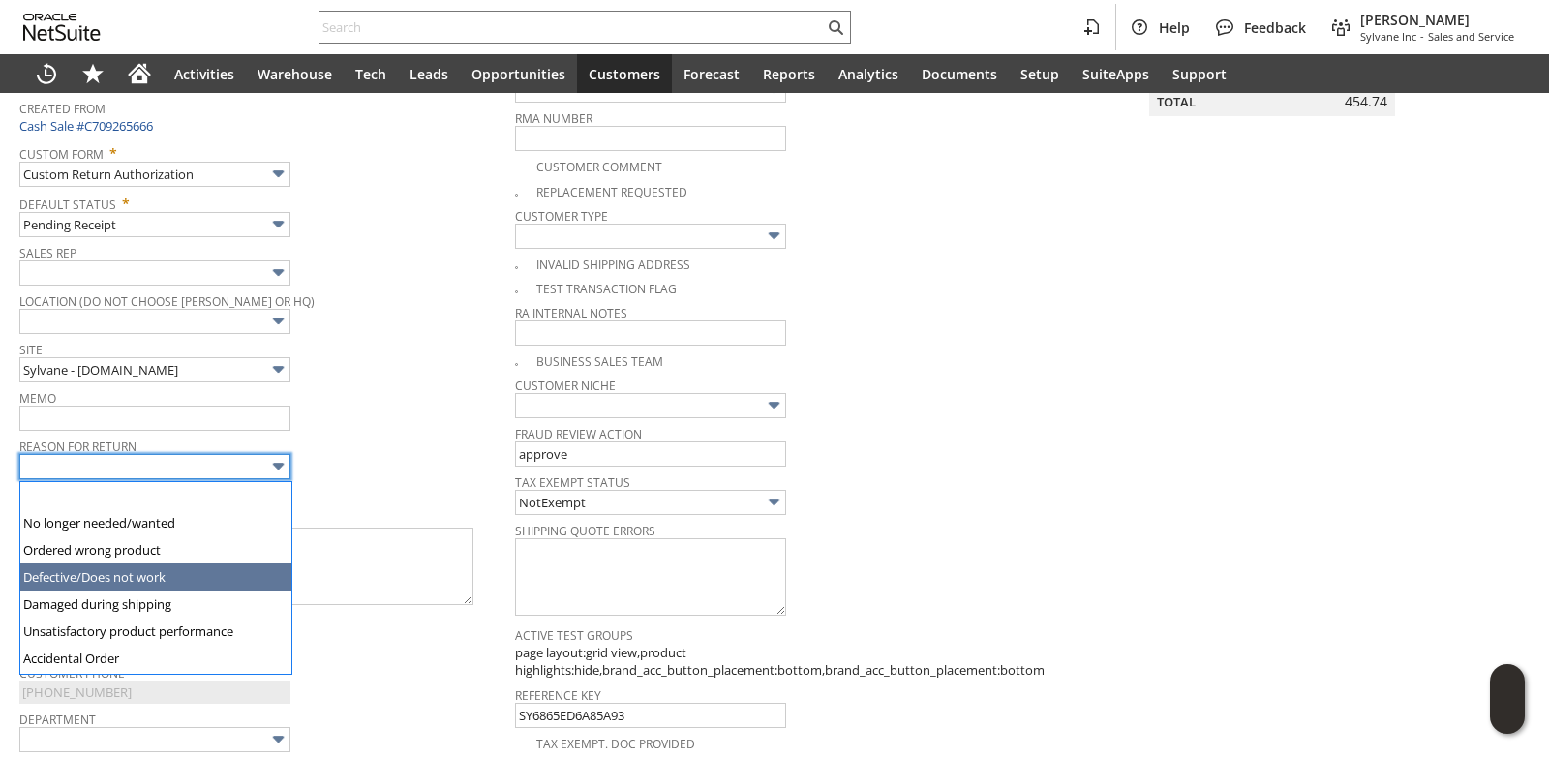
type input "Defective/Does not work"
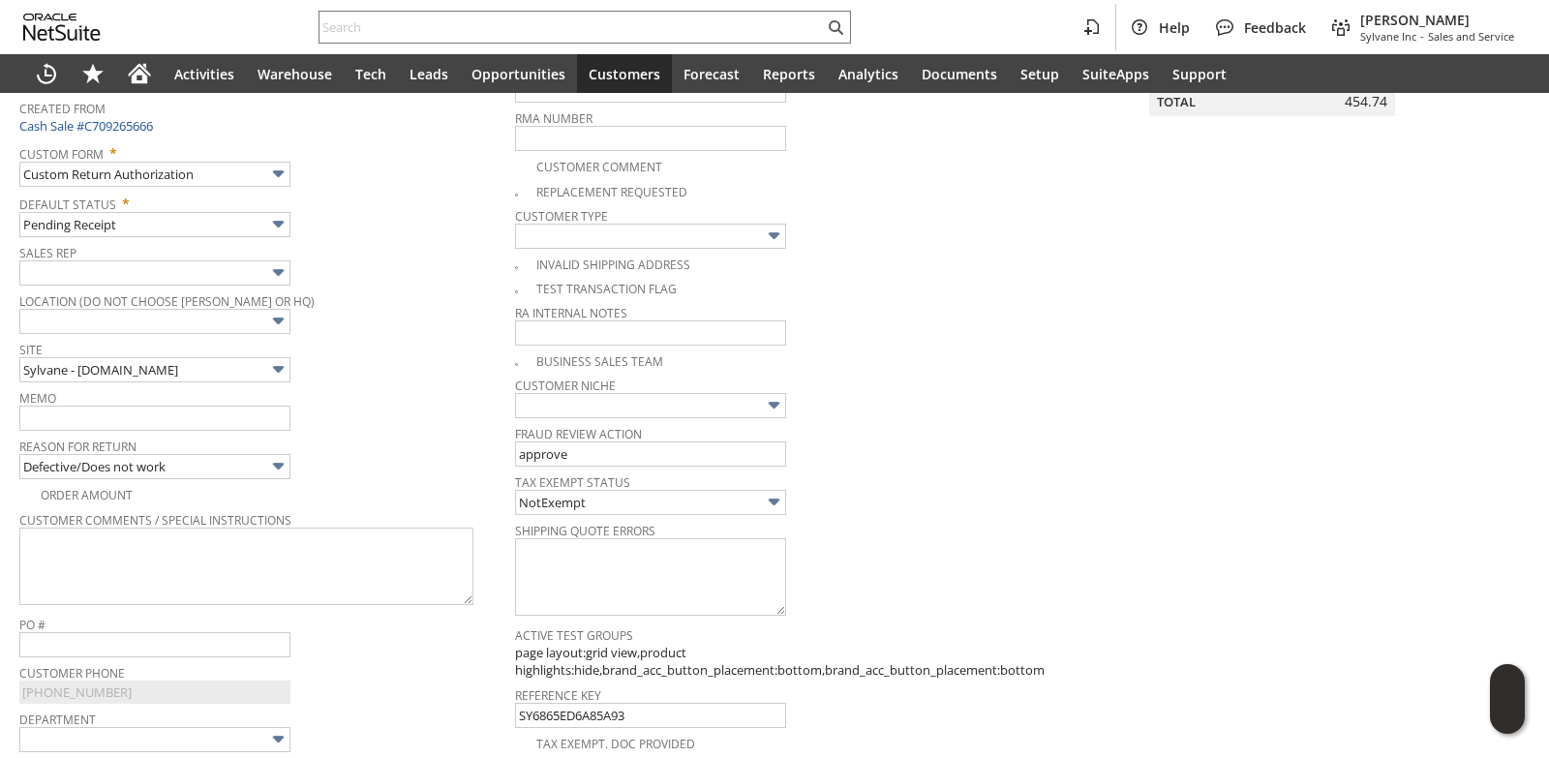
click at [377, 426] on div "Memo" at bounding box center [262, 407] width 486 height 46
click at [252, 412] on input "text" at bounding box center [154, 418] width 271 height 25
type input "Unit does not operate. Buying a replacement unit, will refund once original is …"
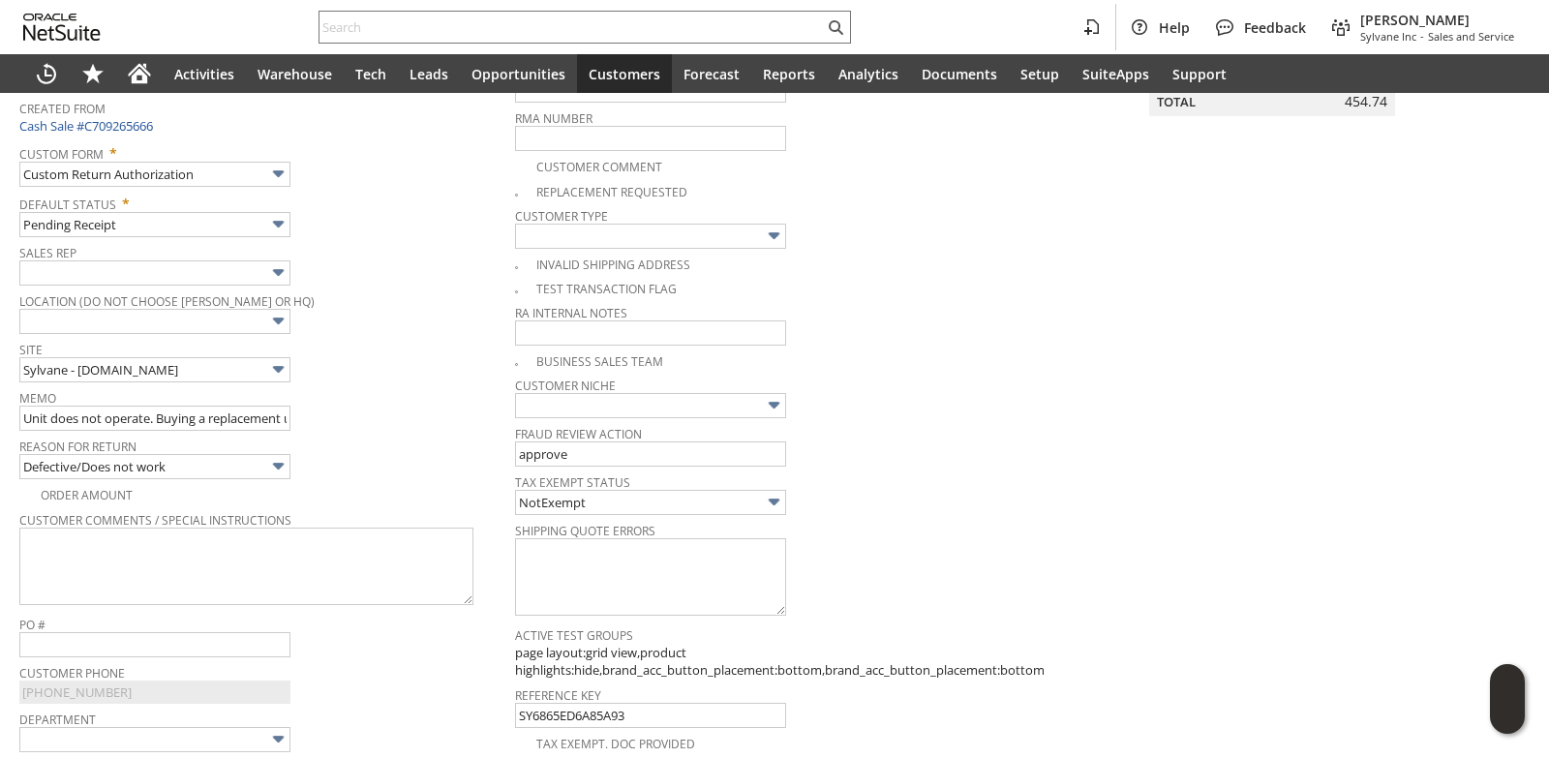
click at [365, 371] on div "Site Sylvane - www.sylvane.com" at bounding box center [262, 359] width 486 height 46
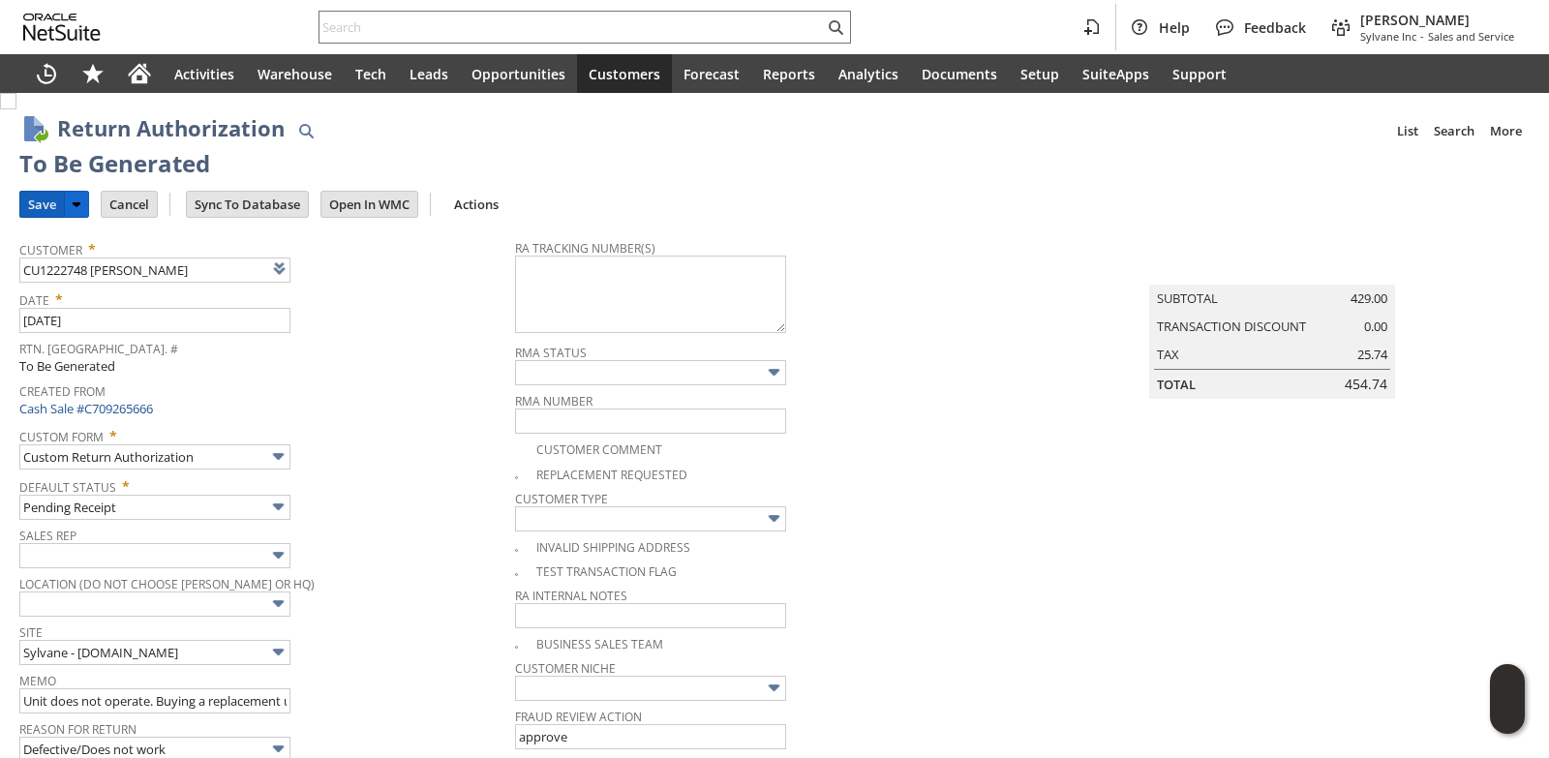
click at [45, 198] on input "Save" at bounding box center [42, 204] width 44 height 25
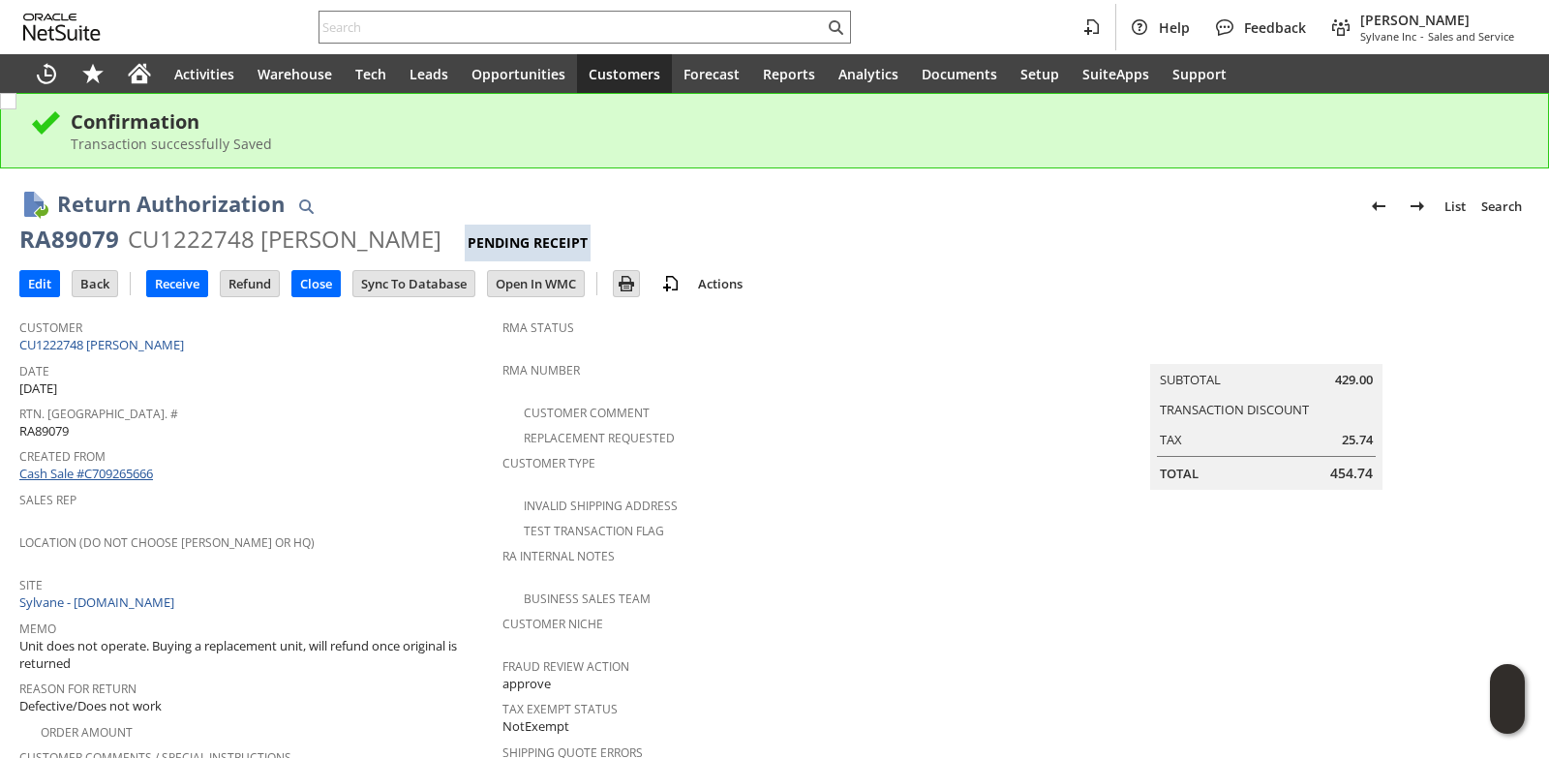
click at [127, 469] on link "Cash Sale #C709265666" at bounding box center [86, 473] width 134 height 17
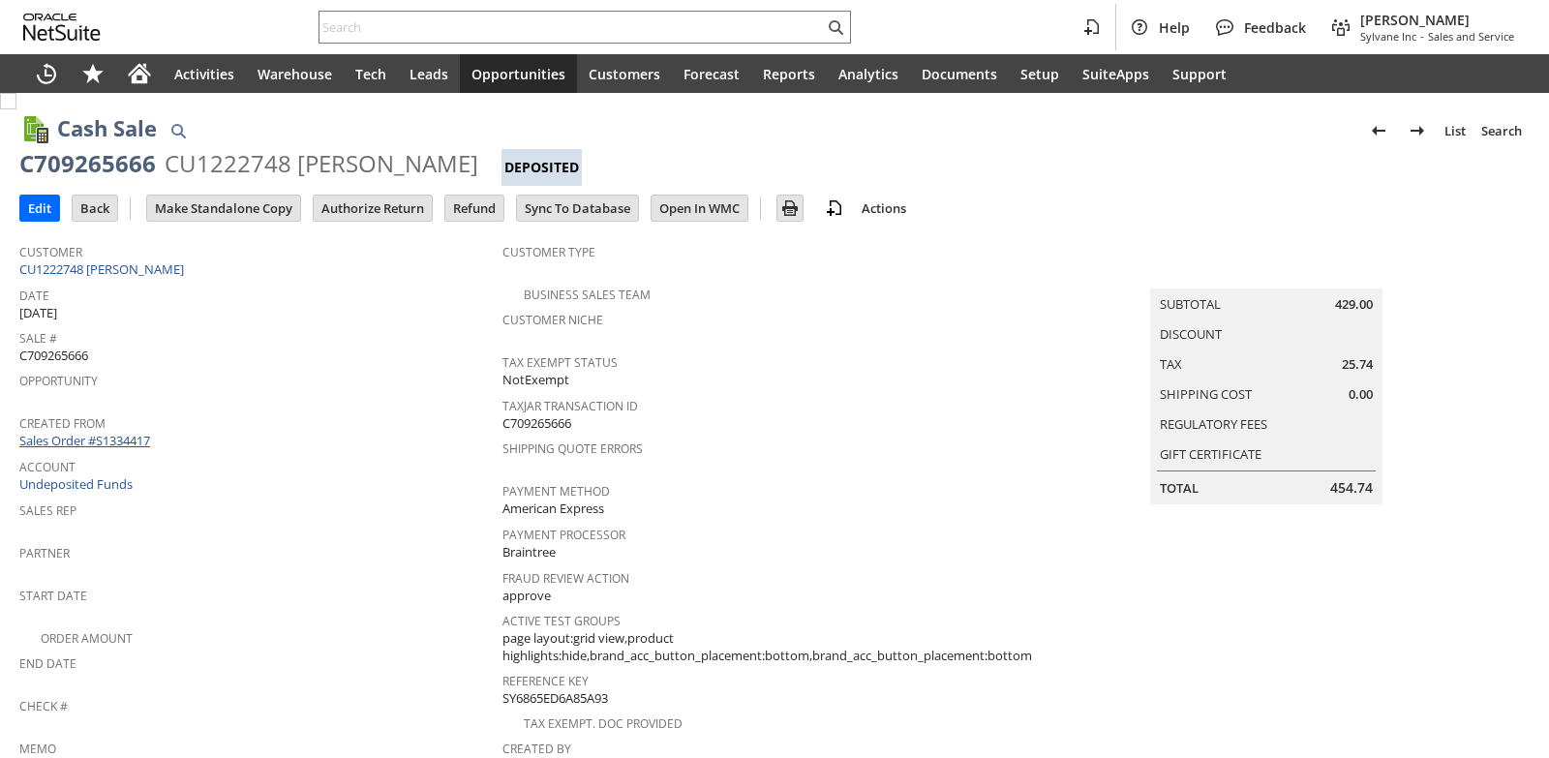
click at [130, 437] on link "Sales Order #S1334417" at bounding box center [87, 440] width 136 height 17
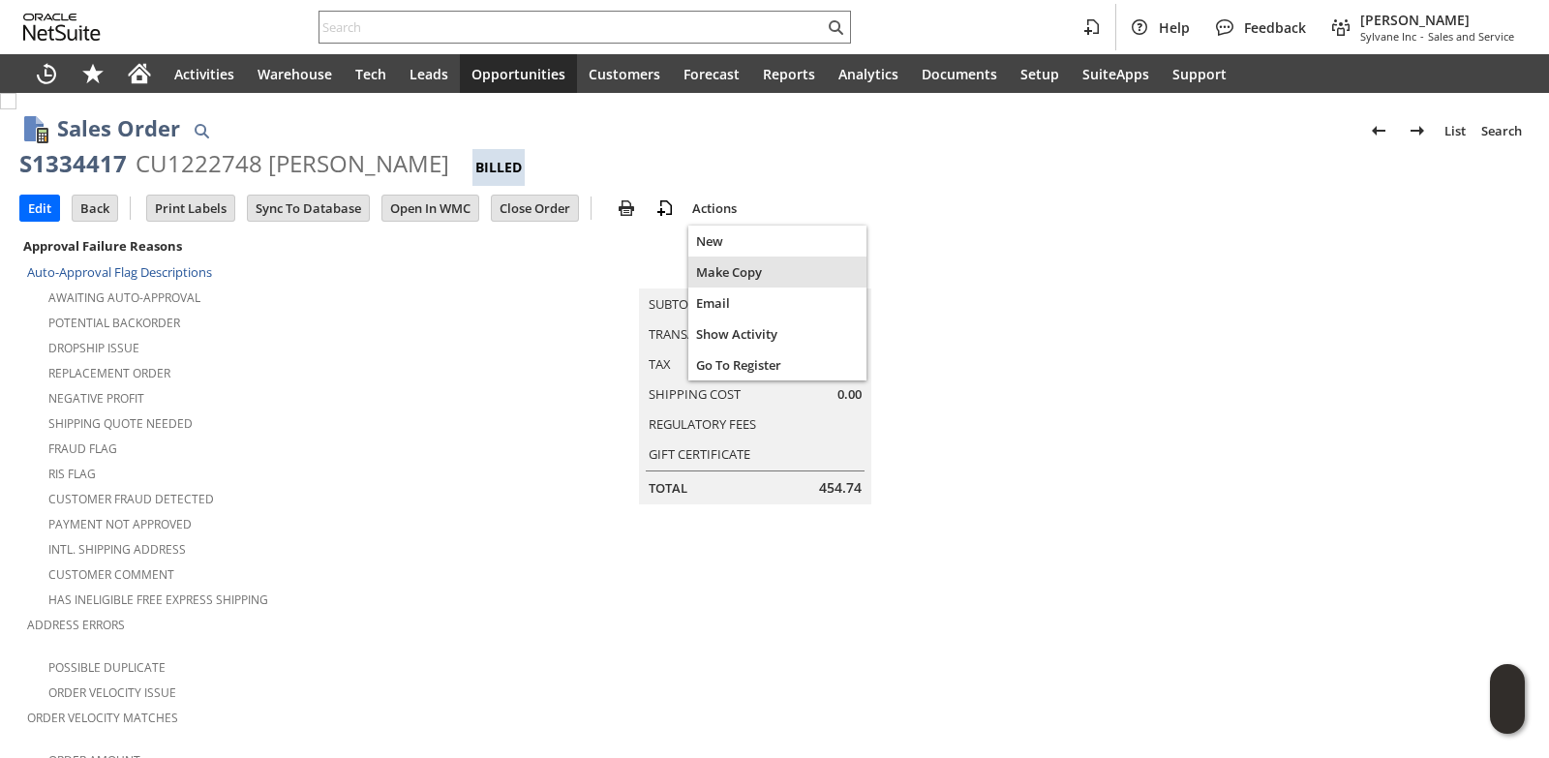
click at [734, 267] on span "Make Copy" at bounding box center [777, 271] width 163 height 17
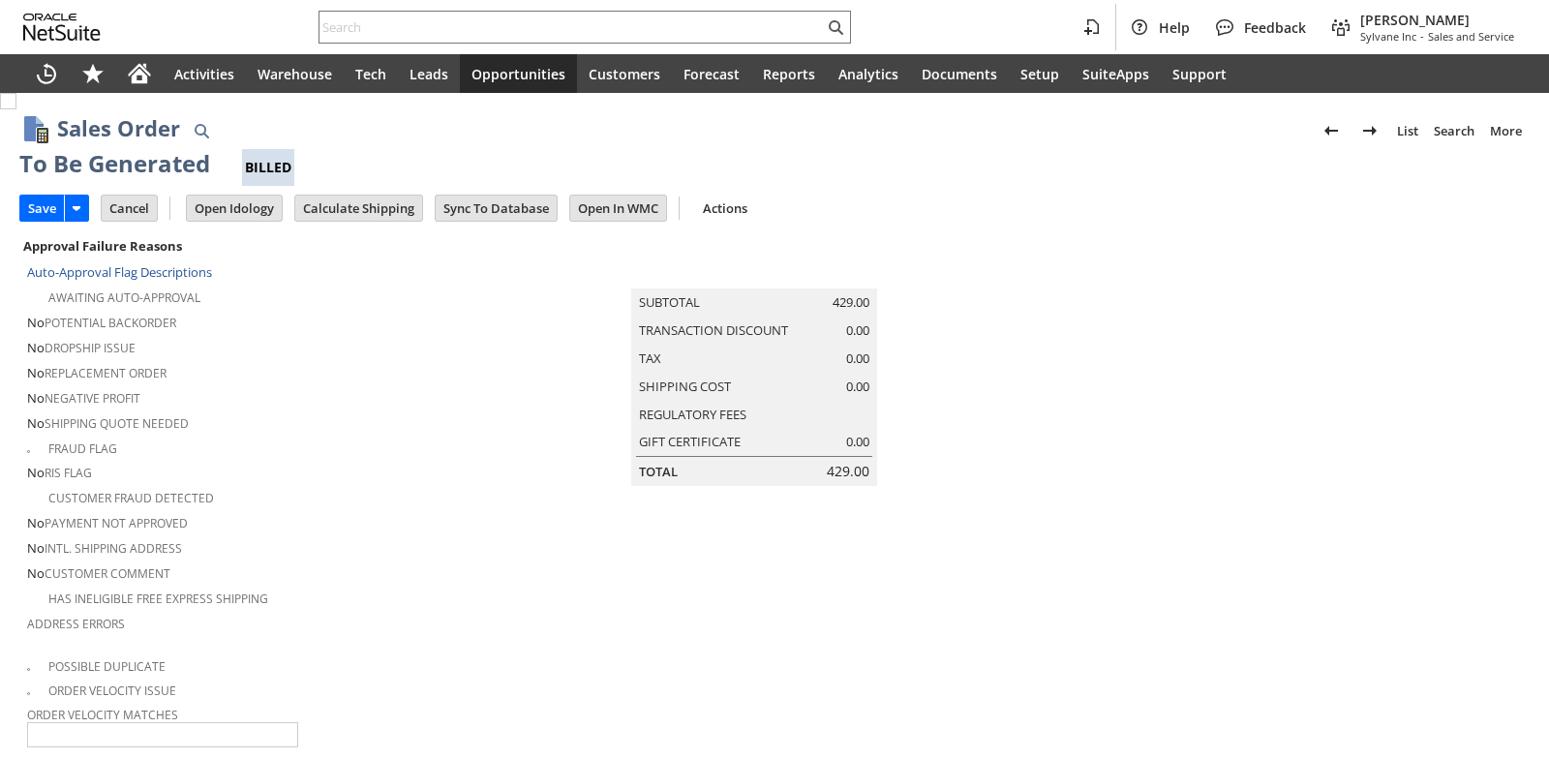
type input "Headquarters - Phone/Fax"
type input "Make Copy"
type input "Intelligent Recommendations¹⁰"
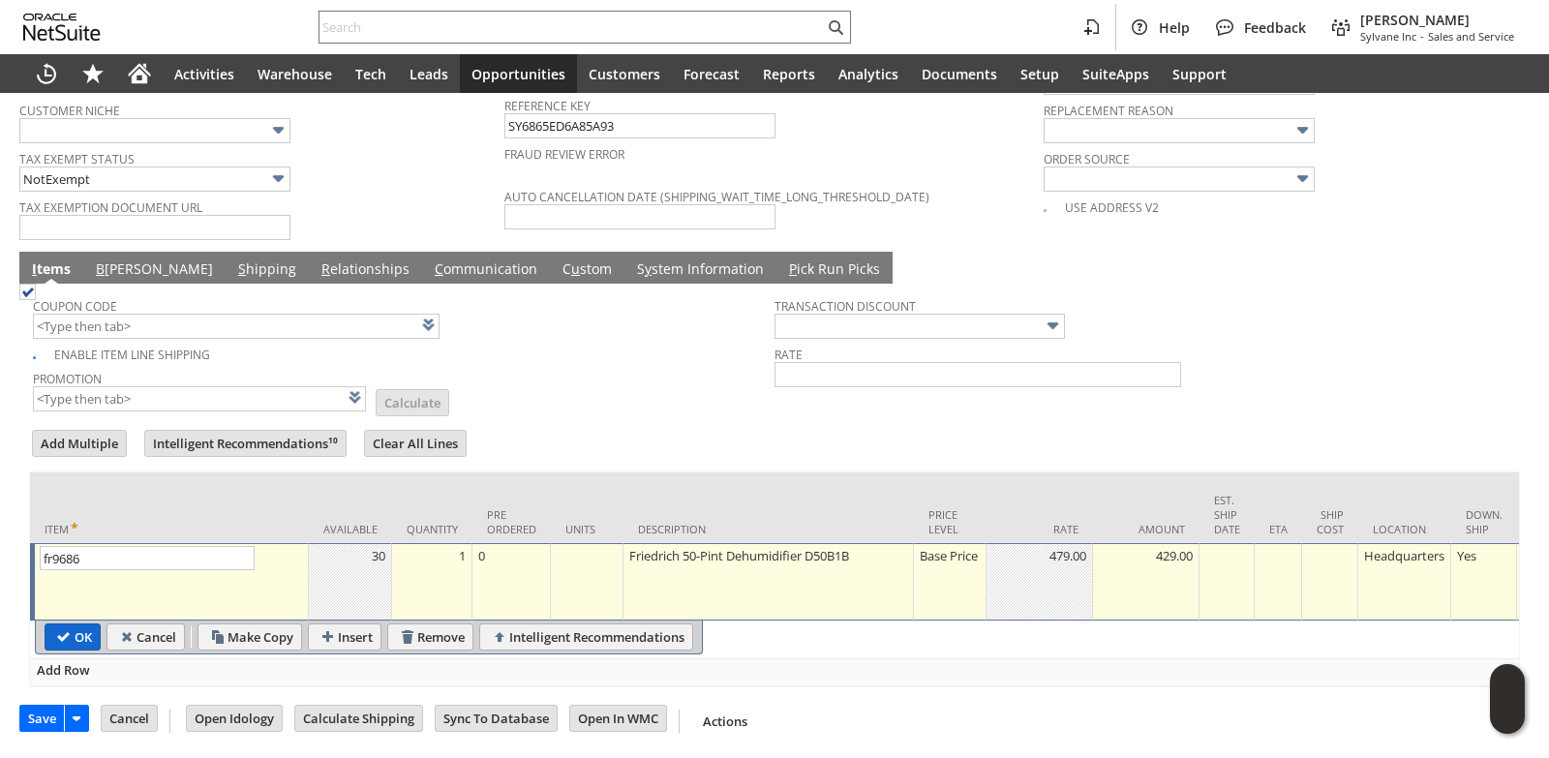
click at [80, 629] on input "OK" at bounding box center [72, 636] width 54 height 25
type input "Add"
type input "Copy Previous"
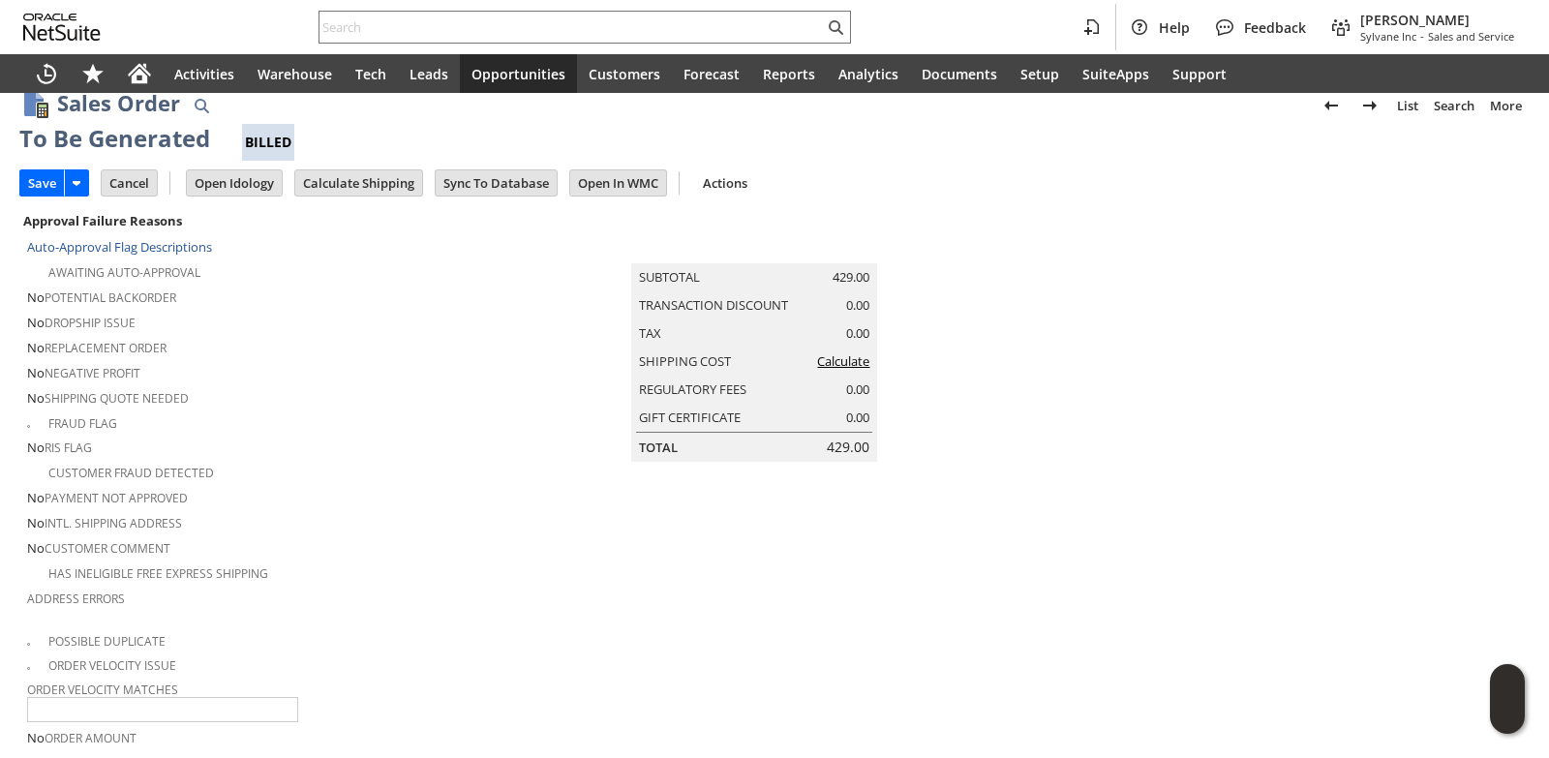
scroll to position [0, 0]
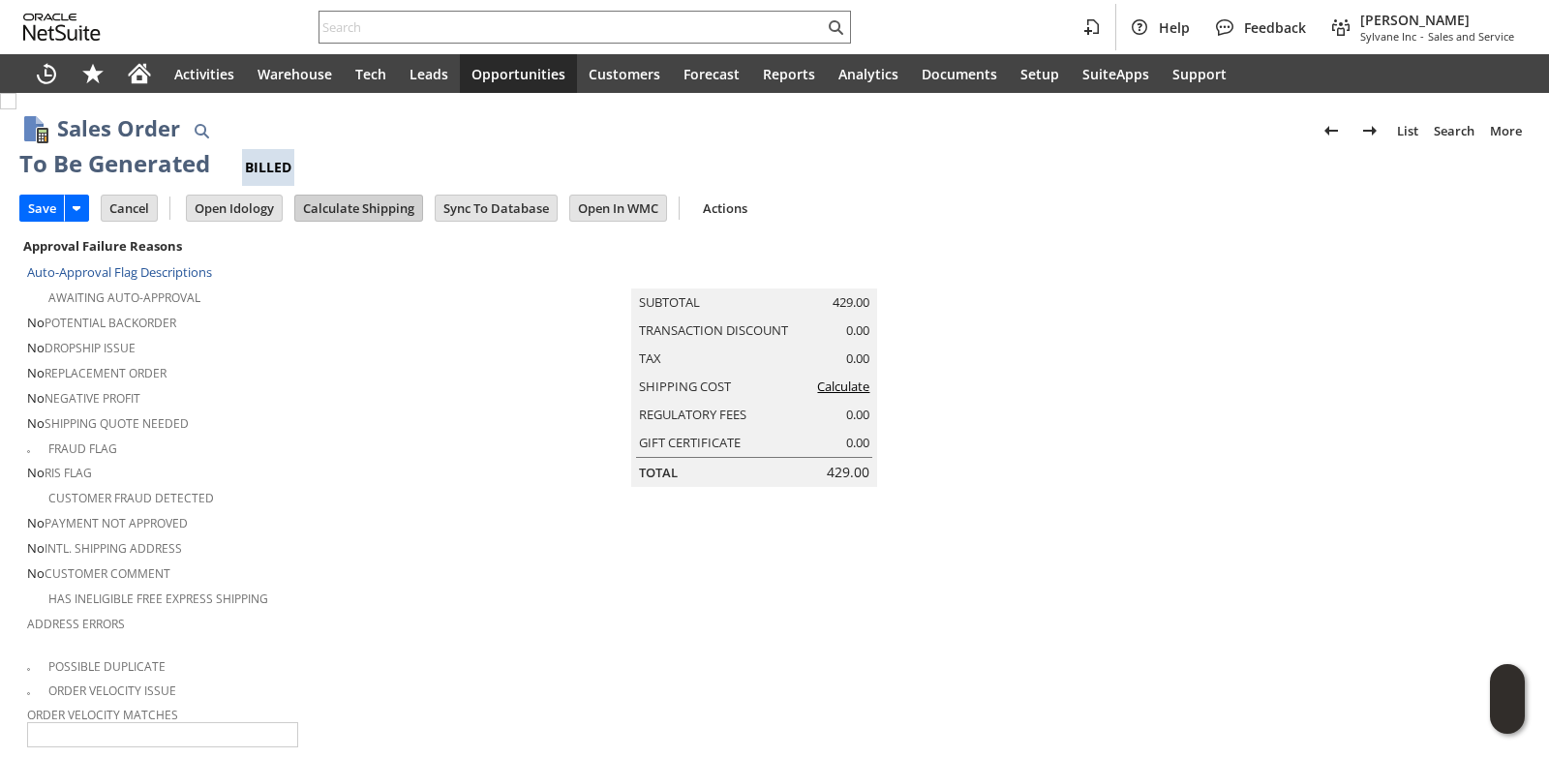
click at [383, 209] on input "Calculate Shipping" at bounding box center [358, 208] width 127 height 25
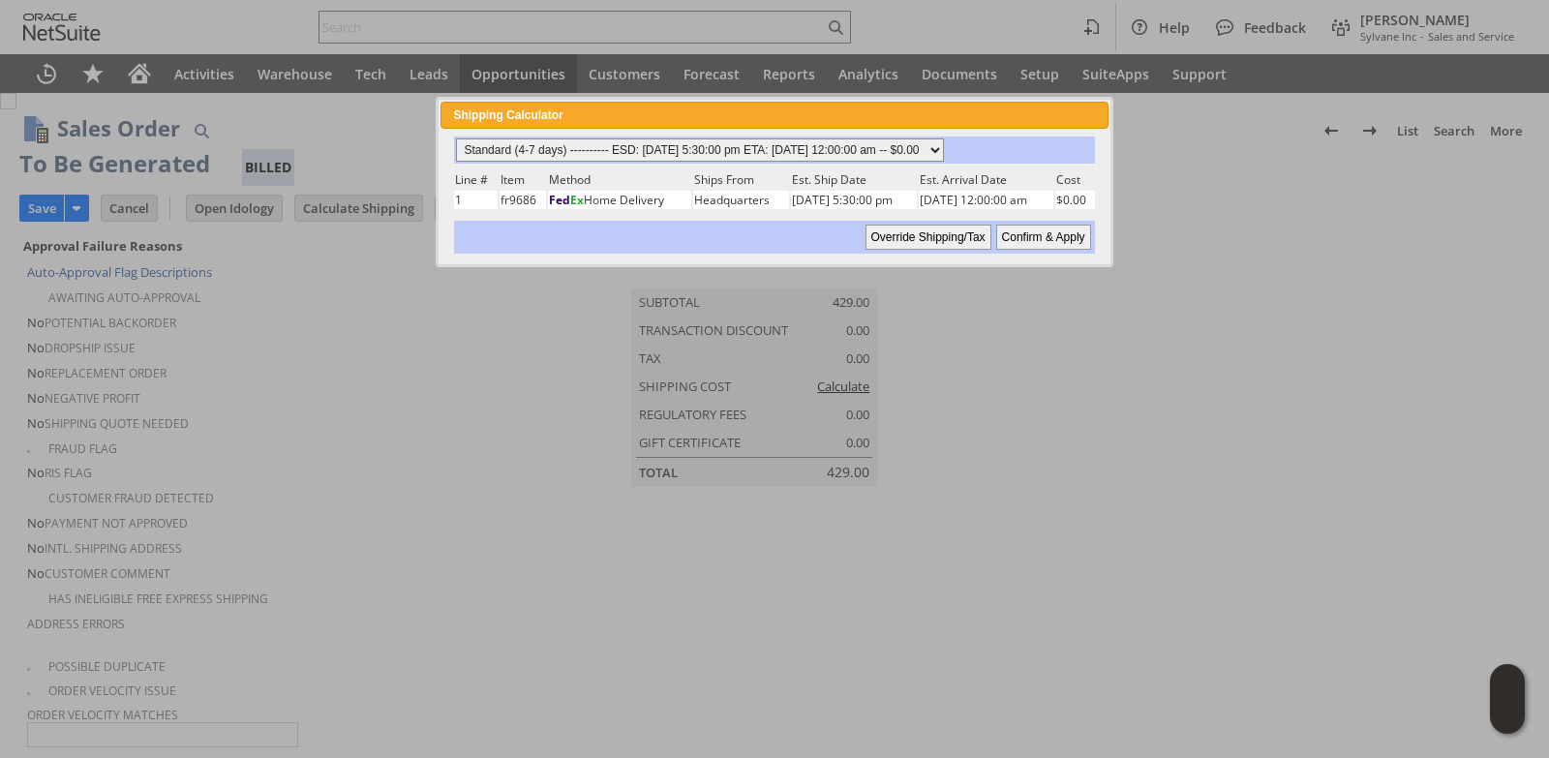
click at [944, 142] on select "Standard (4-7 days) ---------- ESD: 08/12/2025 5:30:00 pm ETA: 08/14/2025 12:00…" at bounding box center [700, 149] width 488 height 23
select select "3 Day ------------------------ ESD: 08/12/2025 5:30:00 pm ETA: 08/14/2025 12:00…"
click at [456, 138] on select "Standard (4-7 days) ---------- ESD: 08/12/2025 5:30:00 pm ETA: 08/14/2025 12:00…" at bounding box center [700, 149] width 488 height 23
click at [1060, 243] on input "Confirm & Apply" at bounding box center [1043, 237] width 95 height 25
type input "Add"
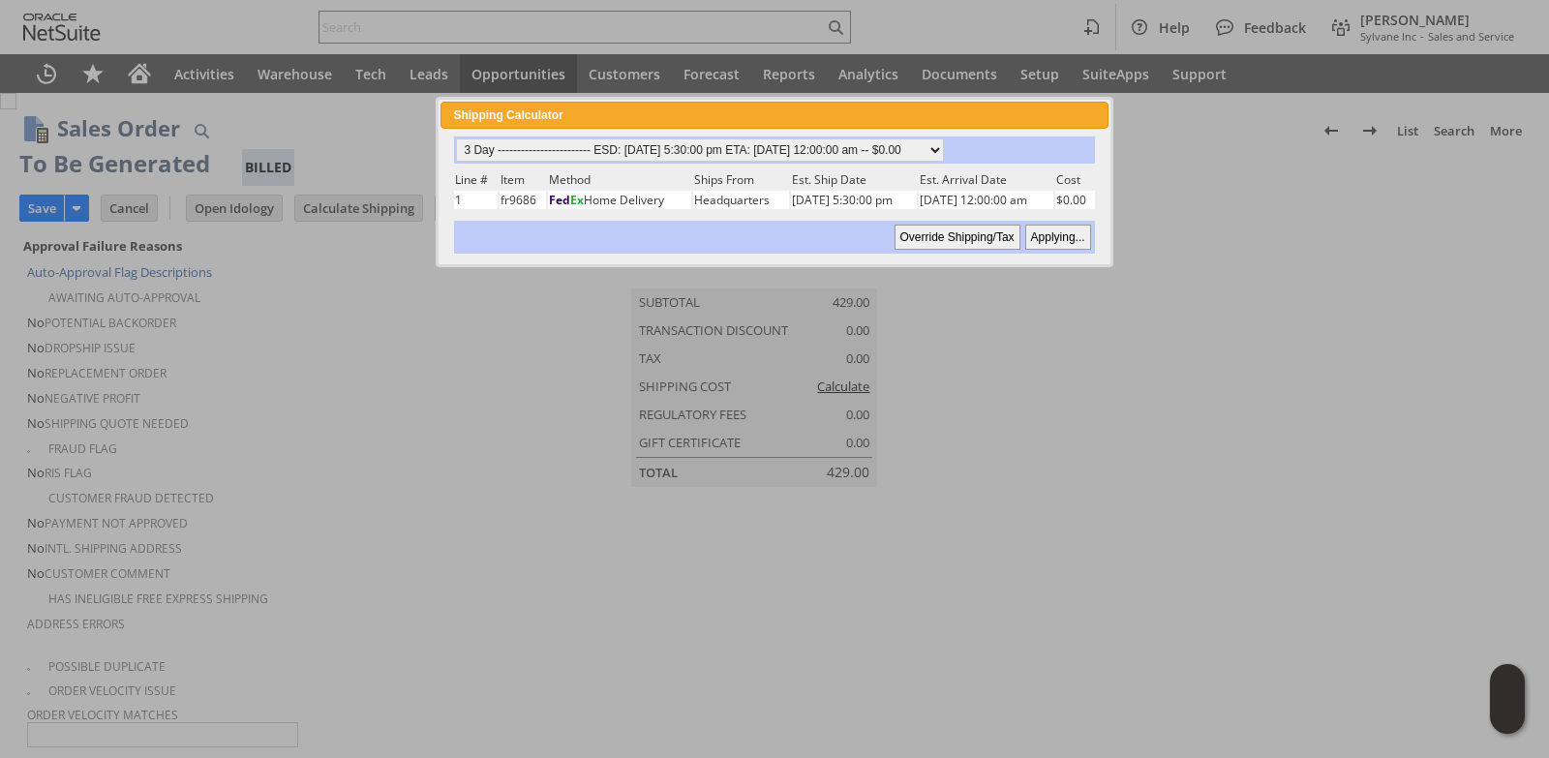
type input "Copy Previous"
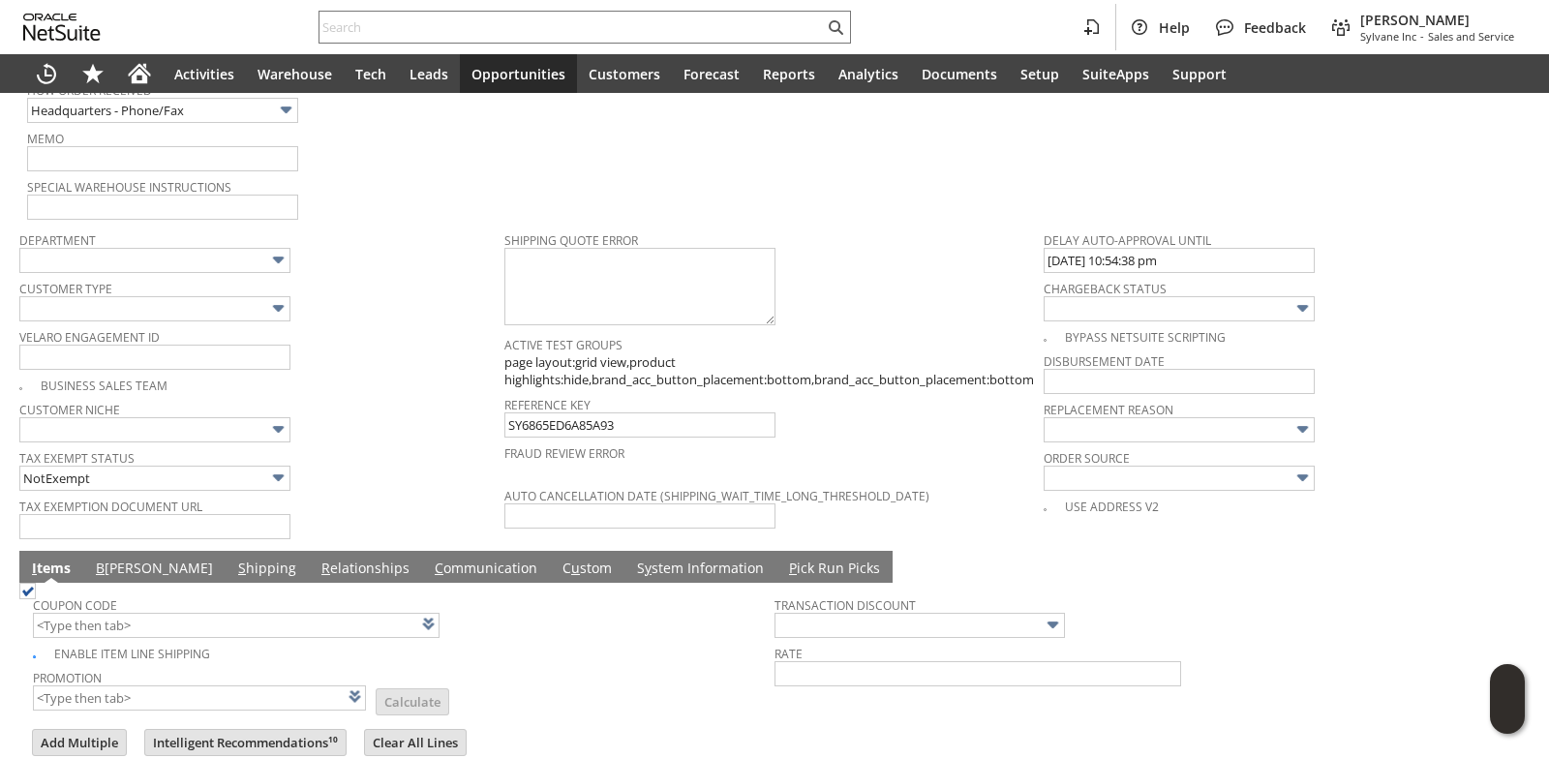
scroll to position [1504, 0]
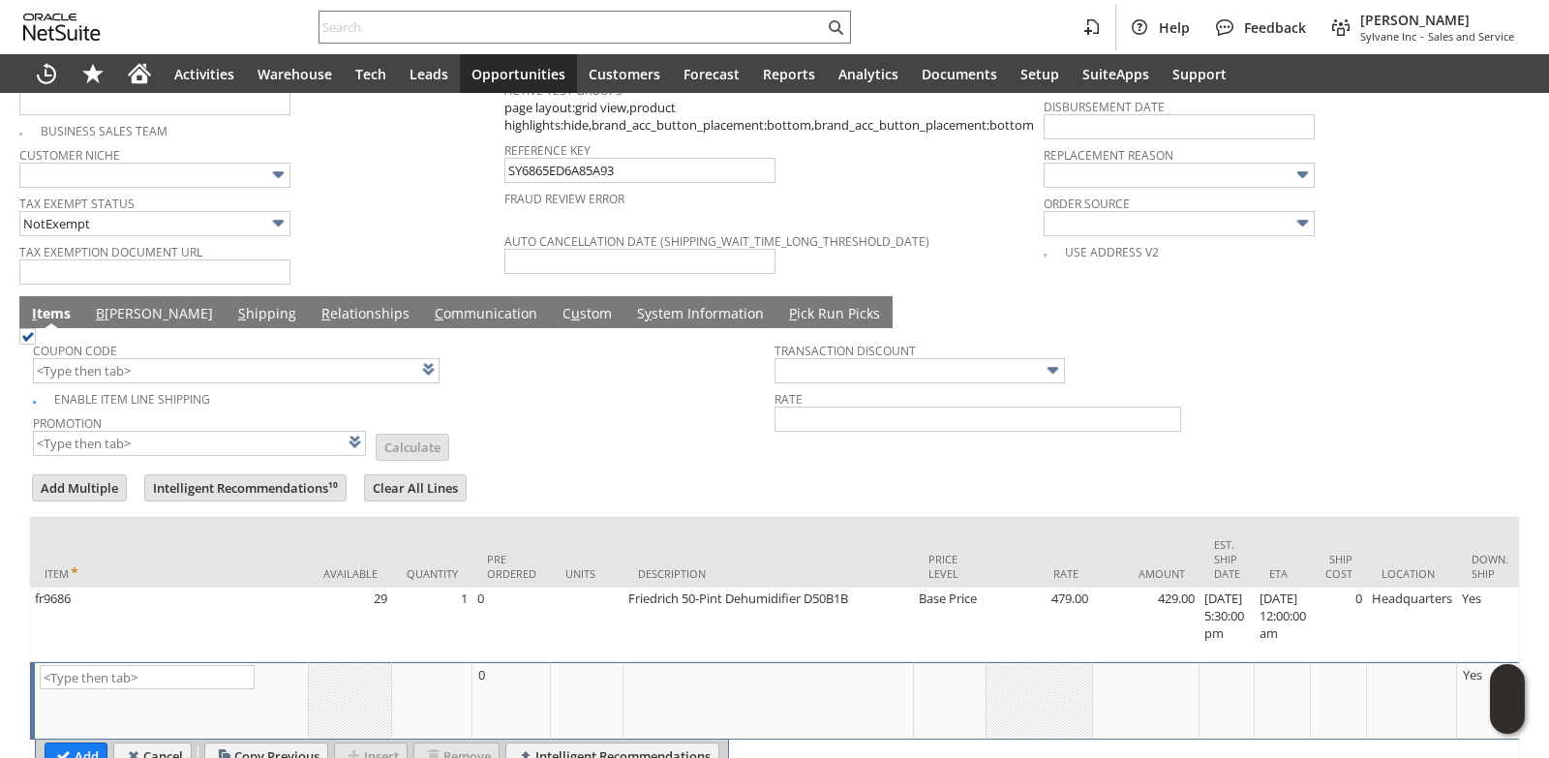
click at [106, 307] on link "B illing" at bounding box center [154, 314] width 127 height 21
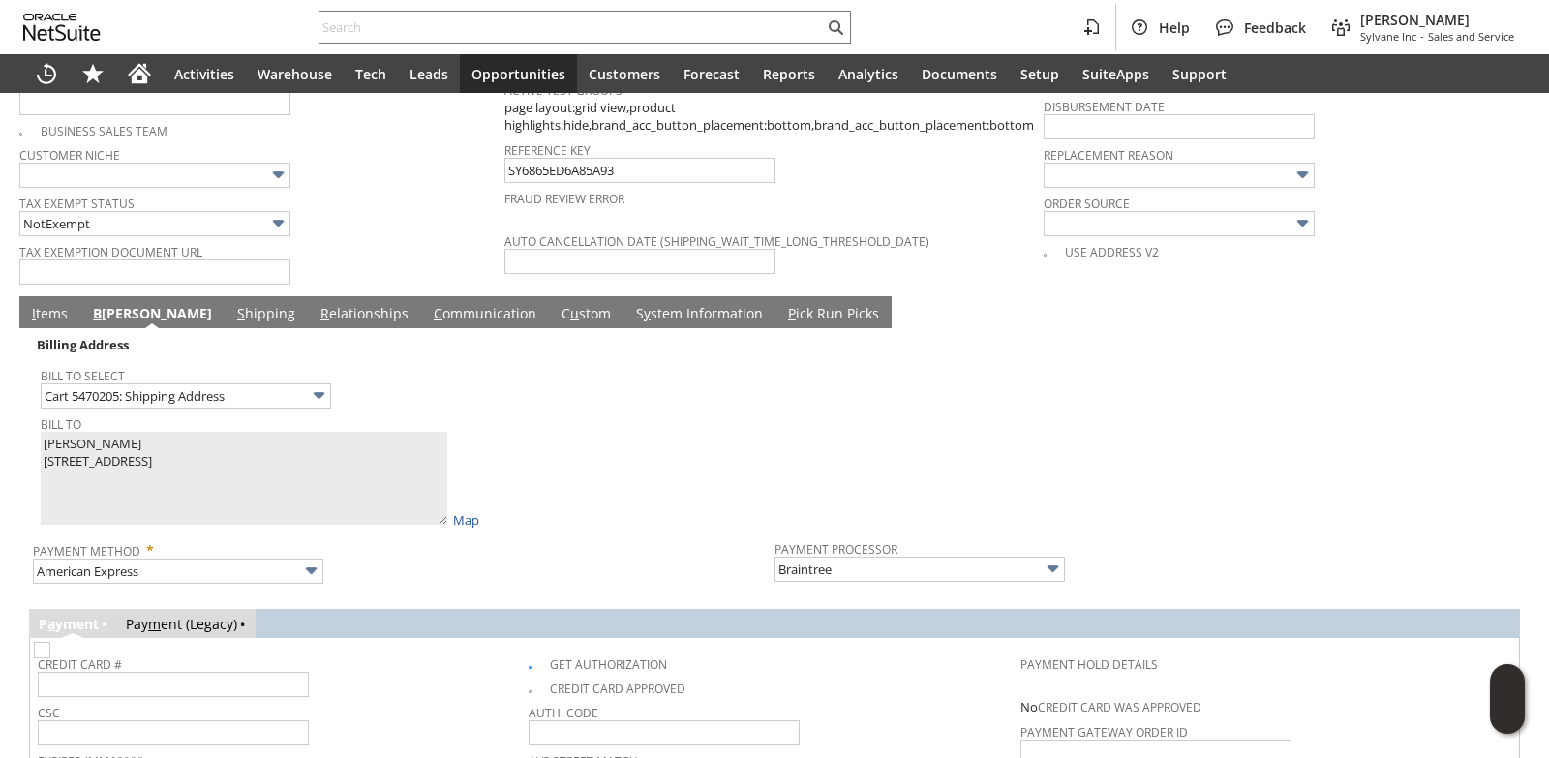
click at [613, 410] on span "Bill To" at bounding box center [403, 420] width 724 height 21
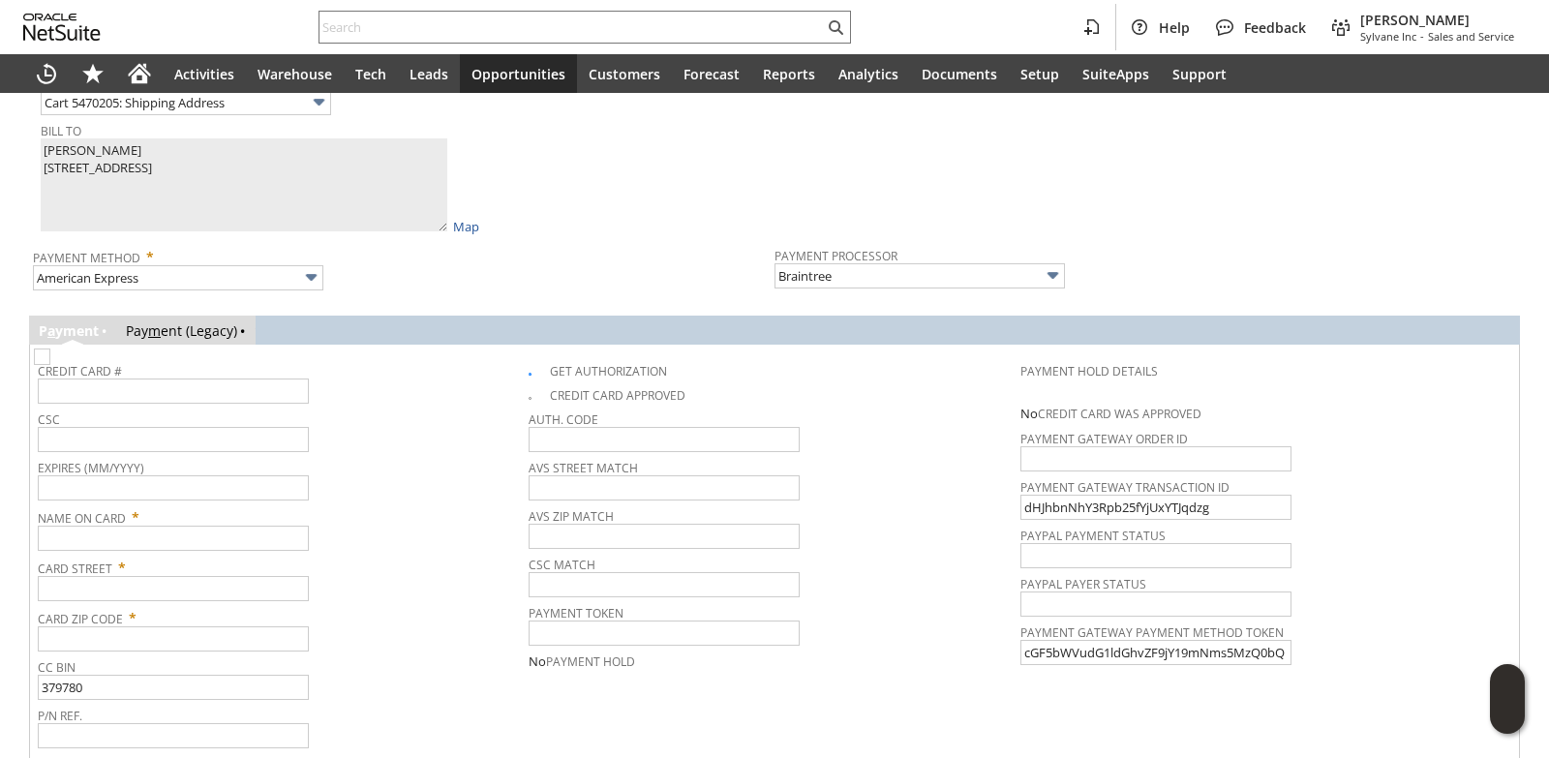
scroll to position [1768, 0]
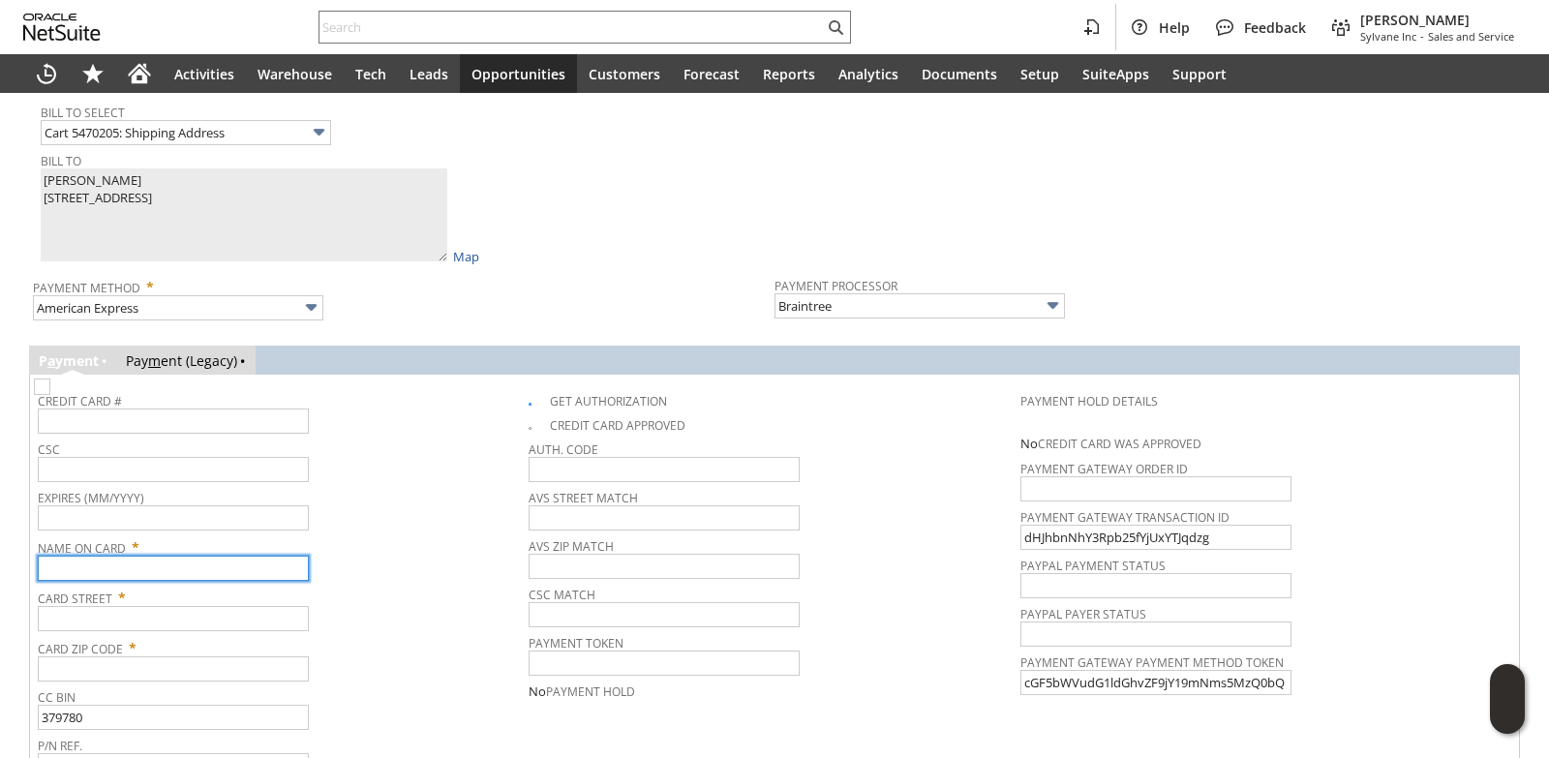
click at [180, 567] on input "text" at bounding box center [173, 568] width 271 height 25
paste input "[PERSON_NAME]"
type input "[PERSON_NAME]"
click at [166, 599] on span "Card Street *" at bounding box center [278, 594] width 481 height 23
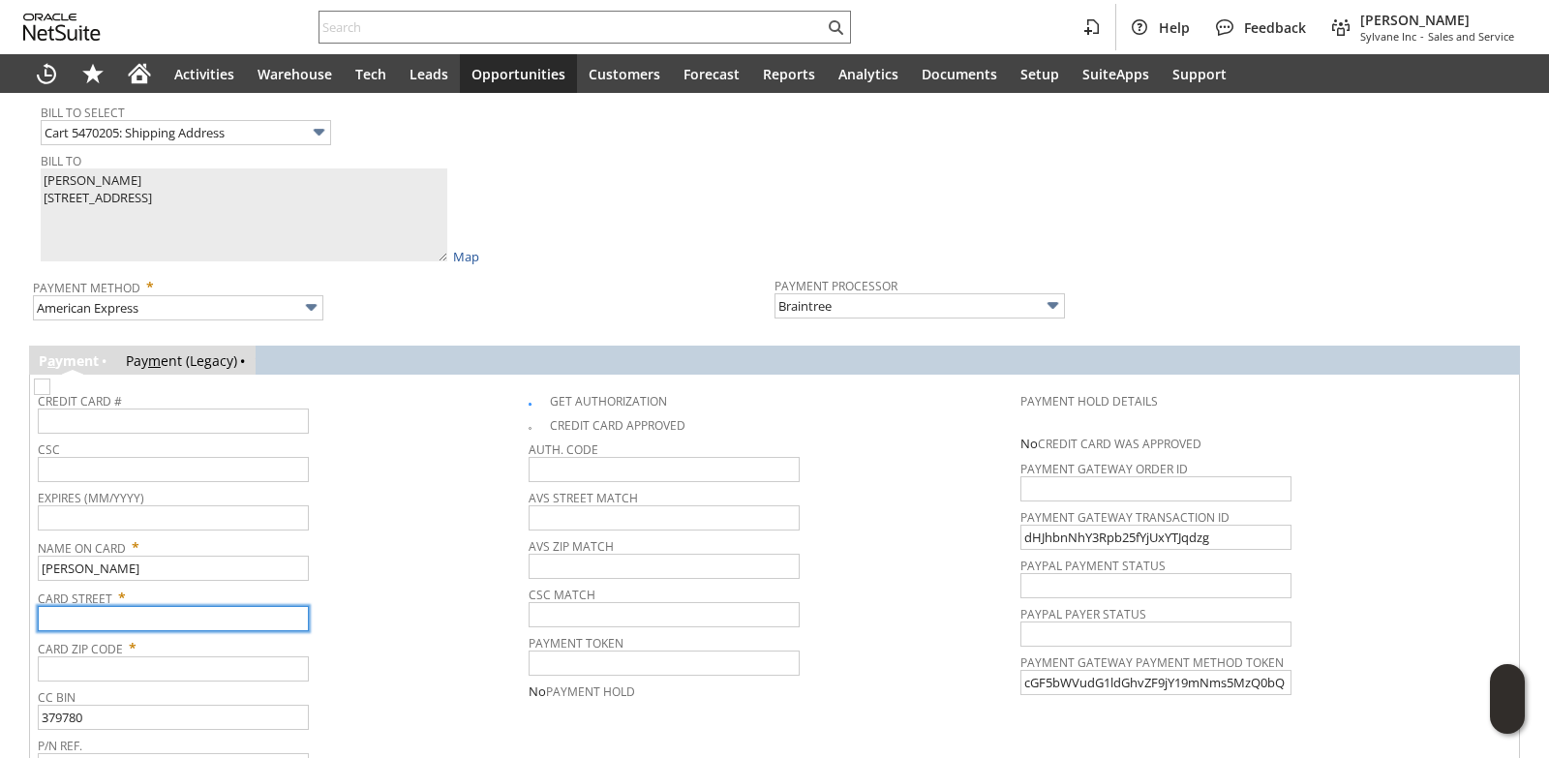
click at [166, 611] on input "text" at bounding box center [173, 618] width 271 height 25
paste input "[STREET_ADDRESS]"
type input "[STREET_ADDRESS]"
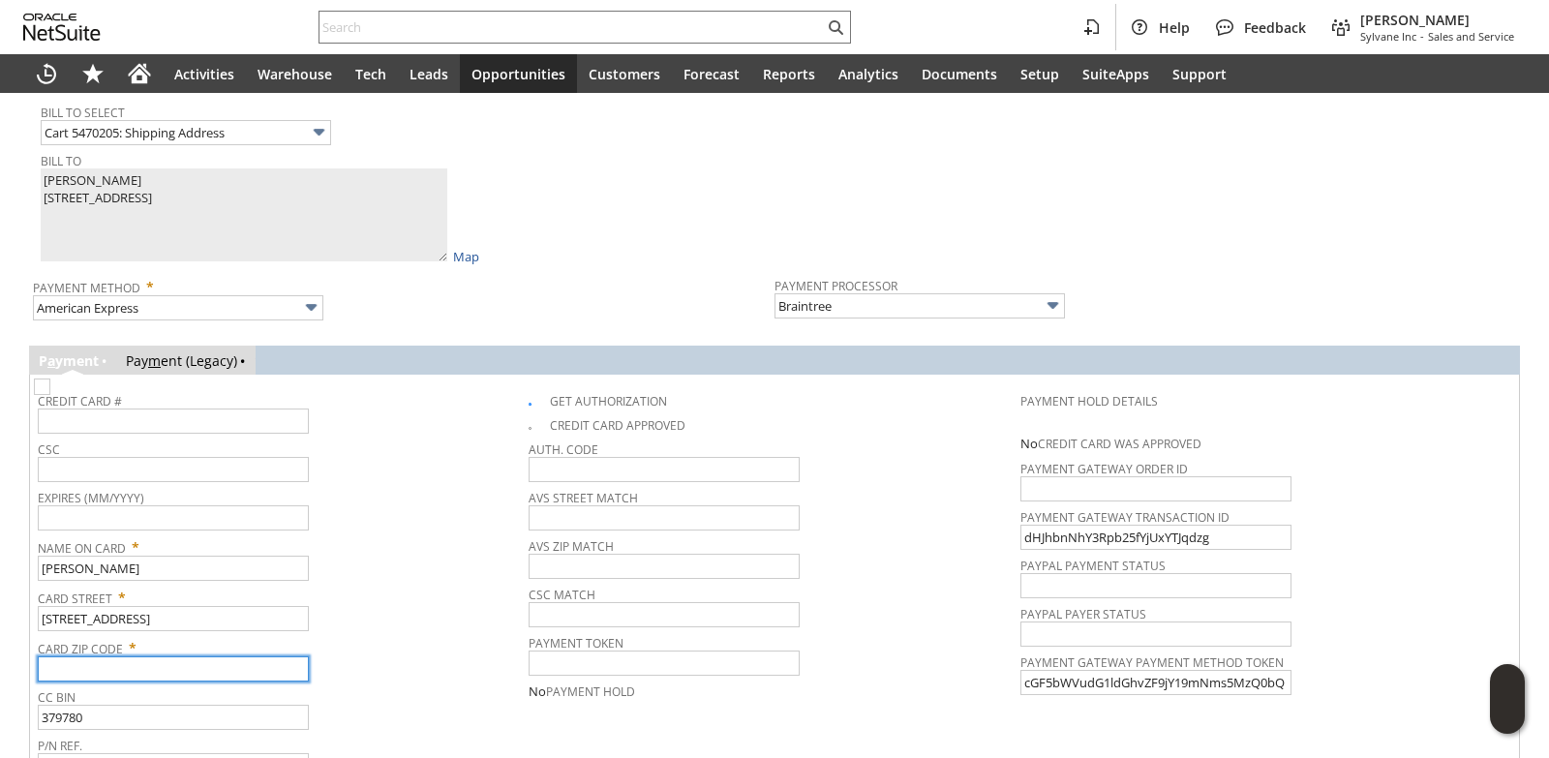
click at [140, 662] on input "text" at bounding box center [173, 668] width 271 height 25
paste input "49684"
type input "49684"
click at [365, 560] on div "Name On Card * Kristopher Wood" at bounding box center [278, 556] width 481 height 48
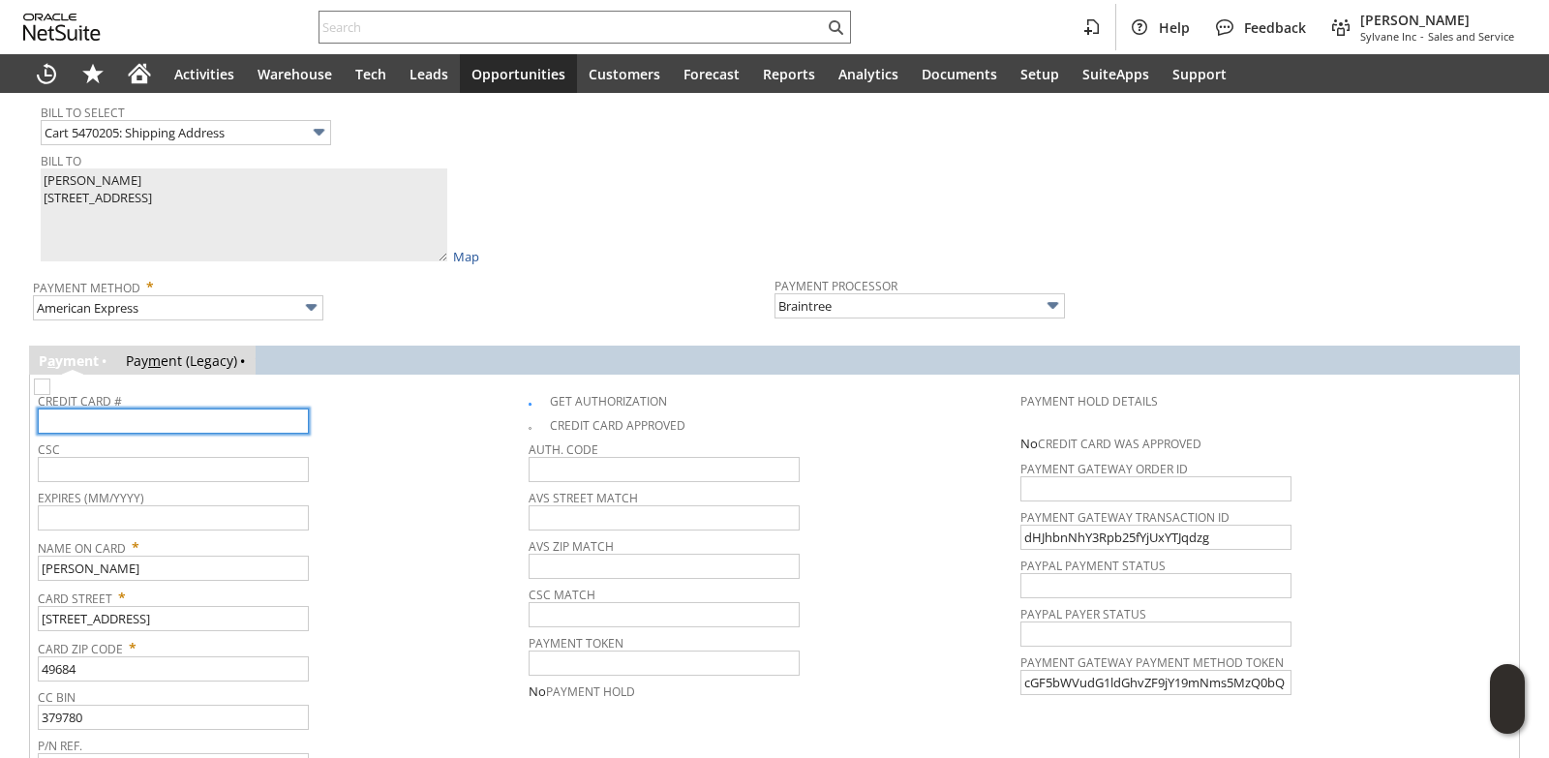
click at [151, 409] on input "text" at bounding box center [173, 421] width 271 height 25
type input "379780780022000"
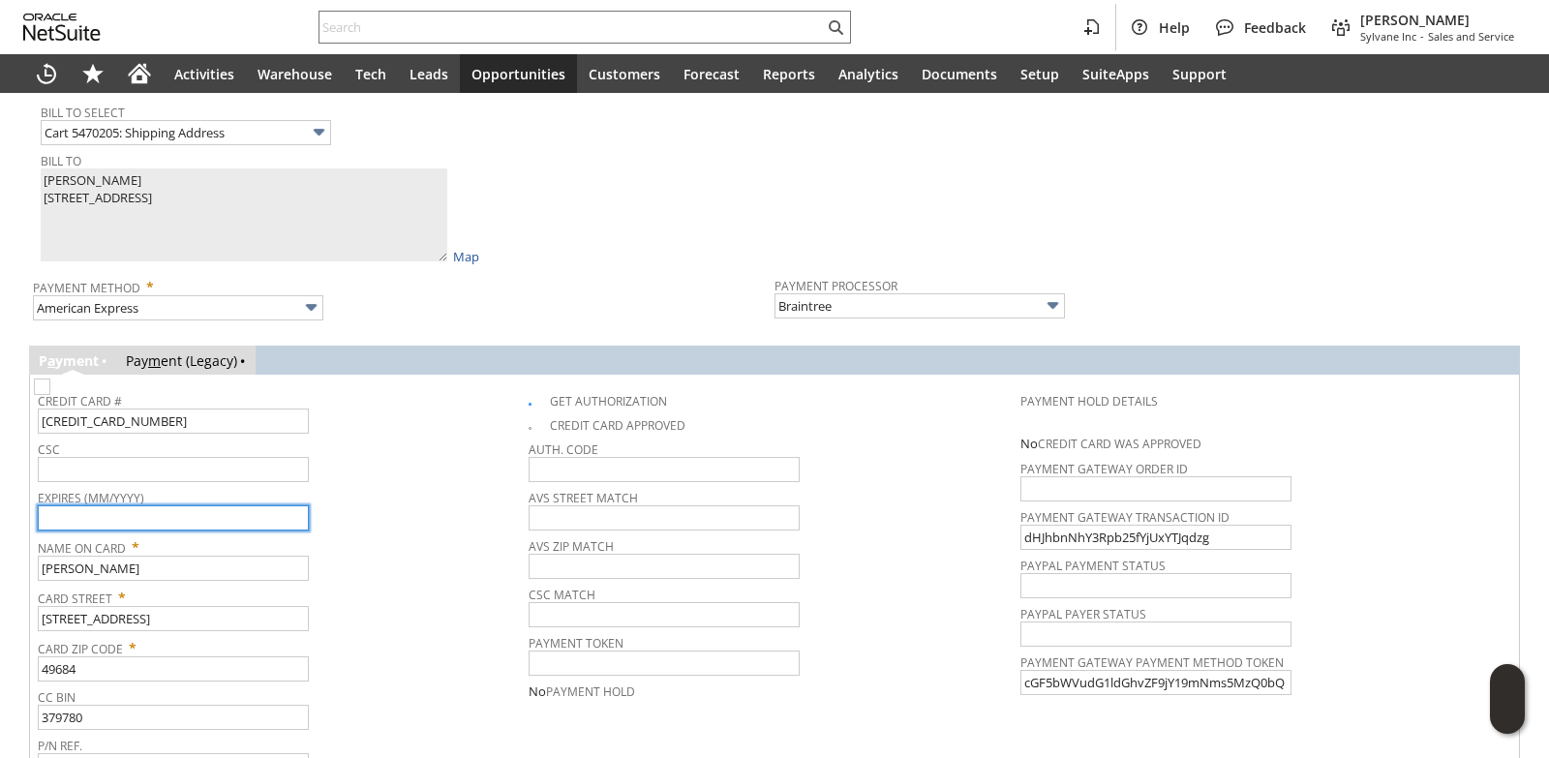
click at [209, 512] on input "text" at bounding box center [173, 517] width 271 height 25
type input "12/2028"
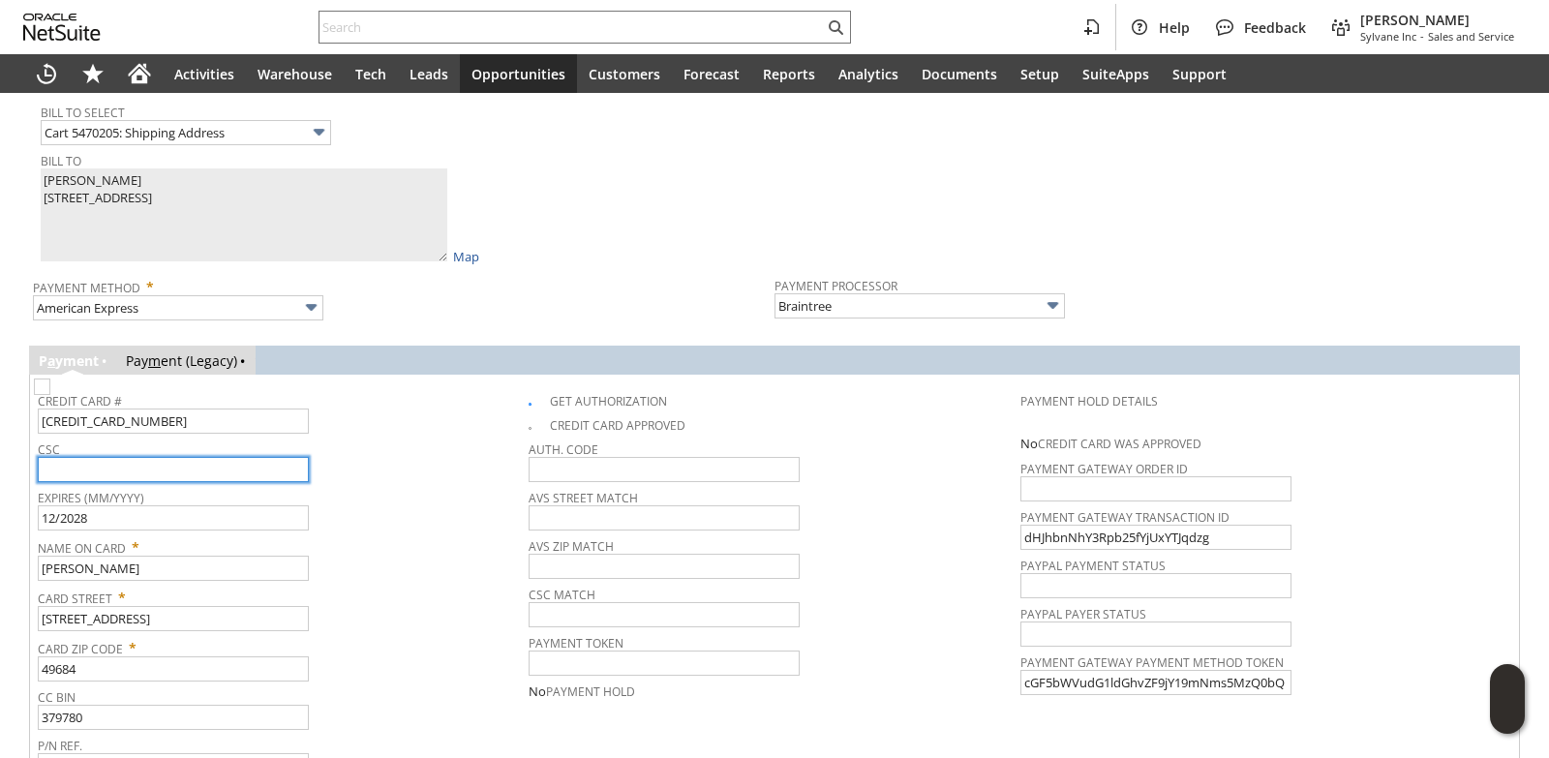
click at [227, 457] on input "text" at bounding box center [173, 469] width 271 height 25
type input "5121"
click at [386, 477] on tbody "Credit Card # 379780780022000 CSC 5121 Expires (MM/YYYY) 12/2028 Name On Card *…" at bounding box center [283, 581] width 491 height 398
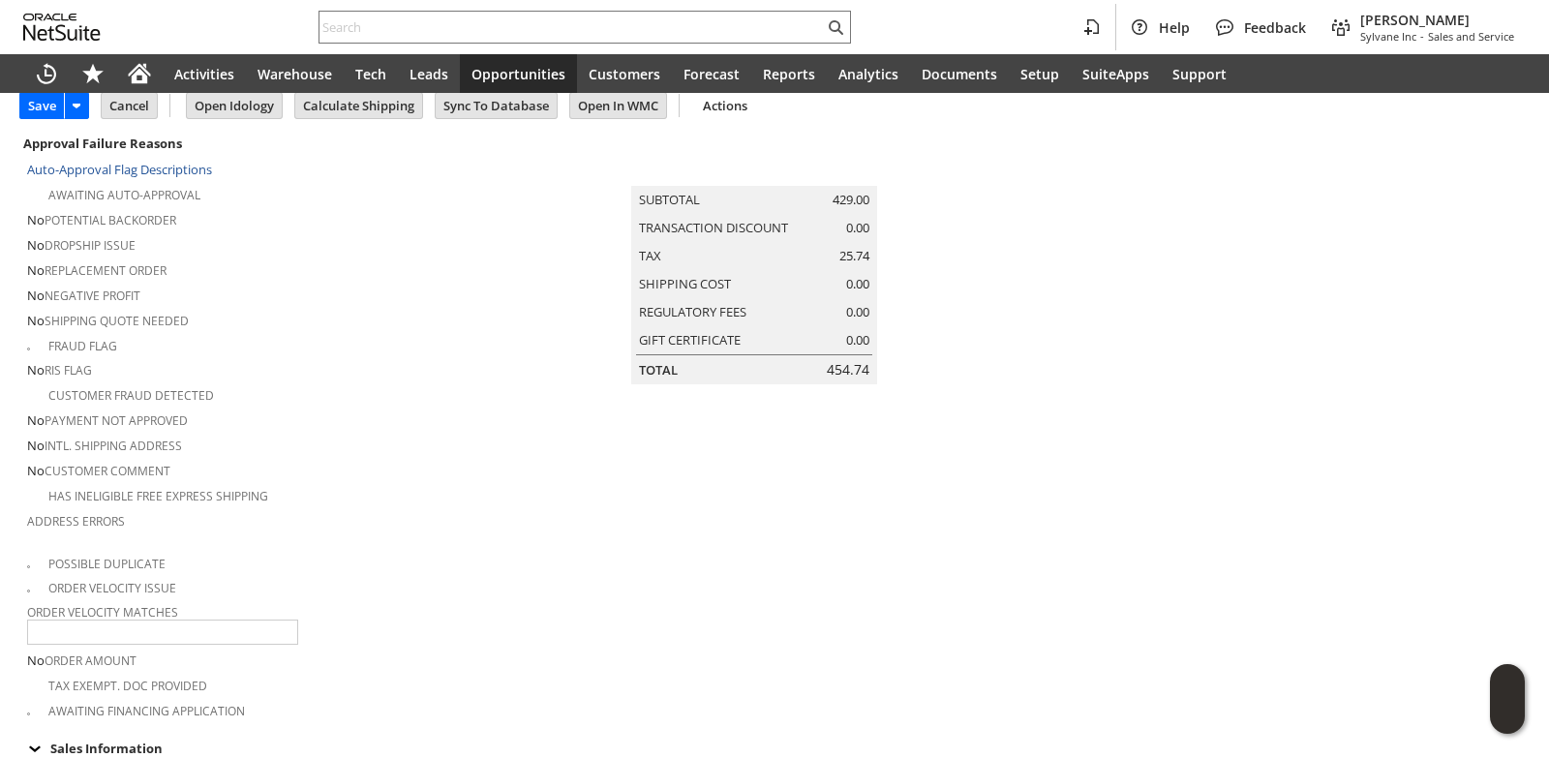
scroll to position [0, 0]
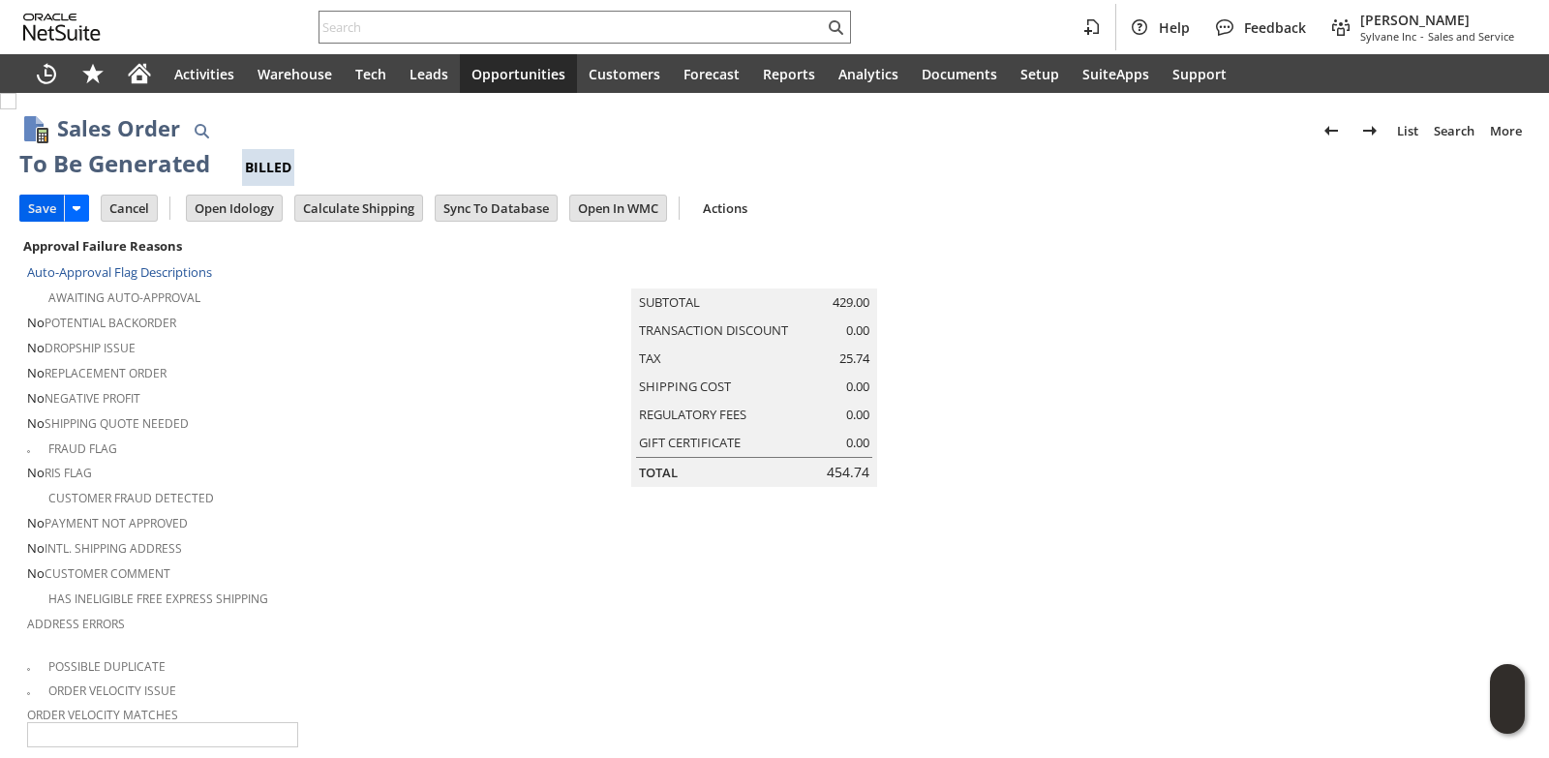
click at [38, 217] on input "Save" at bounding box center [42, 208] width 44 height 25
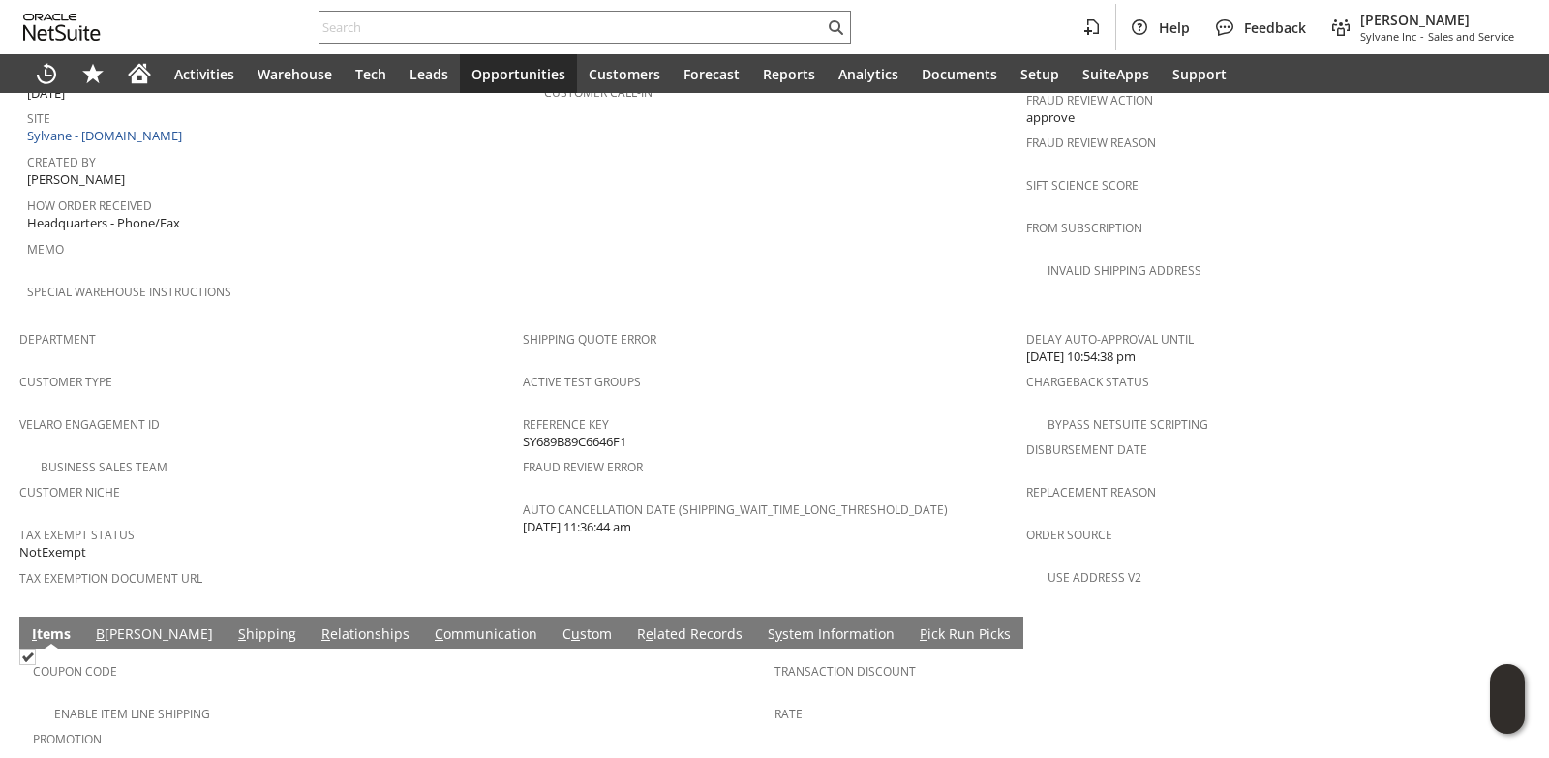
scroll to position [1288, 0]
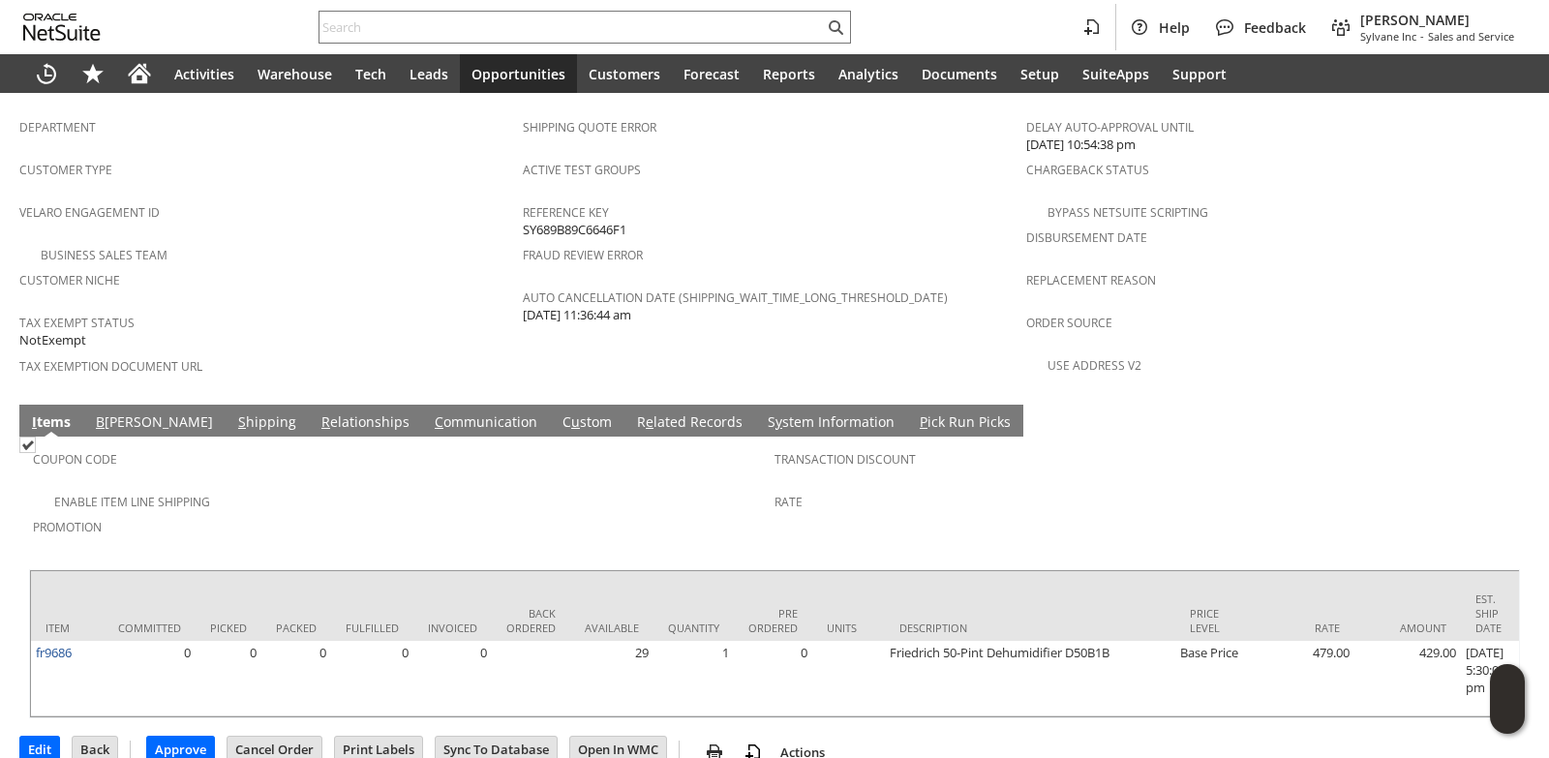
click at [430, 412] on link "C ommunication" at bounding box center [486, 422] width 112 height 21
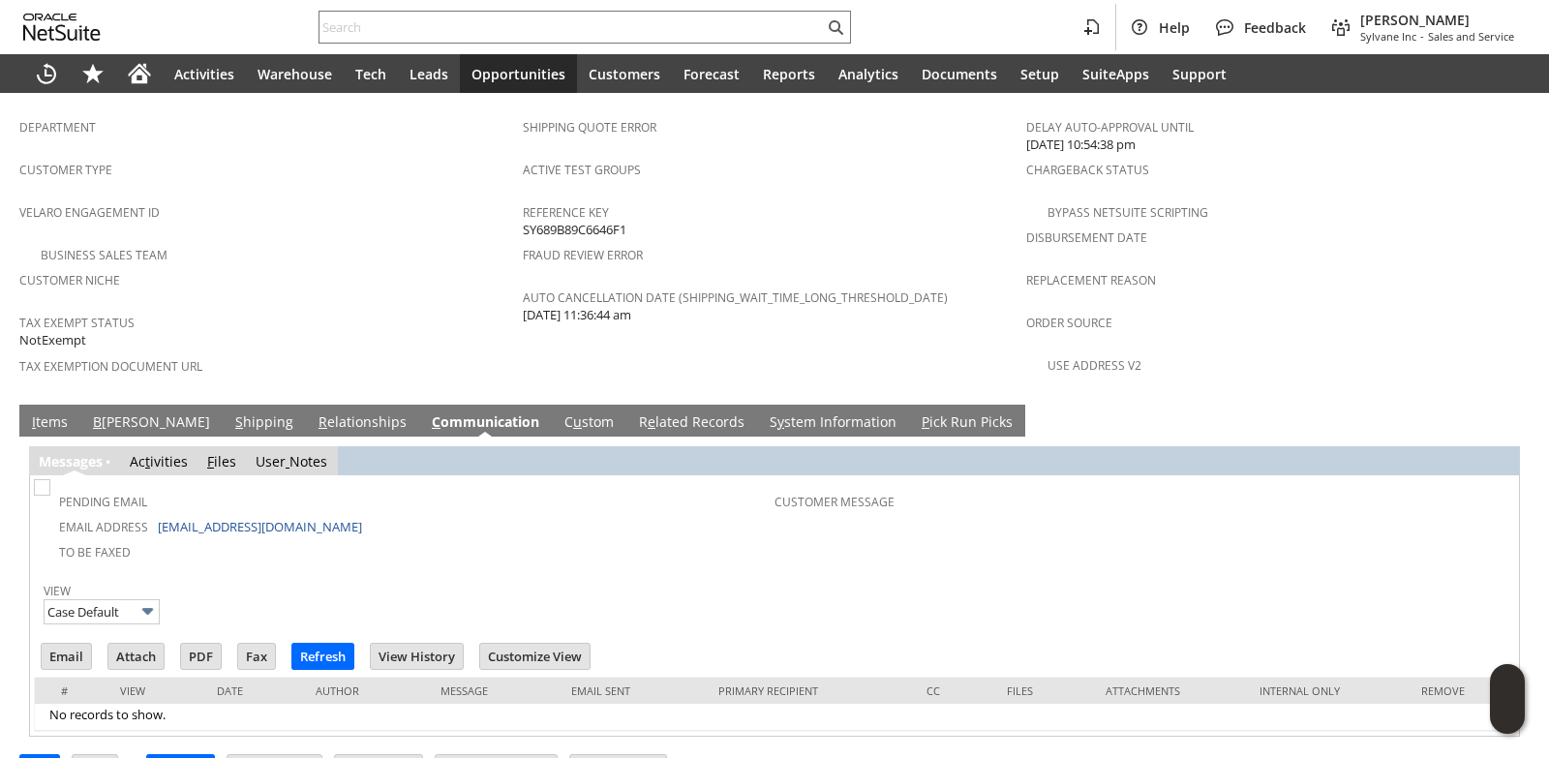
click at [230, 412] on link "S hipping" at bounding box center [264, 422] width 68 height 21
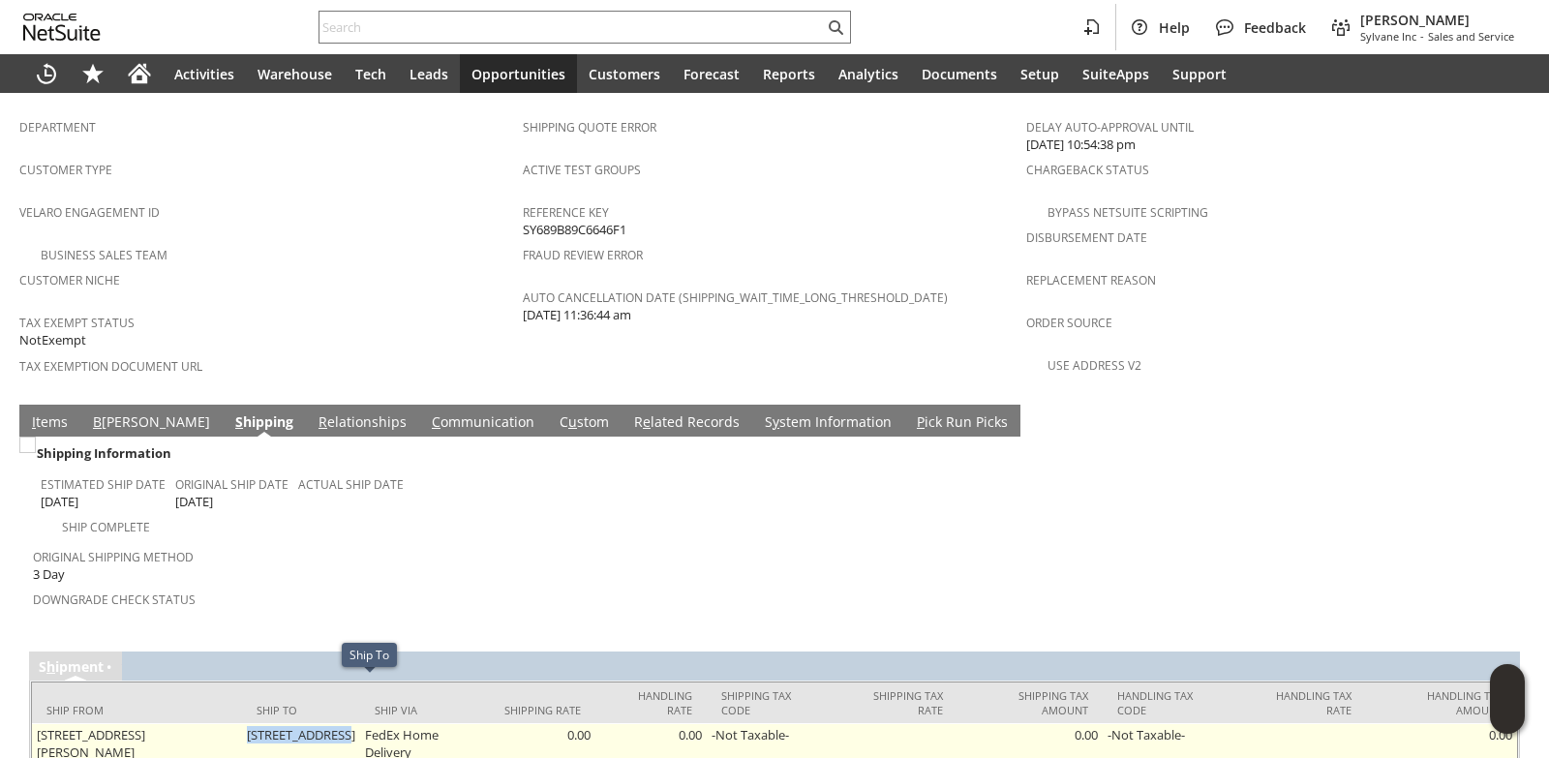
drag, startPoint x: 258, startPoint y: 684, endPoint x: 357, endPoint y: 686, distance: 98.8
click at [357, 723] on td "4796 SUNRISE LN TRAVERSE CITY MI 49684-8953 United States" at bounding box center [301, 743] width 118 height 41
copy td "[STREET_ADDRESS]"
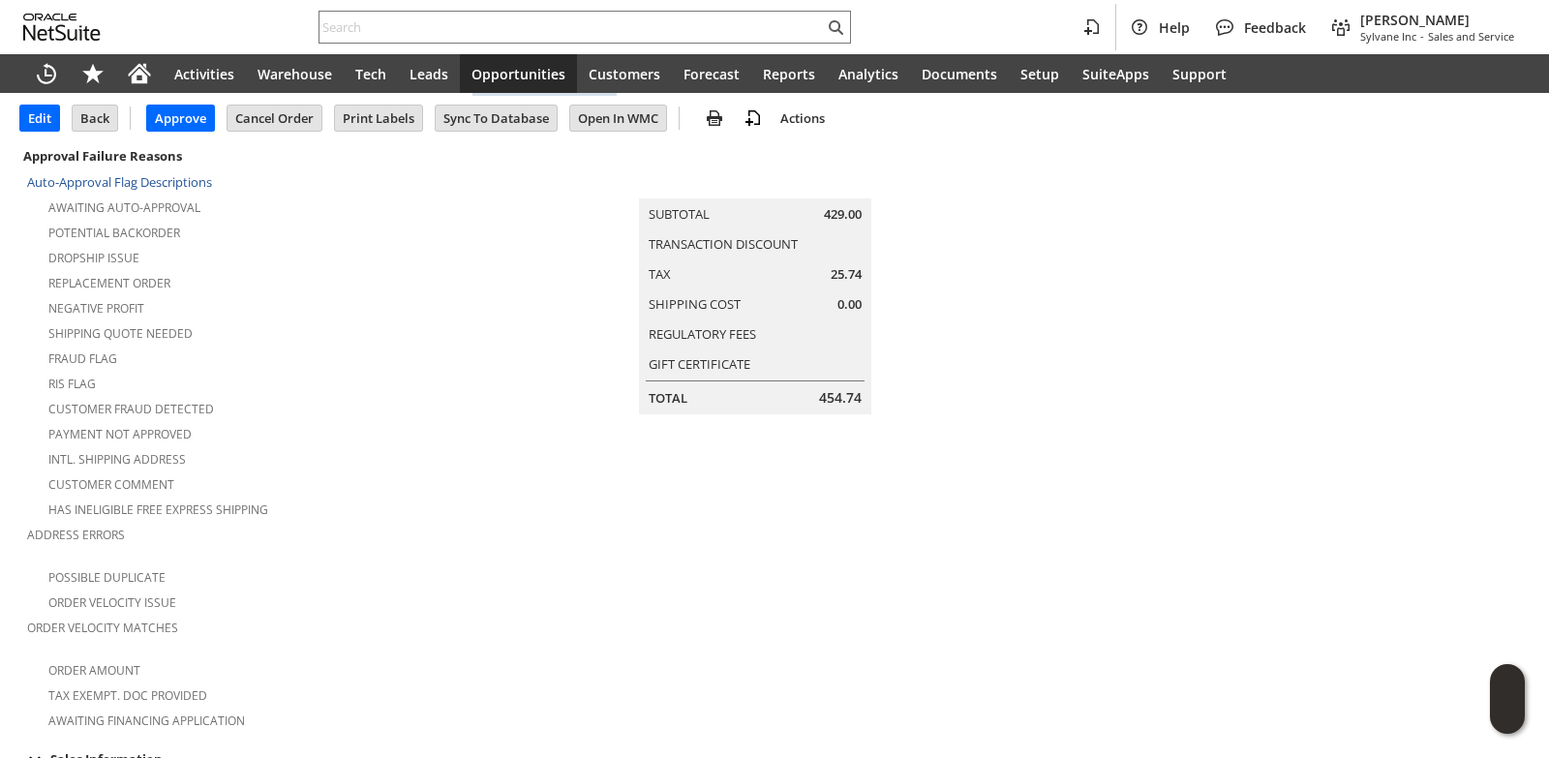
scroll to position [0, 0]
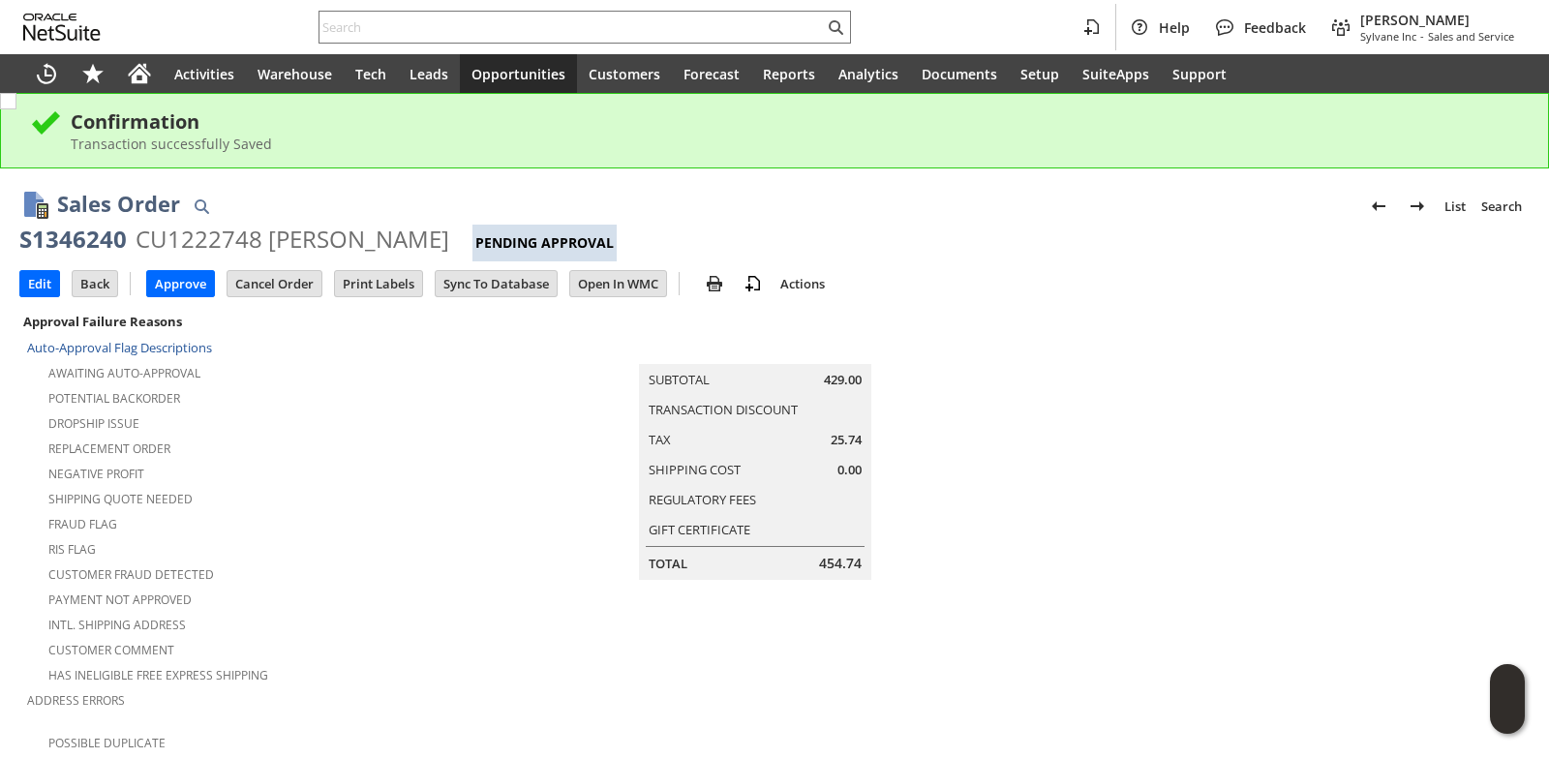
drag, startPoint x: 264, startPoint y: 238, endPoint x: 448, endPoint y: 234, distance: 184.0
click at [448, 234] on div "S1346240 CU1222748 Kristopher Wood Pending Approval" at bounding box center [774, 243] width 1510 height 38
copy div "[PERSON_NAME]"
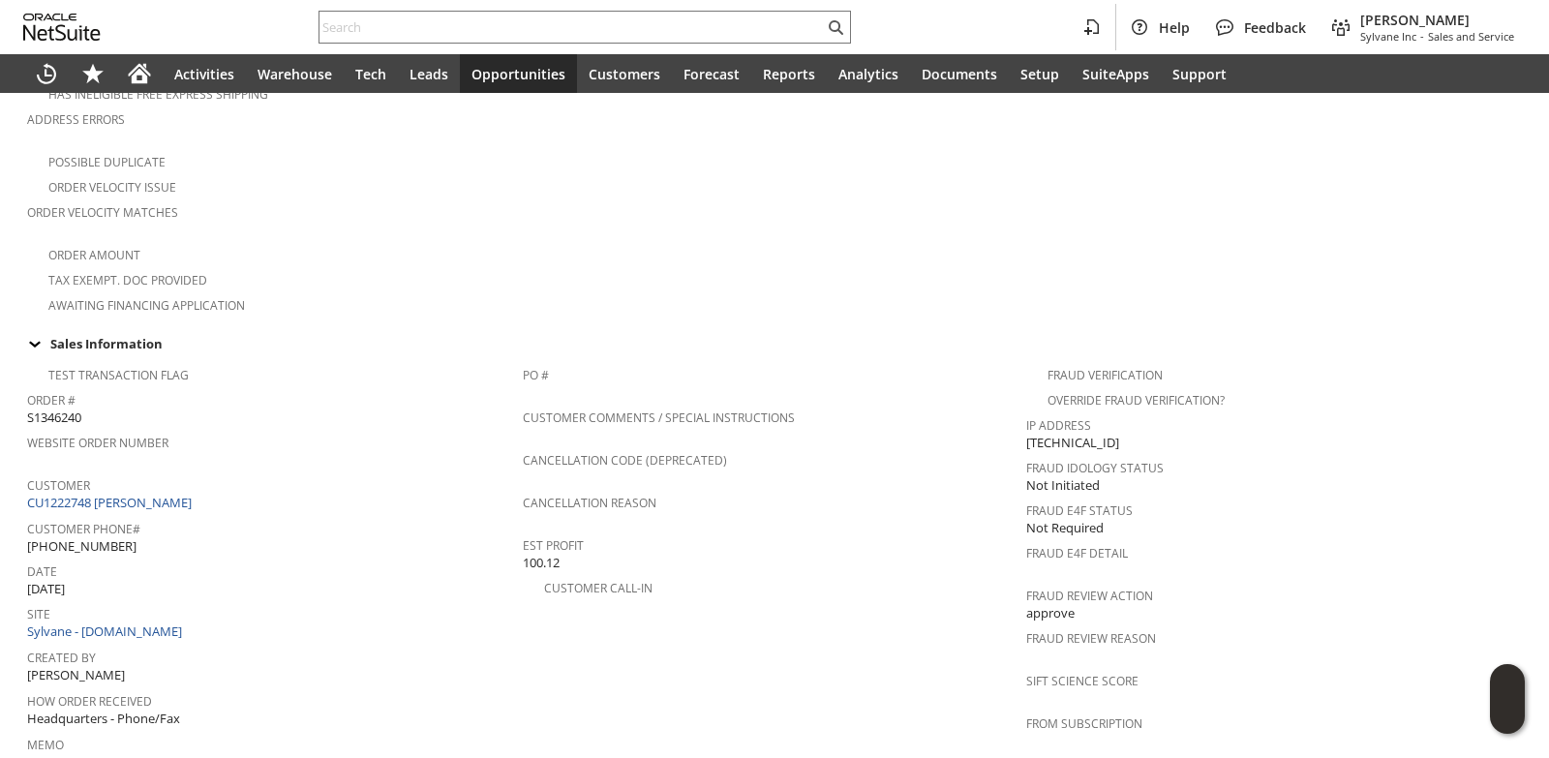
scroll to position [774, 0]
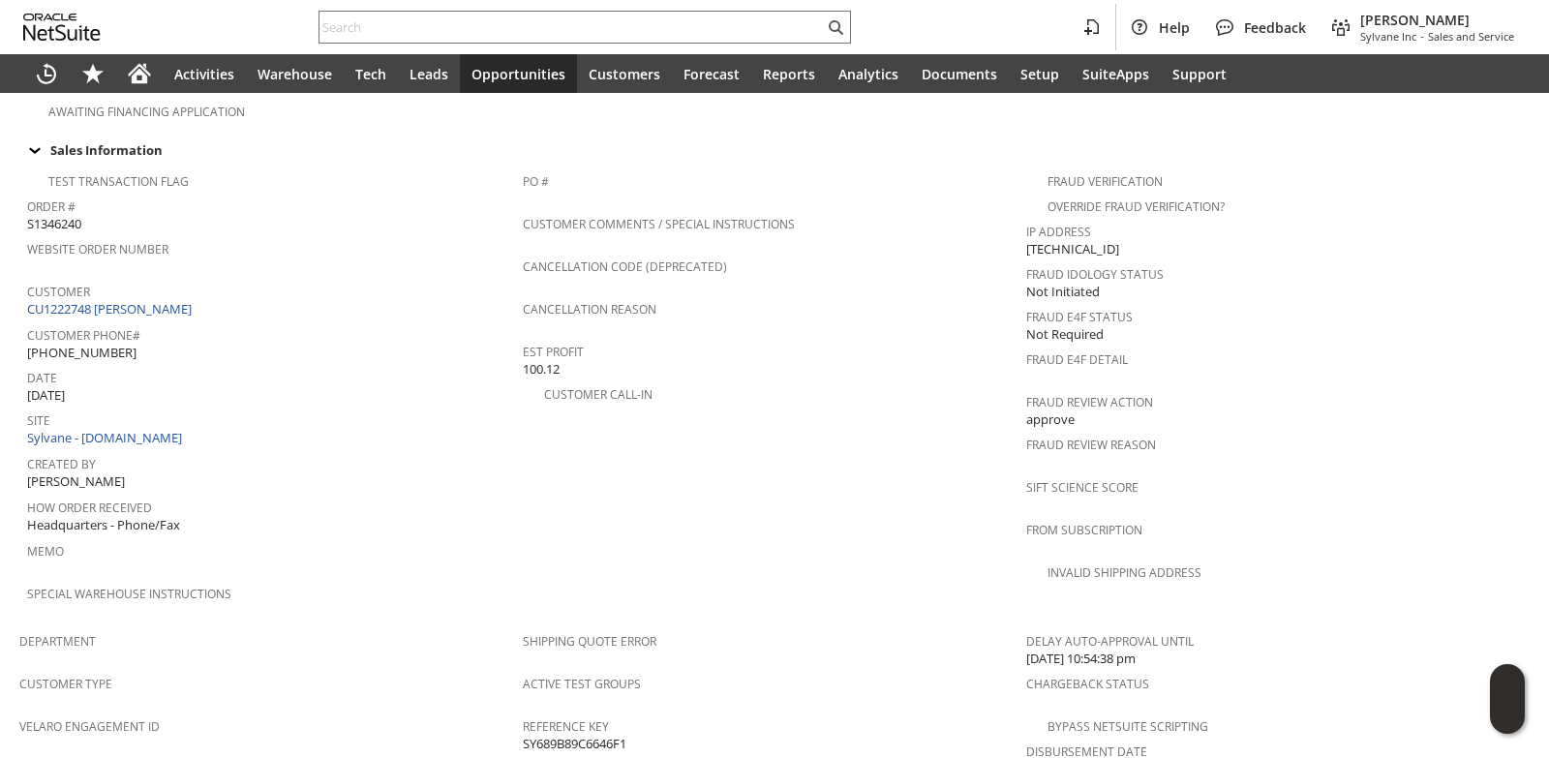
click at [91, 344] on span "[PHONE_NUMBER]" at bounding box center [81, 353] width 109 height 18
copy tbody "[PHONE_NUMBER]"
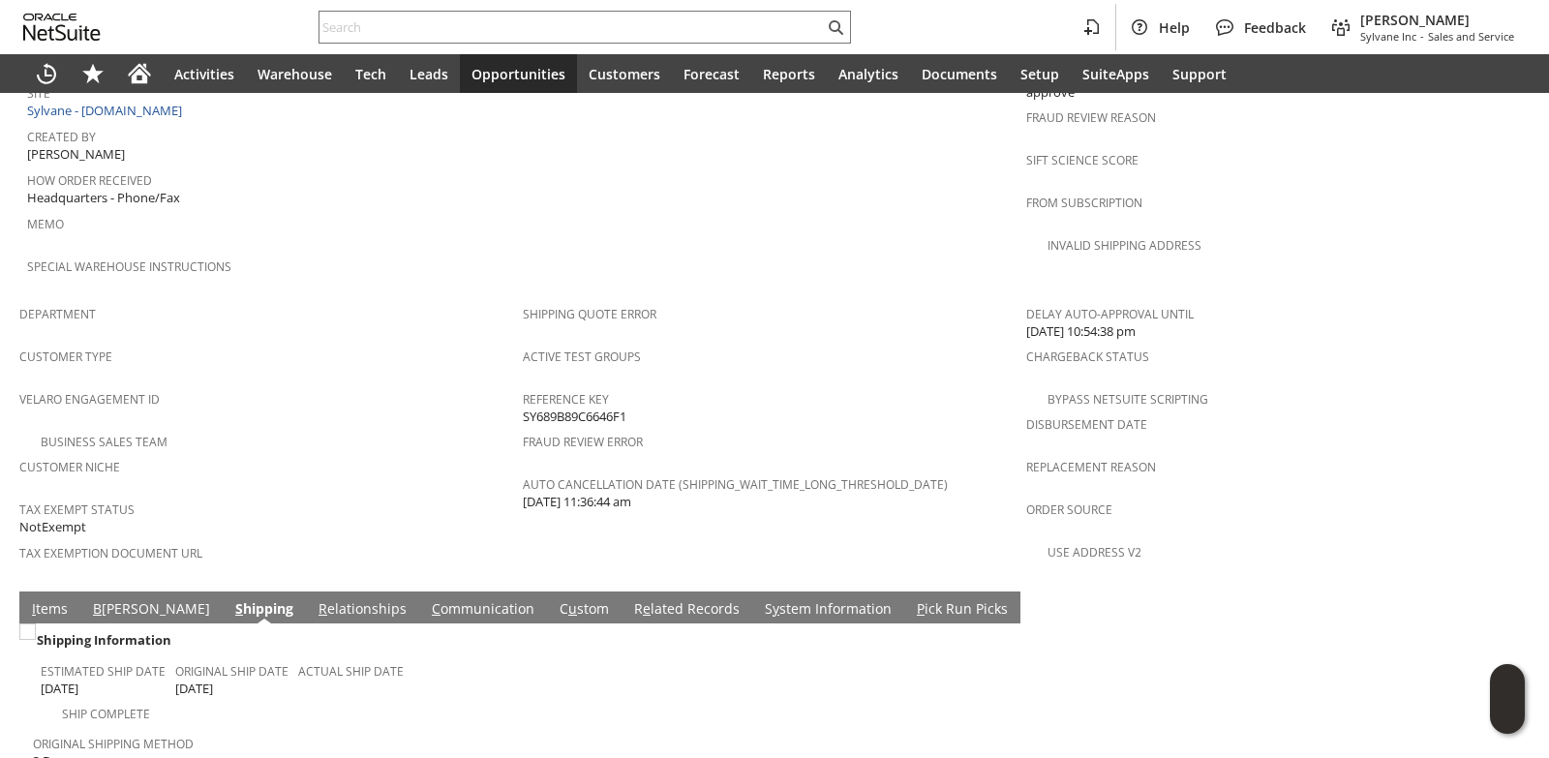
scroll to position [1321, 0]
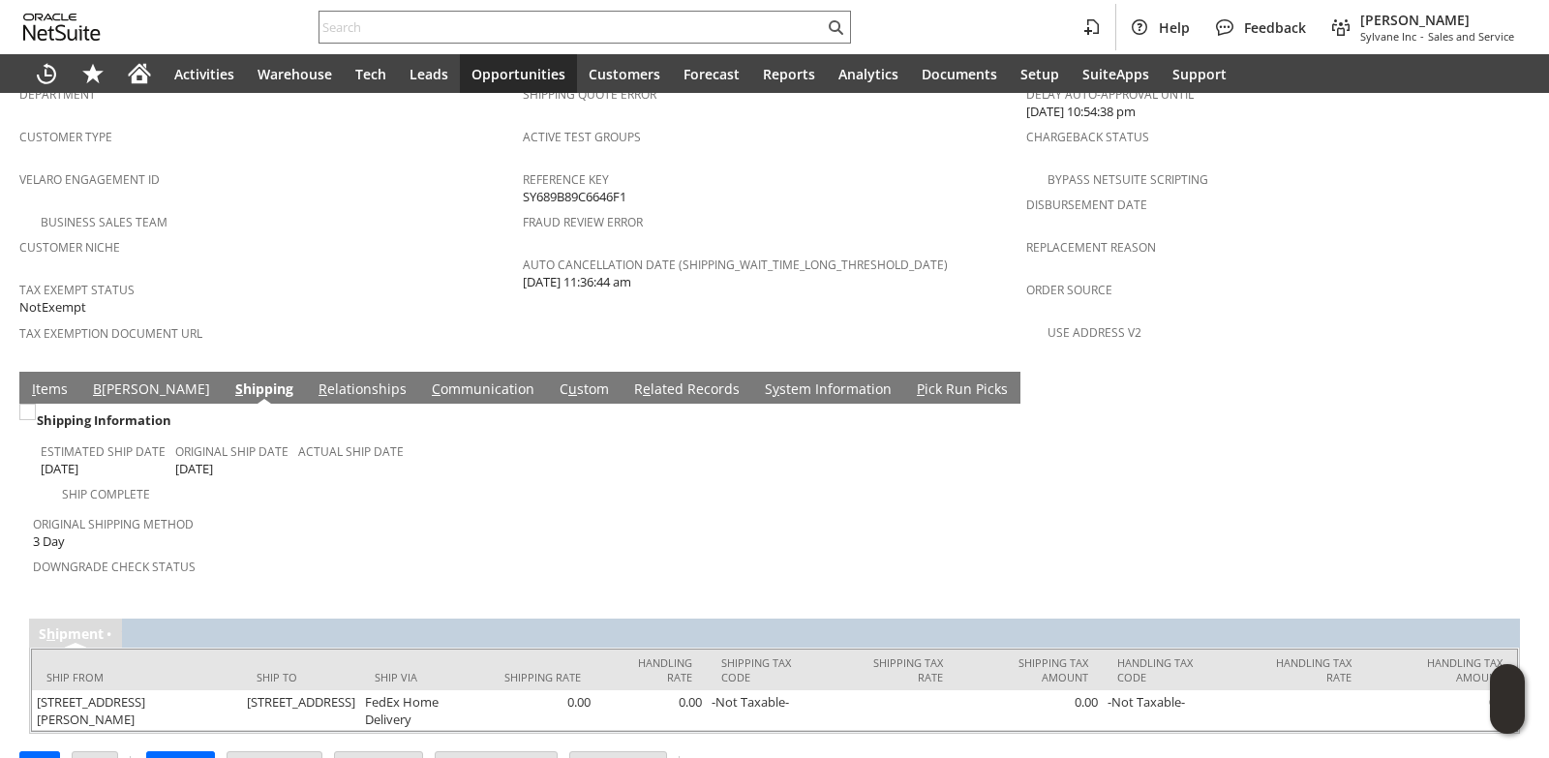
click at [427, 379] on link "C ommunication" at bounding box center [483, 389] width 112 height 21
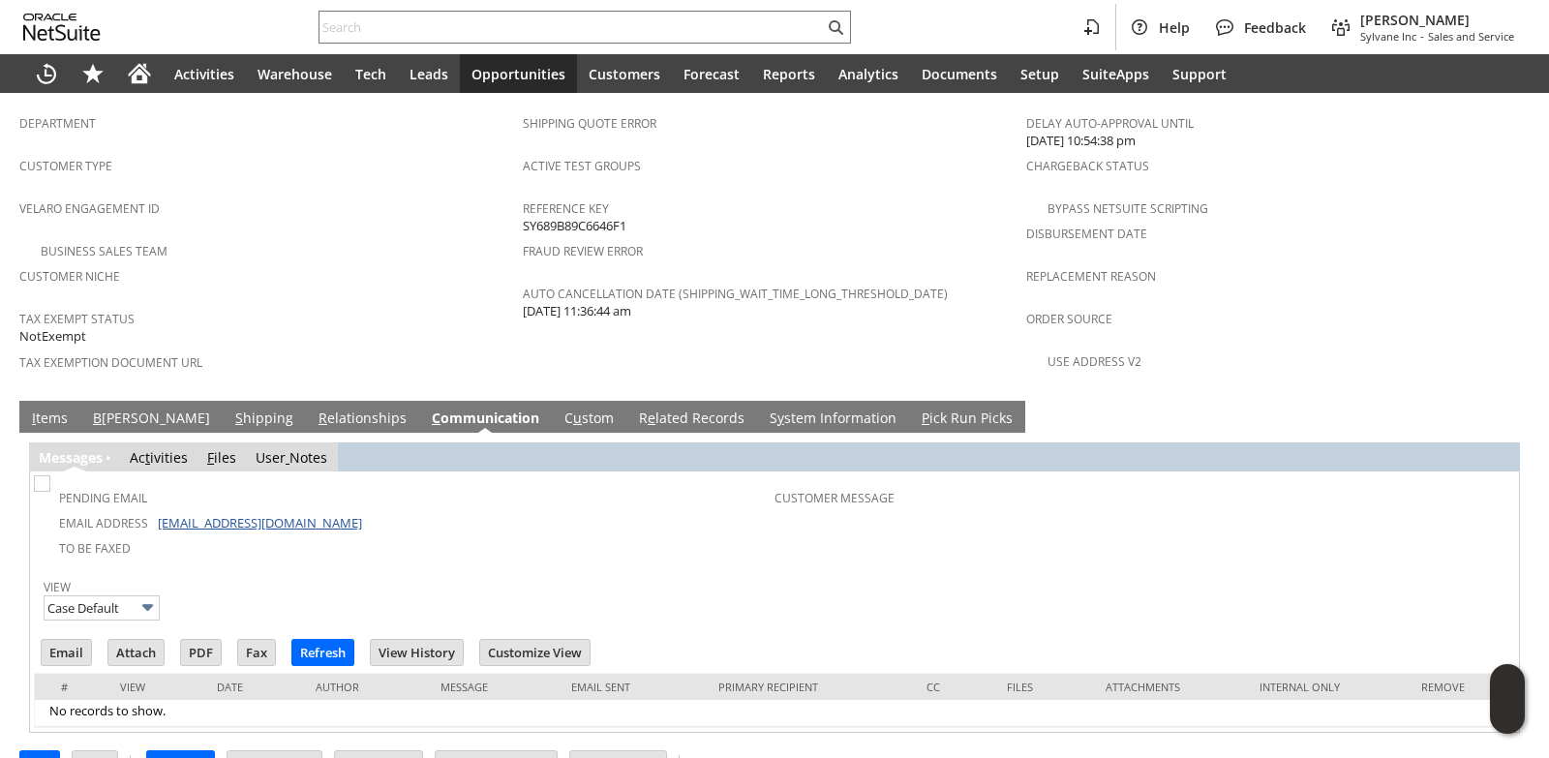
scroll to position [0, 0]
drag, startPoint x: 347, startPoint y: 475, endPoint x: 157, endPoint y: 479, distance: 189.8
click at [157, 509] on td "Email Address fordandchevyman@gmail.com" at bounding box center [406, 521] width 737 height 25
copy link "[EMAIL_ADDRESS][DOMAIN_NAME]"
click at [223, 401] on td "S hipping" at bounding box center [264, 417] width 83 height 32
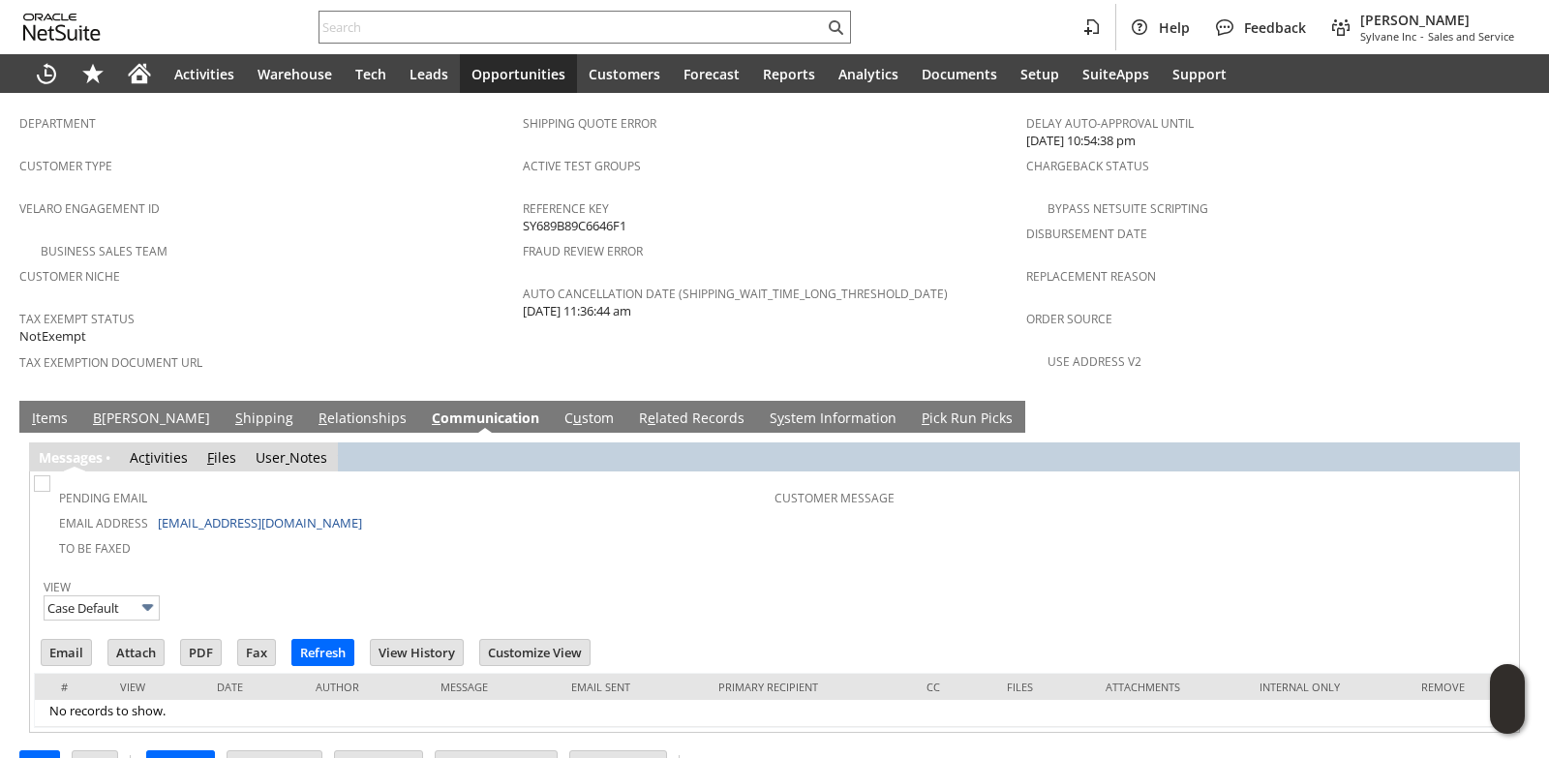
click at [230, 409] on link "S hipping" at bounding box center [264, 419] width 68 height 21
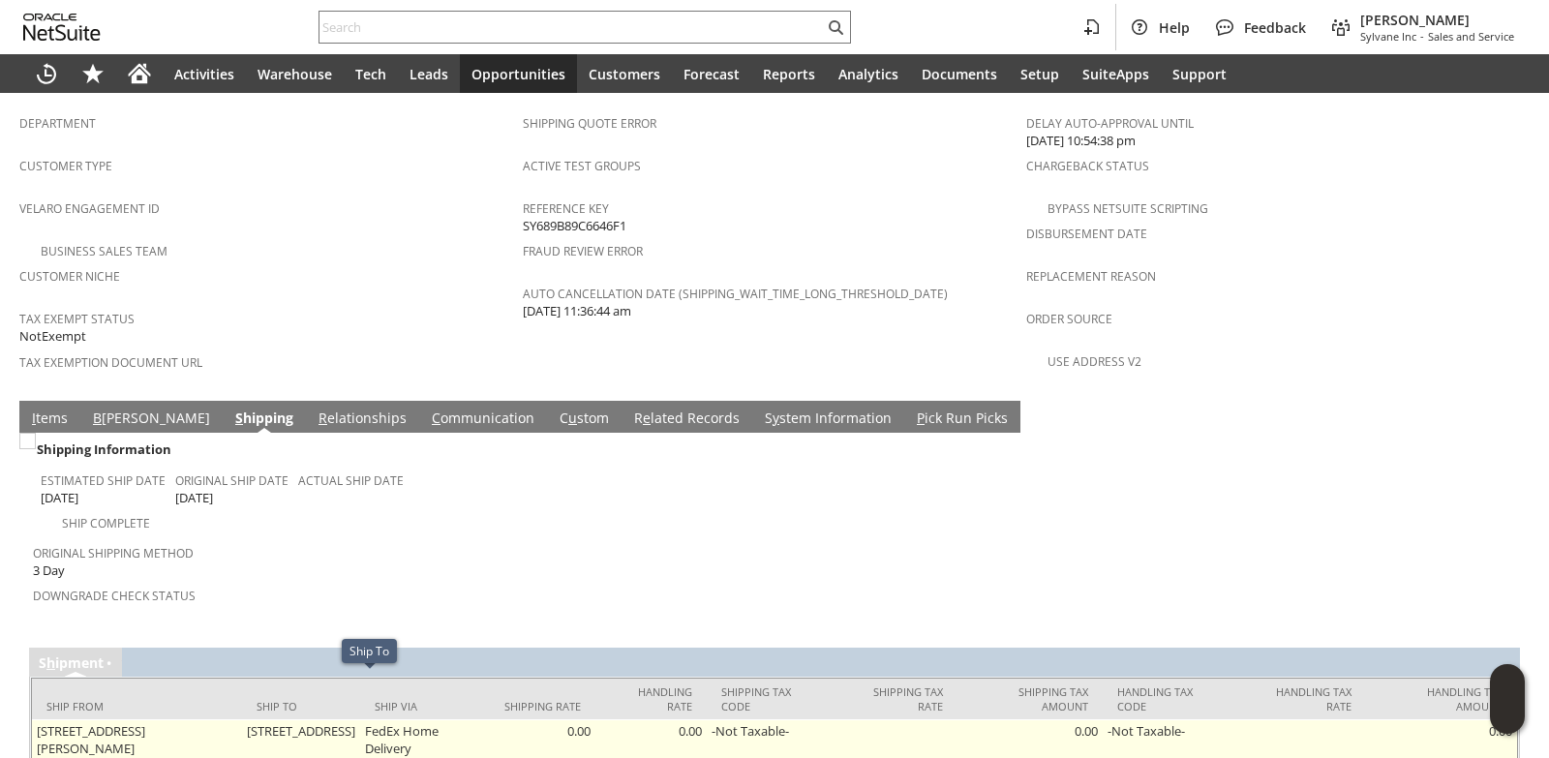
click at [267, 719] on td "4796 SUNRISE LN TRAVERSE CITY MI 49684-8953 United States" at bounding box center [301, 739] width 118 height 41
copy td "49684"
drag, startPoint x: 363, startPoint y: 685, endPoint x: 452, endPoint y: 683, distance: 89.1
click at [360, 719] on td "4796 SUNRISE LN TRAVERSE CITY MI 49684-8953 United States" at bounding box center [301, 739] width 118 height 41
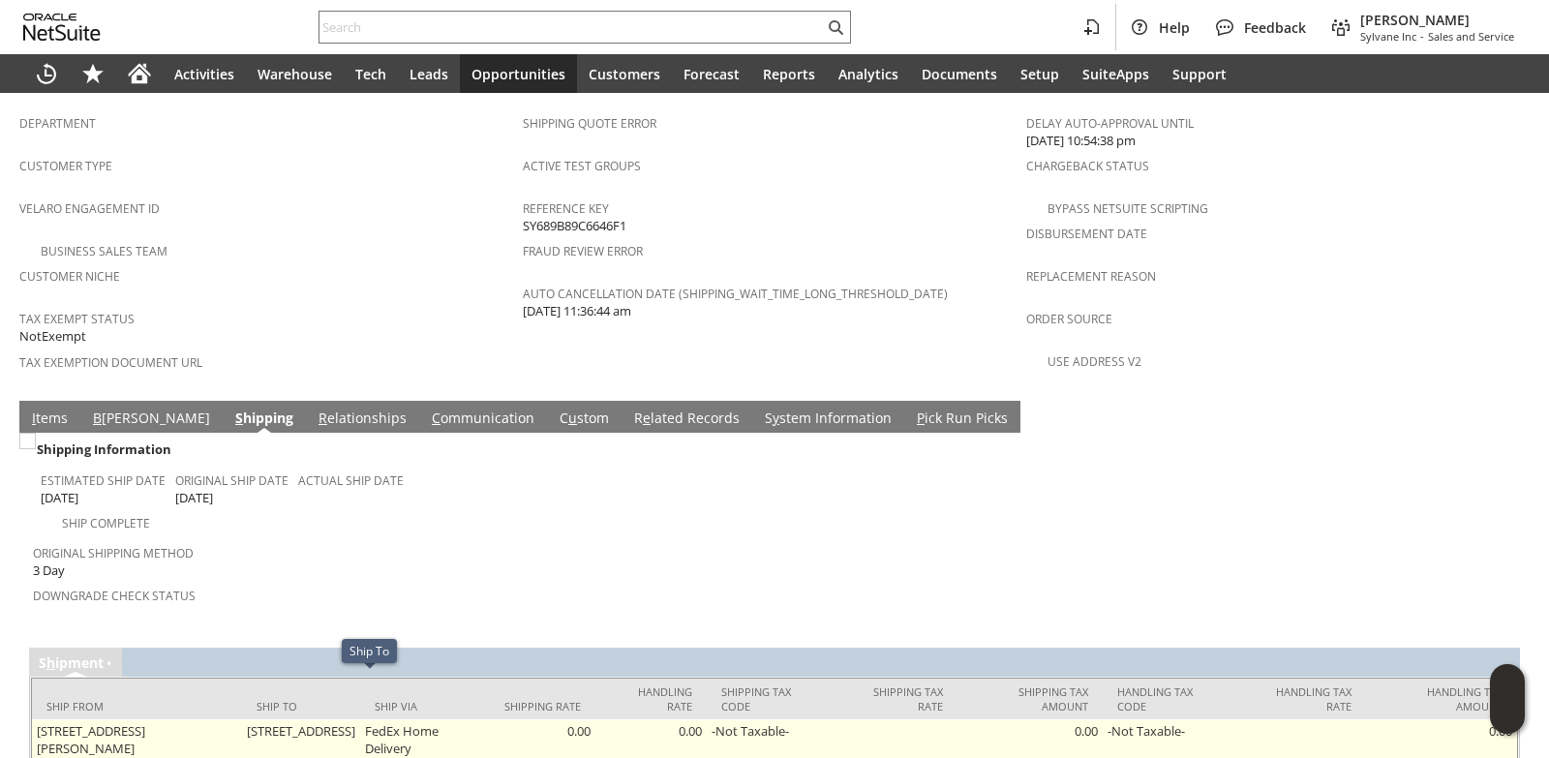
copy td "TRAVERSE CITY"
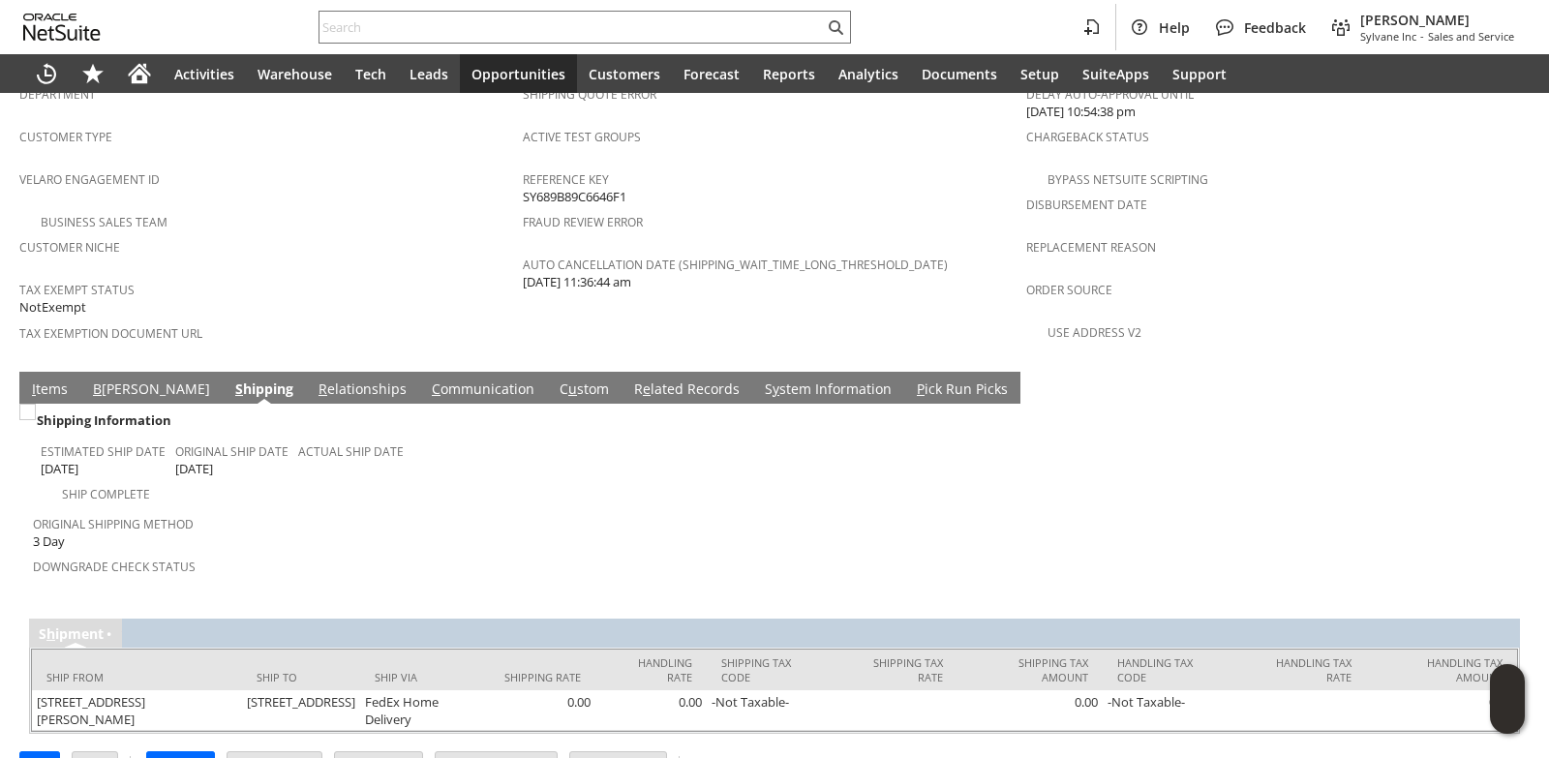
click at [45, 379] on link "I tems" at bounding box center [49, 389] width 45 height 21
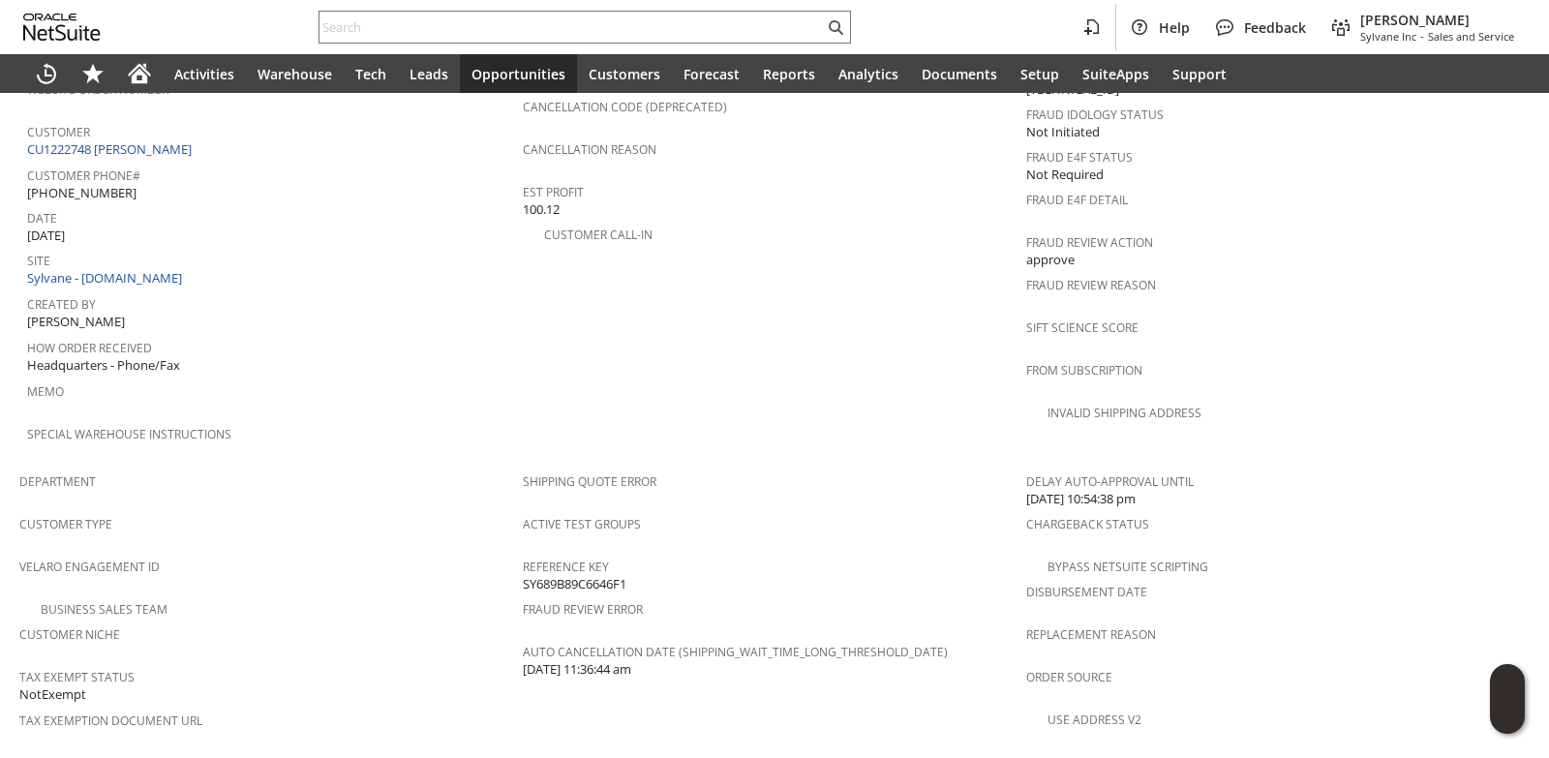
scroll to position [901, 0]
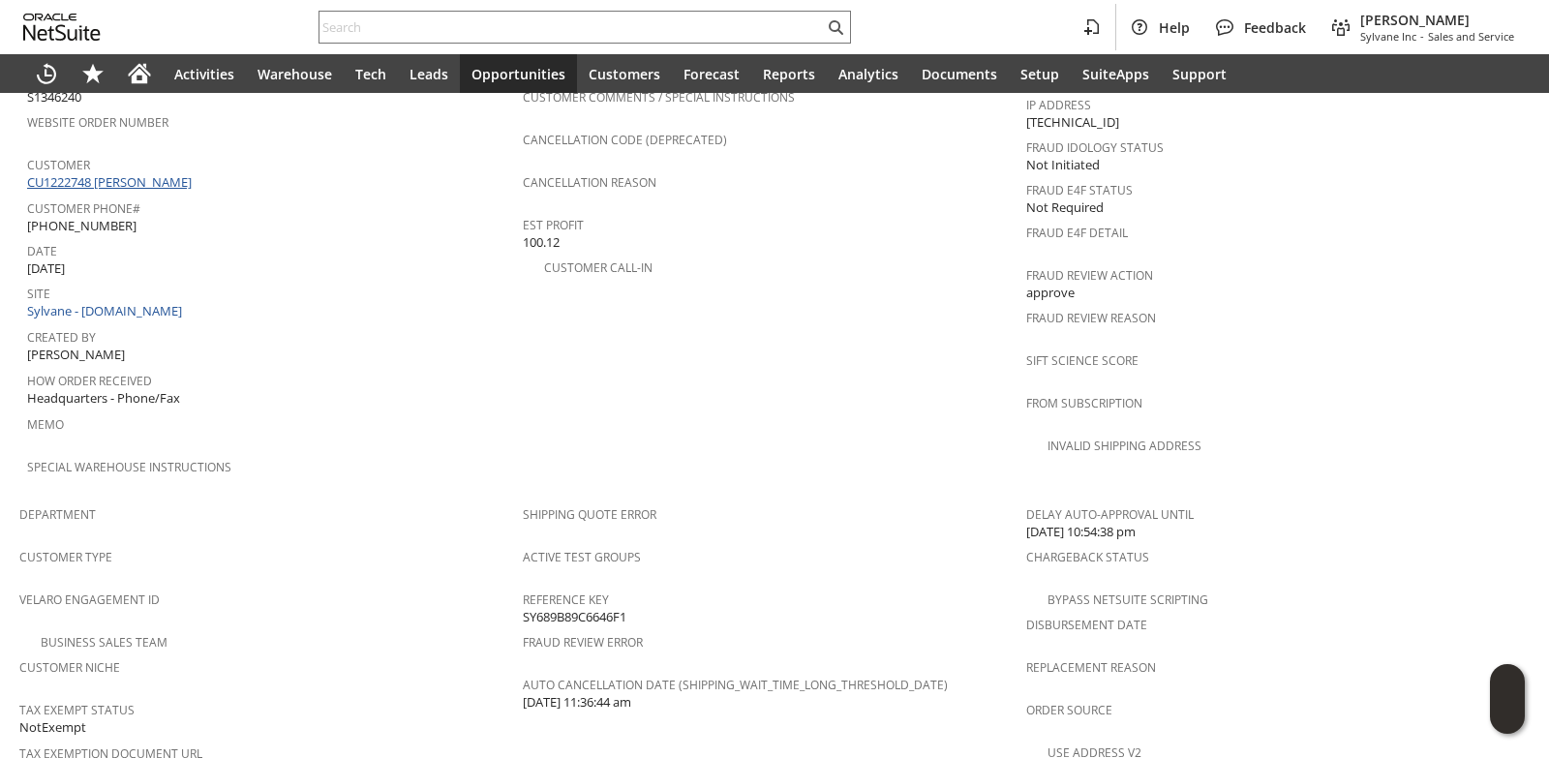
click at [160, 173] on link "CU1222748 [PERSON_NAME]" at bounding box center [111, 181] width 169 height 17
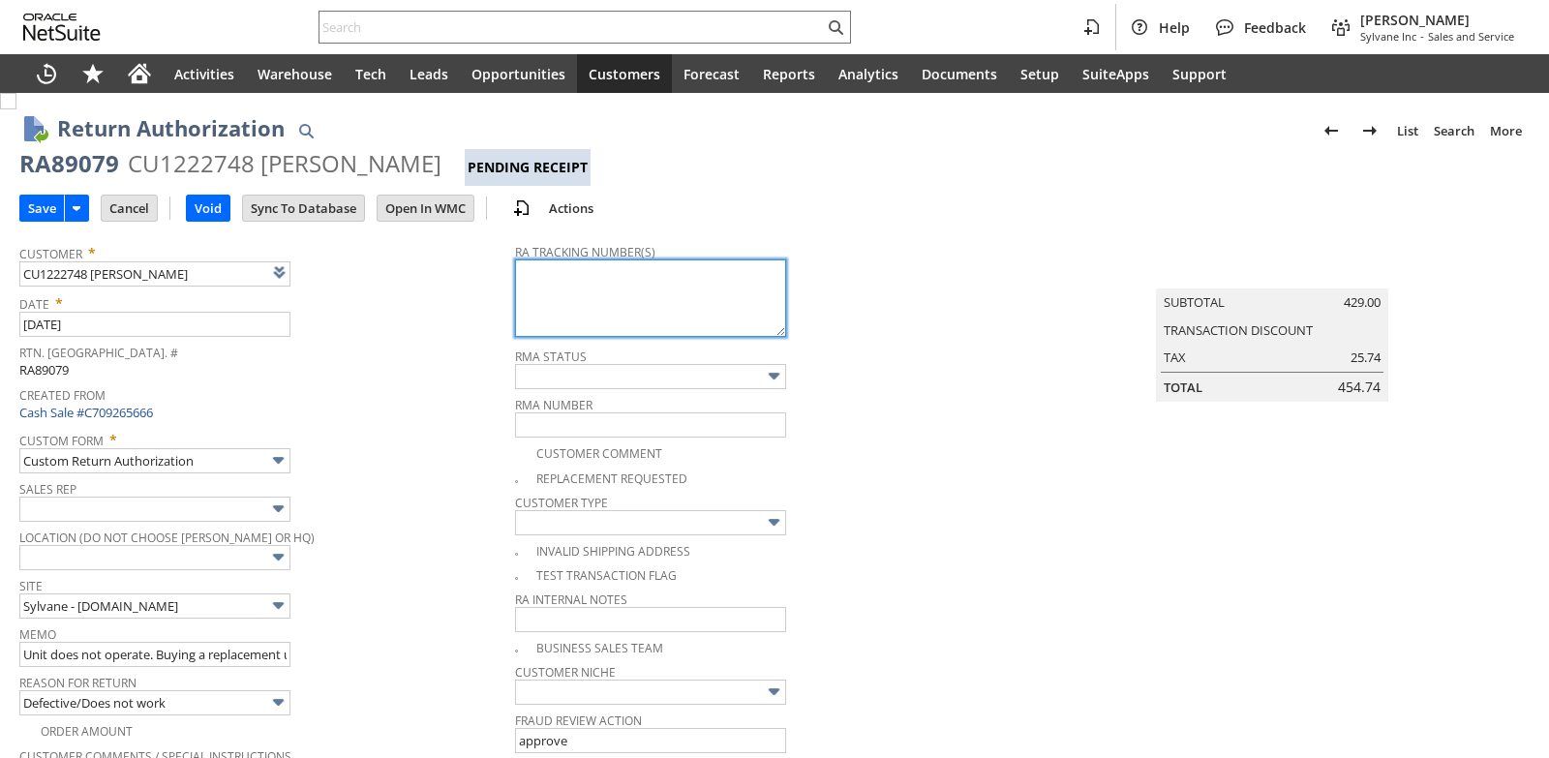
click at [537, 283] on textarea at bounding box center [650, 297] width 271 height 77
type input "Add"
type input "Copy Previous"
paste textarea "791891089895"
type textarea "791891089895"
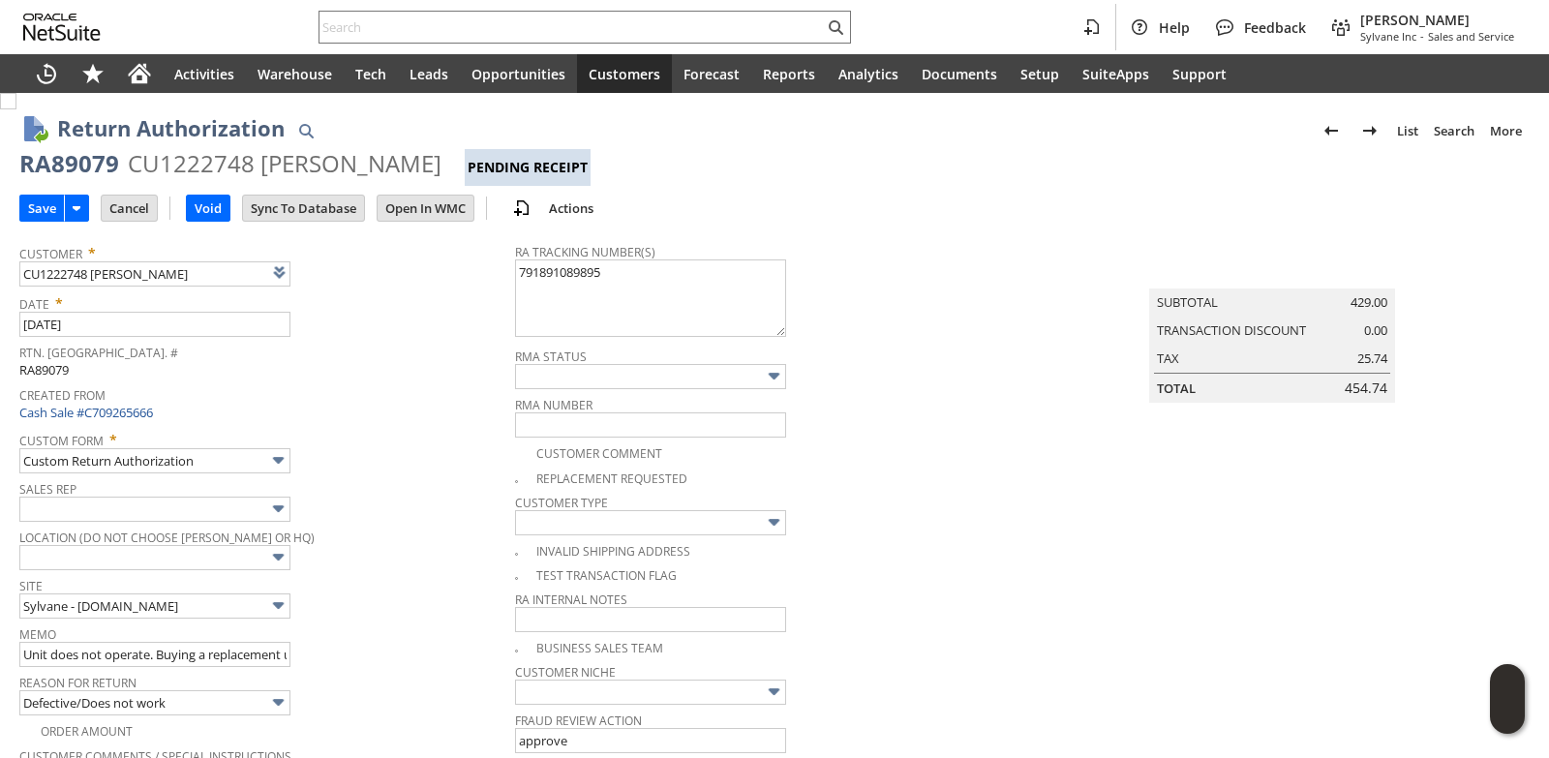
click at [454, 347] on span "Rtn. [GEOGRAPHIC_DATA]. #" at bounding box center [262, 350] width 486 height 22
click at [53, 210] on input "Save" at bounding box center [42, 208] width 44 height 25
